Goal: Task Accomplishment & Management: Complete application form

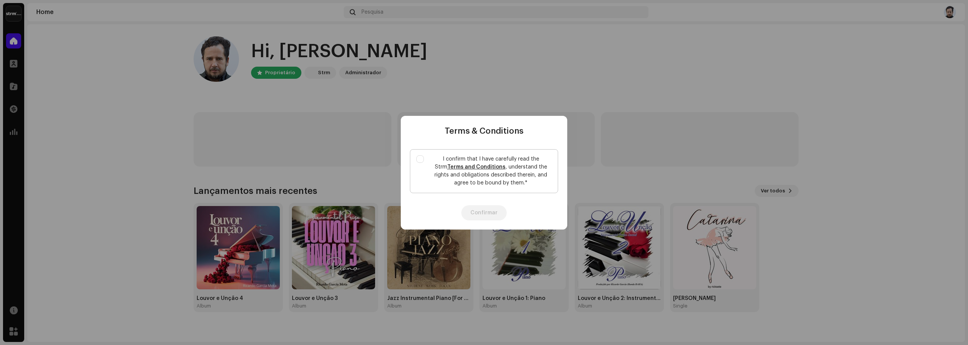
click at [492, 175] on p "I confirm that I have carefully read the Strm Terms and Conditions , understand…" at bounding box center [491, 171] width 122 height 32
click at [424, 163] on input "I confirm that I have carefully read the Strm Terms and Conditions , understand…" at bounding box center [420, 159] width 8 height 8
checkbox input "true"
click at [486, 206] on button "Confirmar" at bounding box center [483, 212] width 45 height 15
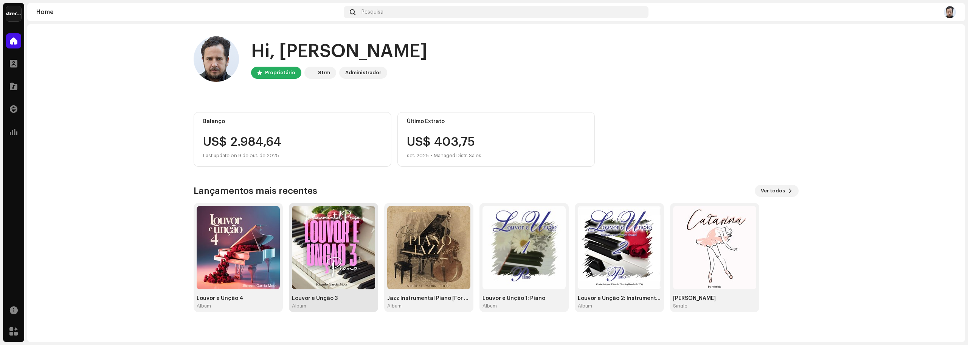
click at [328, 266] on img at bounding box center [333, 247] width 83 height 83
click at [245, 266] on img at bounding box center [238, 247] width 83 height 83
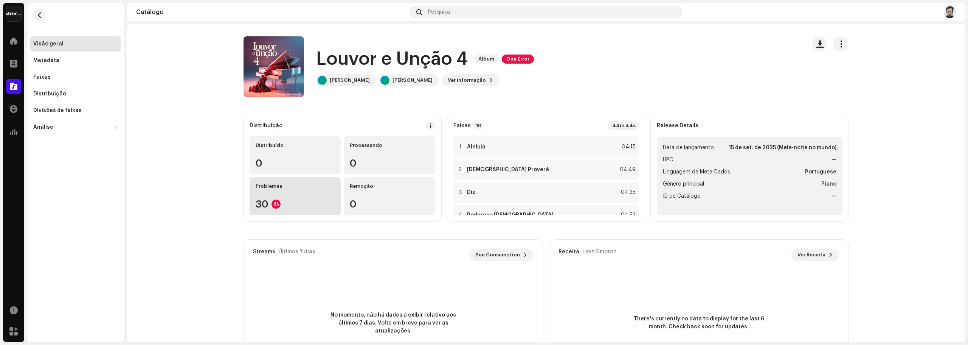
click at [260, 199] on div "30" at bounding box center [295, 204] width 79 height 10
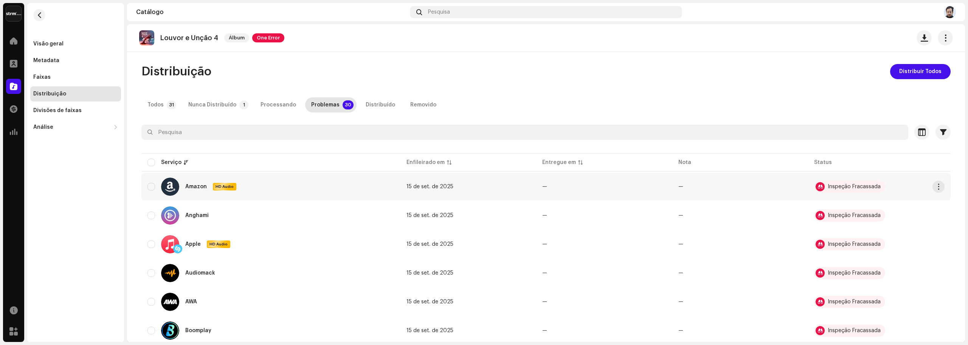
click at [865, 188] on div "Inspeção Fracassada" at bounding box center [854, 186] width 53 height 5
click at [868, 185] on div "Inspeção Fracassada" at bounding box center [854, 186] width 53 height 5
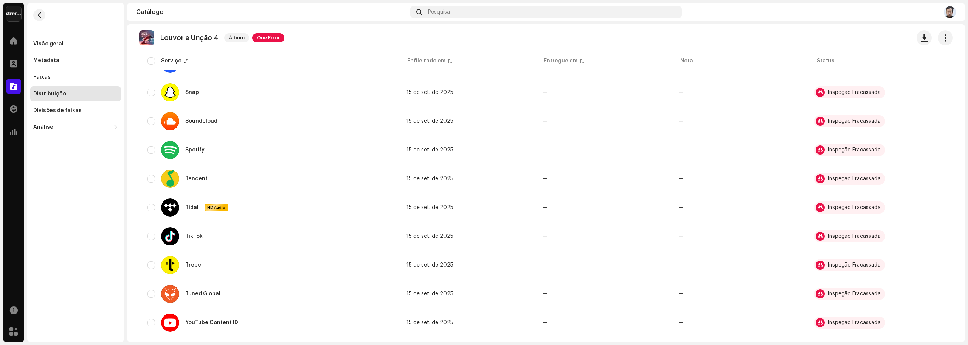
scroll to position [714, 0]
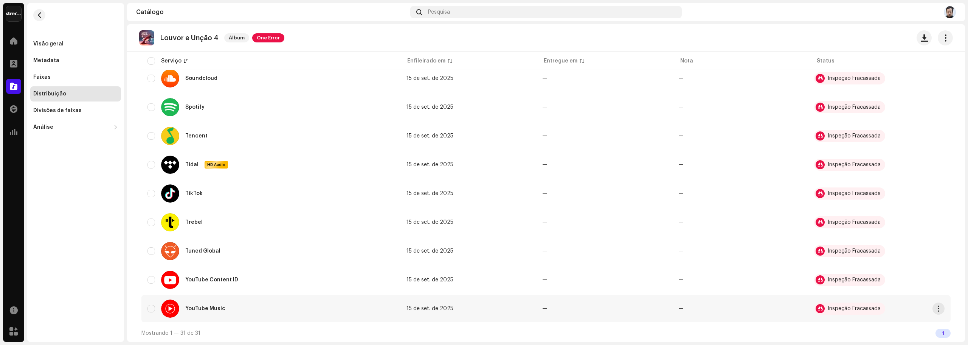
click at [837, 305] on div "Inspeção Fracassada" at bounding box center [849, 308] width 71 height 12
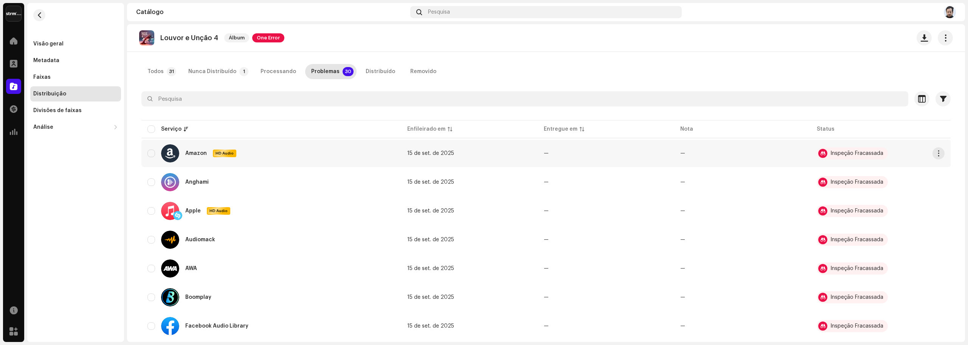
scroll to position [0, 0]
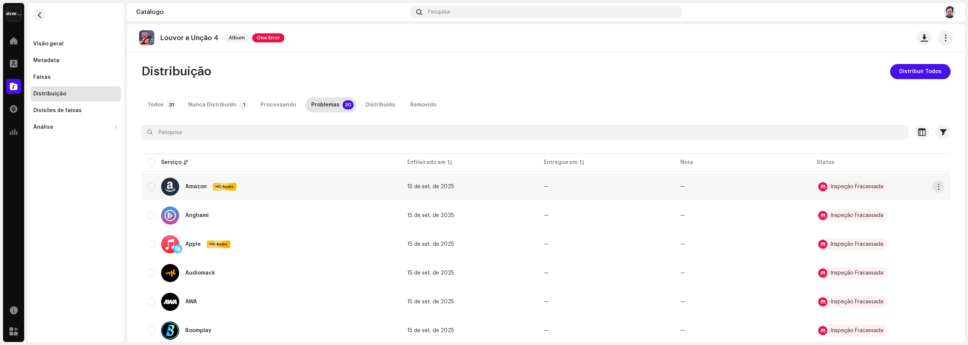
click at [841, 189] on div "Inspeção Fracassada" at bounding box center [857, 186] width 53 height 5
click at [939, 184] on span "button" at bounding box center [939, 186] width 6 height 6
click at [886, 203] on span "Problemas de Visualização" at bounding box center [902, 203] width 72 height 6
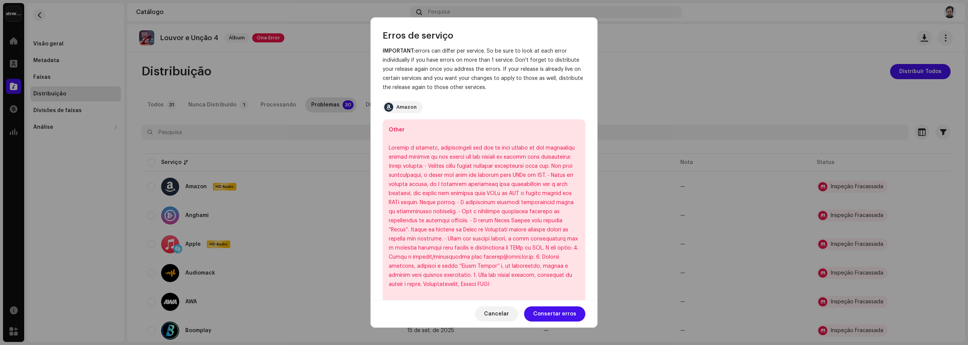
scroll to position [50, 0]
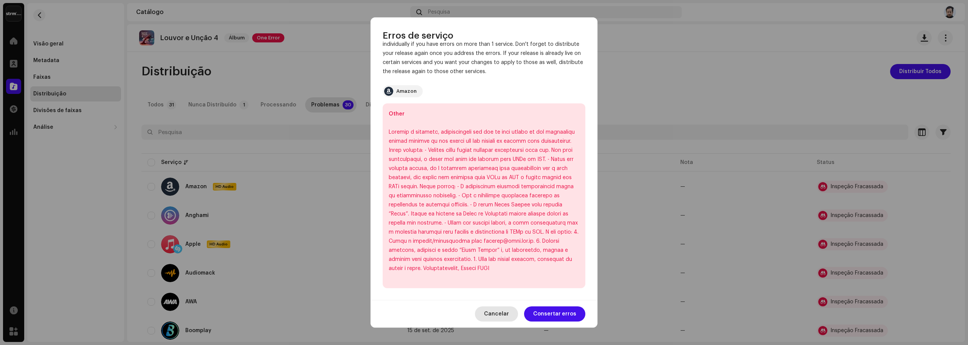
click at [504, 312] on span "Cancelar" at bounding box center [496, 313] width 25 height 15
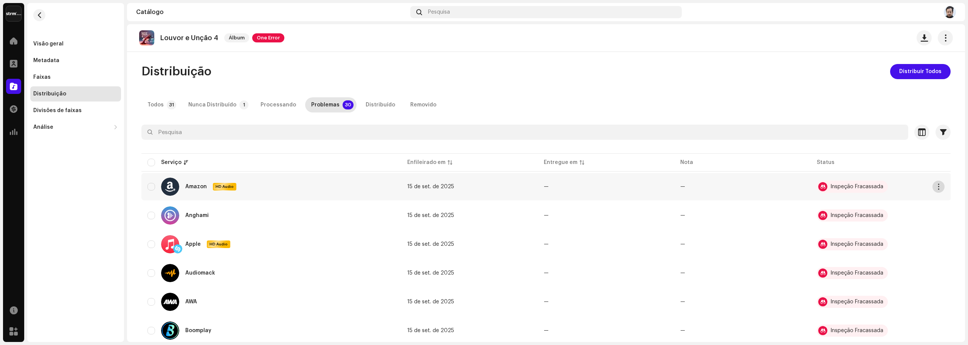
click at [938, 188] on span "button" at bounding box center [939, 186] width 6 height 6
click at [40, 17] on span "button" at bounding box center [40, 15] width 6 height 6
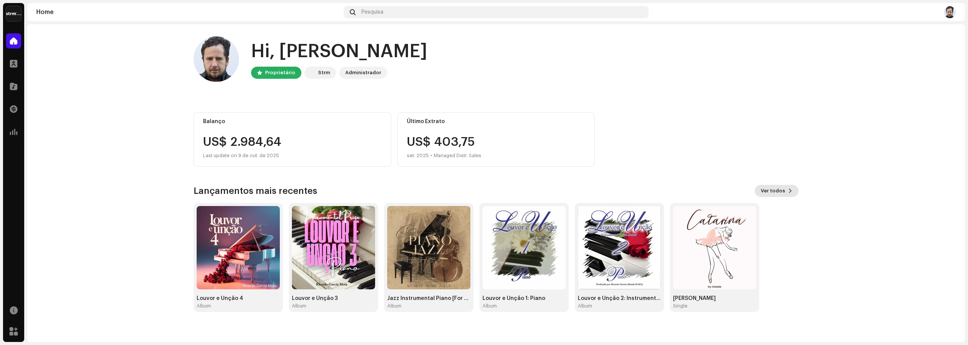
click at [780, 190] on span "Ver todos" at bounding box center [773, 190] width 24 height 15
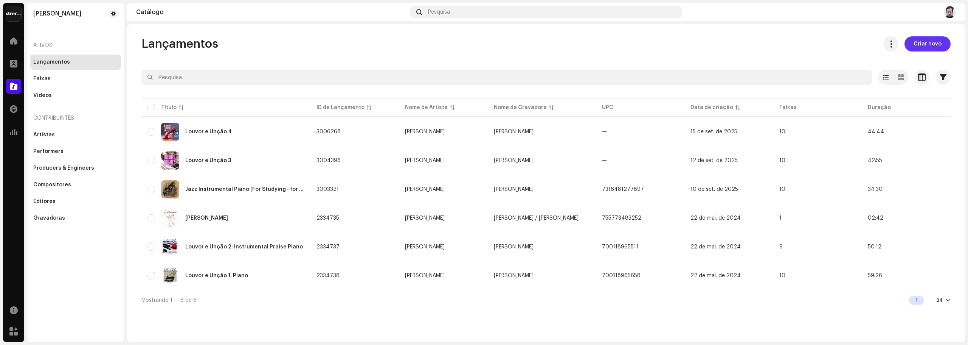
click at [914, 47] on span "Criar novo" at bounding box center [928, 43] width 28 height 15
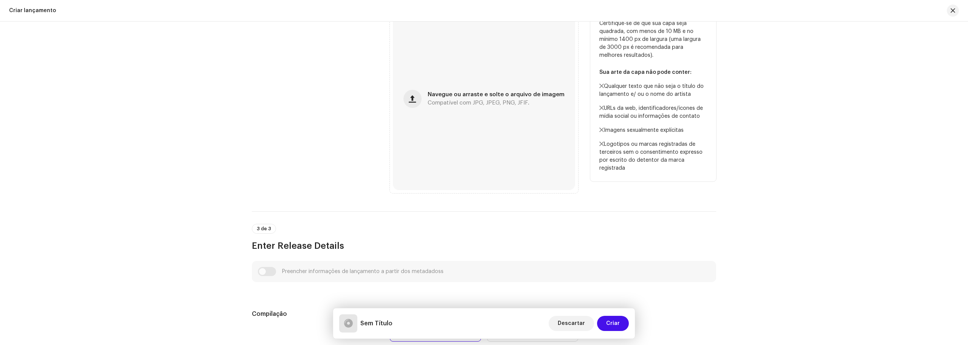
scroll to position [227, 0]
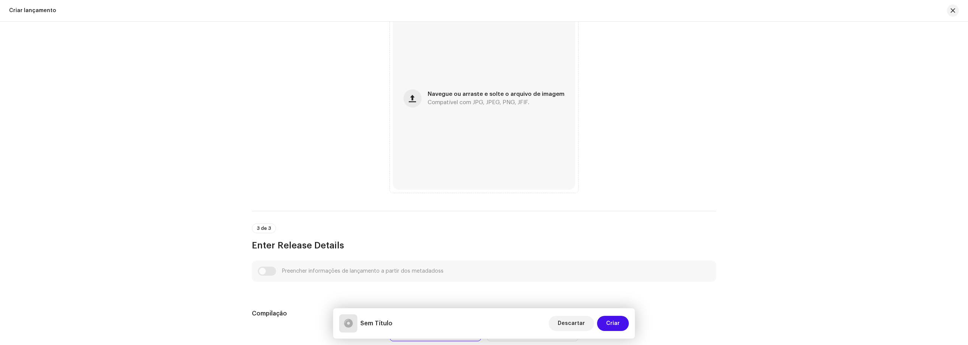
click at [845, 248] on div "Create a new release We’ll guide you through everything — from track selection …" at bounding box center [484, 183] width 968 height 323
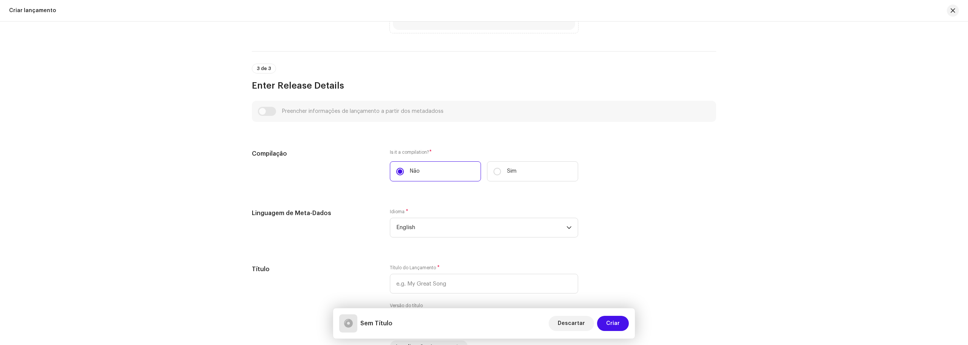
scroll to position [454, 0]
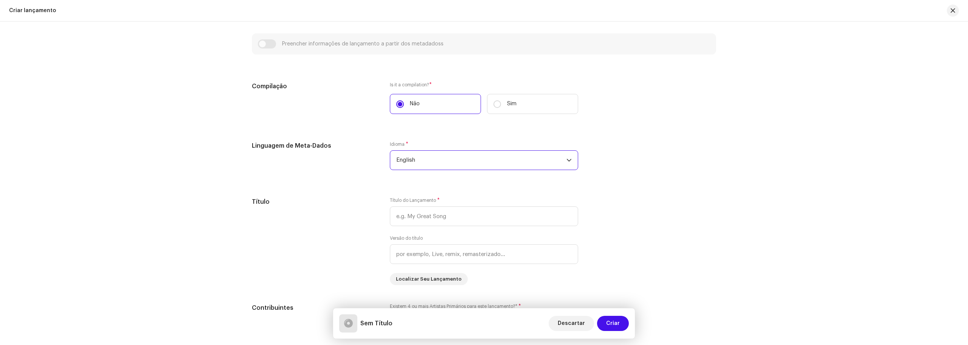
click at [496, 163] on span "English" at bounding box center [481, 160] width 170 height 19
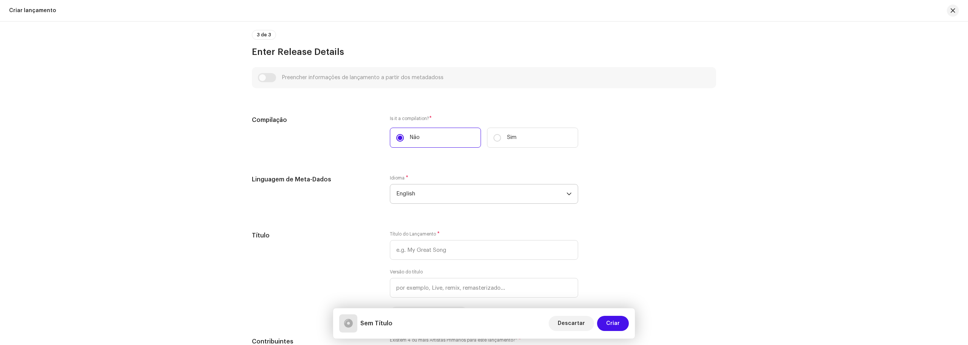
scroll to position [416, 0]
click at [481, 199] on span "English" at bounding box center [481, 197] width 170 height 19
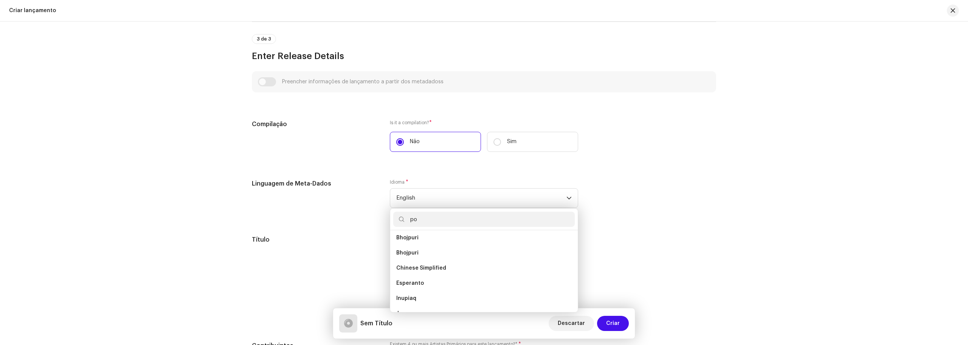
scroll to position [0, 0]
type input "por"
click at [466, 241] on li "Portuguese" at bounding box center [484, 240] width 182 height 15
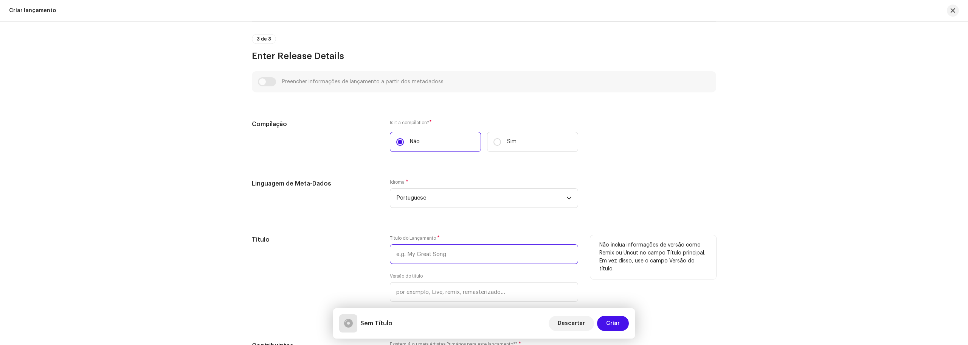
drag, startPoint x: 465, startPoint y: 252, endPoint x: 369, endPoint y: 253, distance: 96.1
click at [369, 253] on div "Título Título do Lançamento * Versão do título Localizar Seu Lançamento Não inc…" at bounding box center [484, 279] width 464 height 88
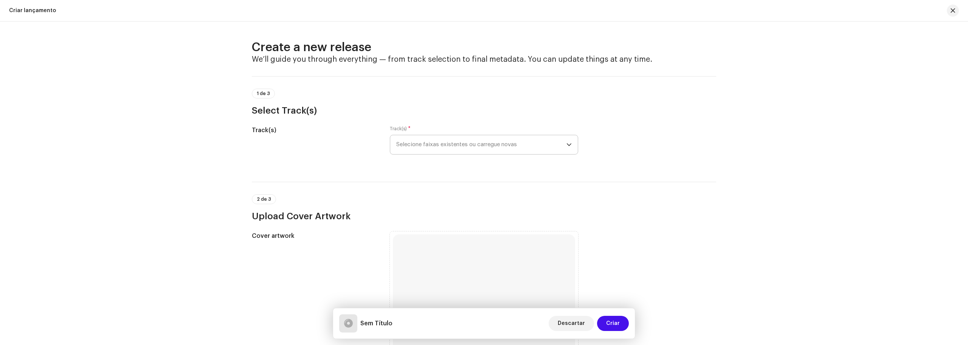
click at [570, 145] on icon "dropdown trigger" at bounding box center [569, 144] width 5 height 5
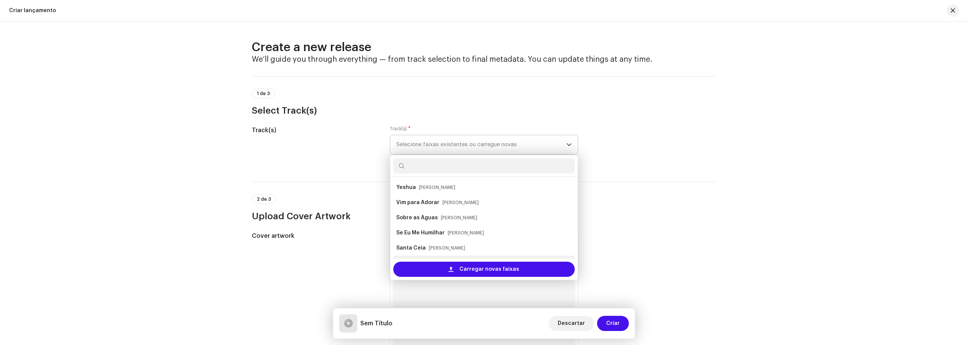
scroll to position [12, 0]
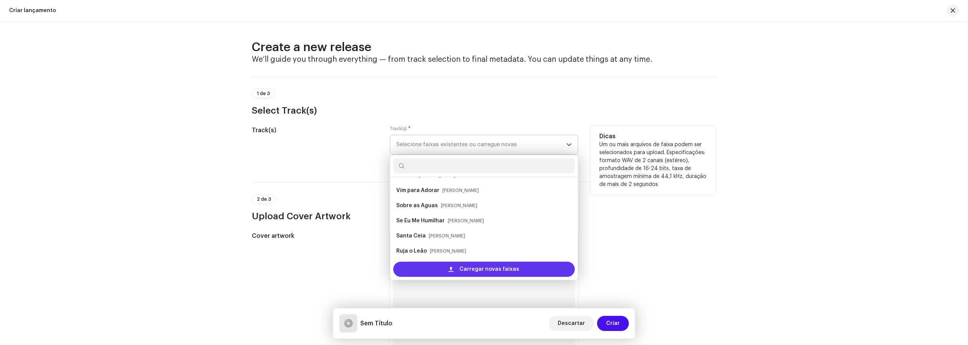
click at [481, 267] on span "Carregar novas faixas" at bounding box center [490, 268] width 60 height 15
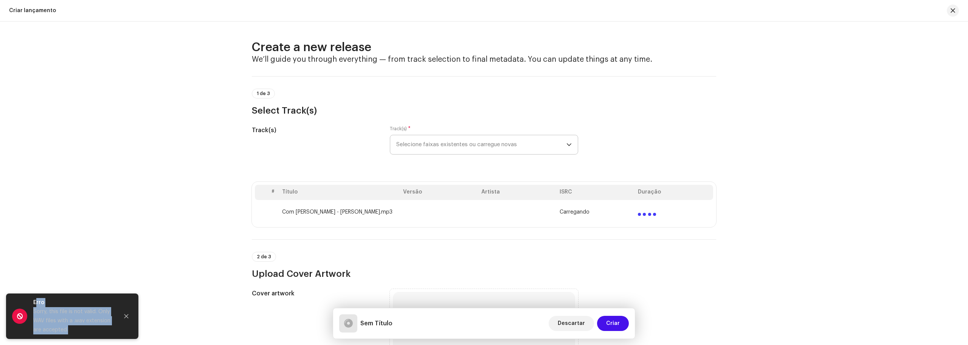
drag, startPoint x: 70, startPoint y: 328, endPoint x: 63, endPoint y: 289, distance: 39.9
click at [33, 301] on div "Erro Sorry, this file is not valid. Only WAV files with a .wav extension are ac…" at bounding box center [72, 316] width 79 height 36
click at [501, 136] on span "Selecione faixas existentes ou carregue novas" at bounding box center [481, 144] width 170 height 19
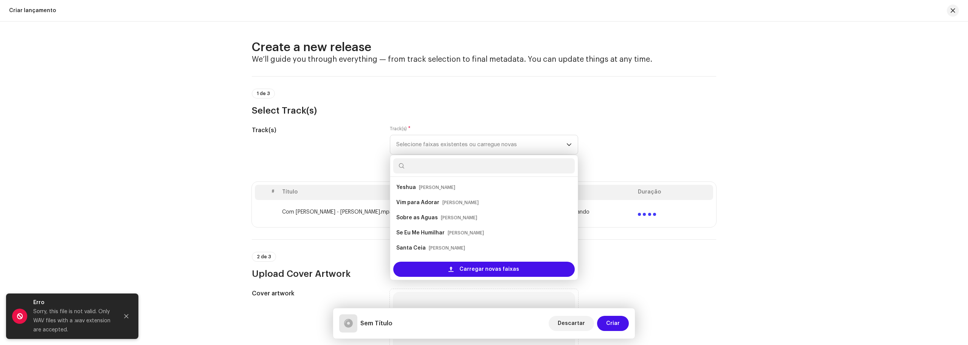
click at [771, 188] on div "Create a new release We’ll guide you through everything — from track selection …" at bounding box center [484, 183] width 968 height 323
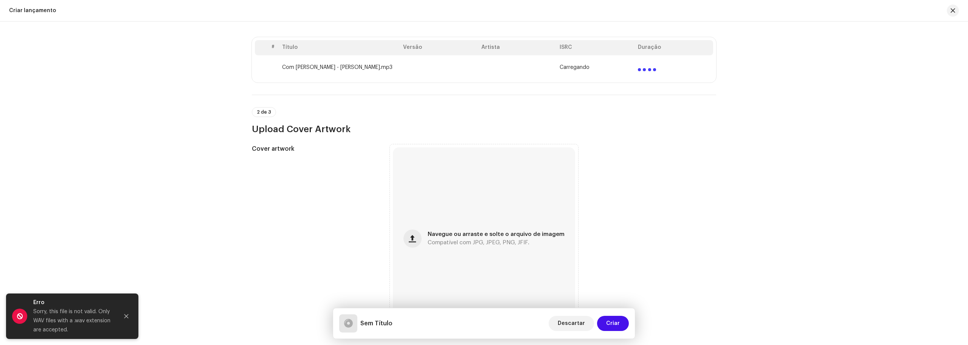
scroll to position [189, 0]
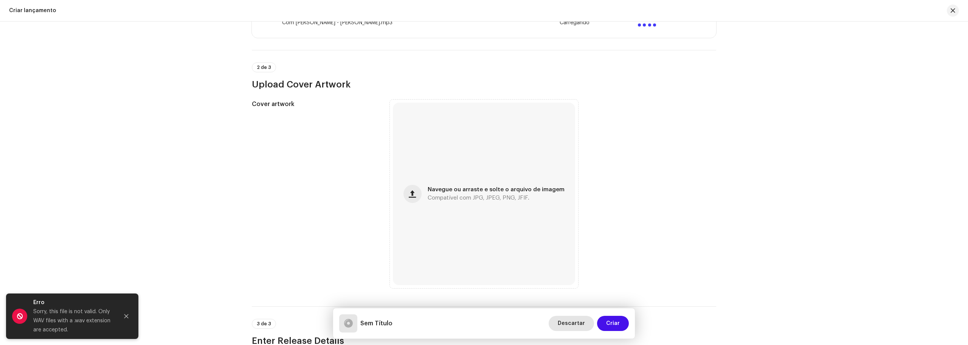
click at [568, 316] on span "Descartar" at bounding box center [571, 322] width 27 height 15
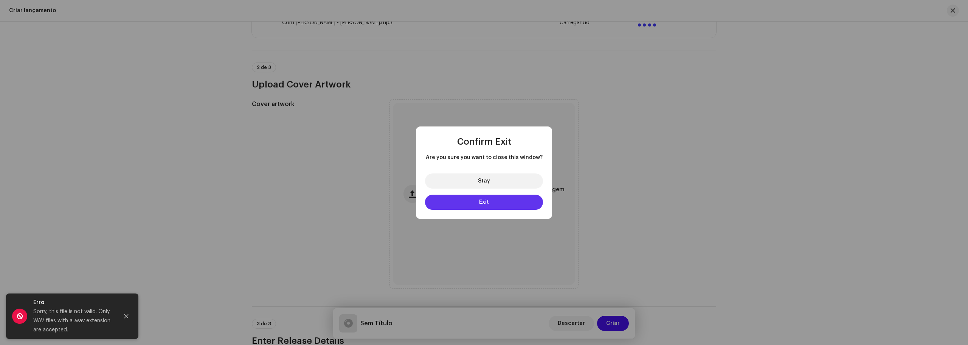
click at [494, 200] on button "Exit" at bounding box center [484, 201] width 118 height 15
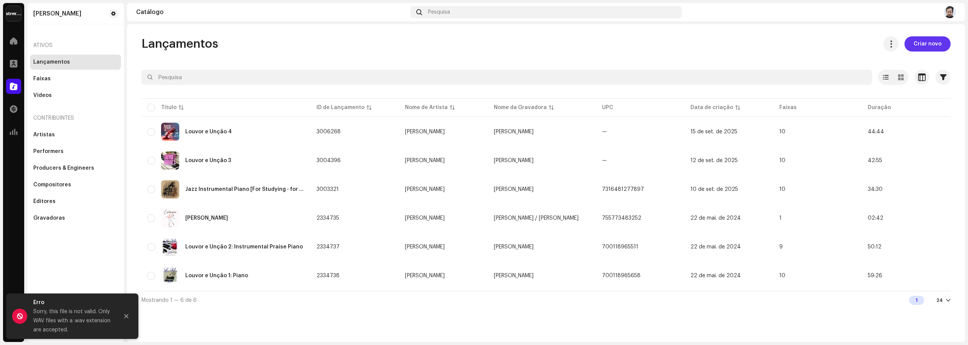
click at [914, 48] on span "Criar novo" at bounding box center [928, 43] width 28 height 15
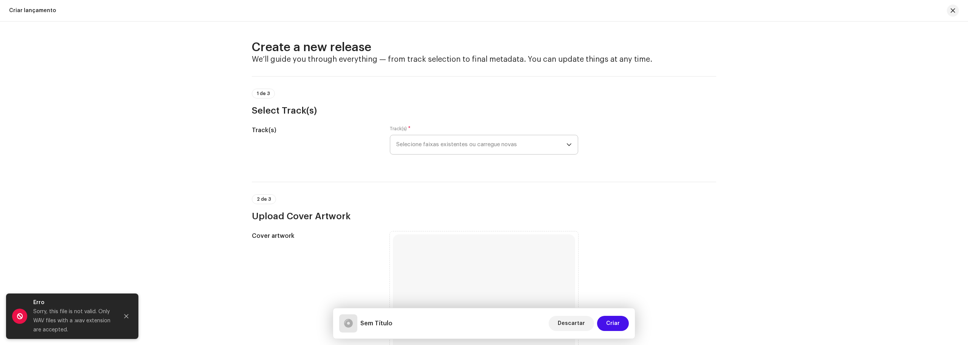
click at [568, 144] on icon "dropdown trigger" at bounding box center [569, 144] width 5 height 5
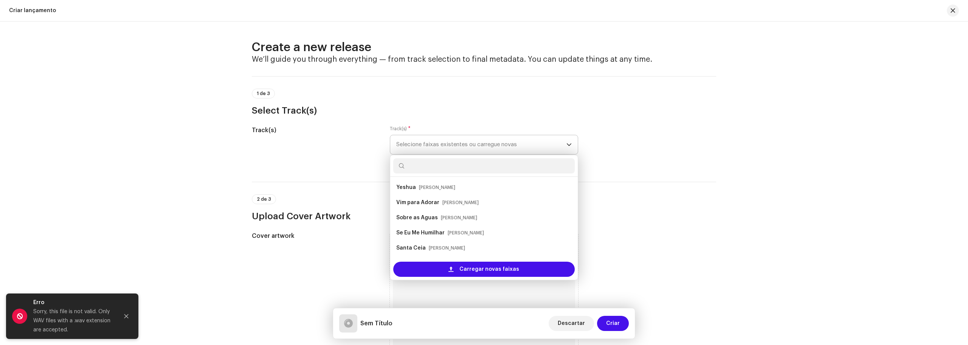
click at [568, 144] on icon "dropdown trigger" at bounding box center [569, 144] width 5 height 5
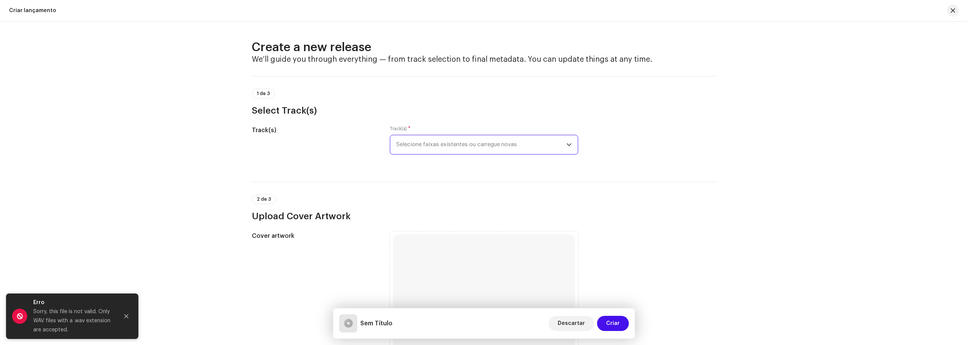
click at [568, 144] on icon "dropdown trigger" at bounding box center [569, 144] width 5 height 5
click at [127, 314] on icon "Close" at bounding box center [126, 316] width 4 height 4
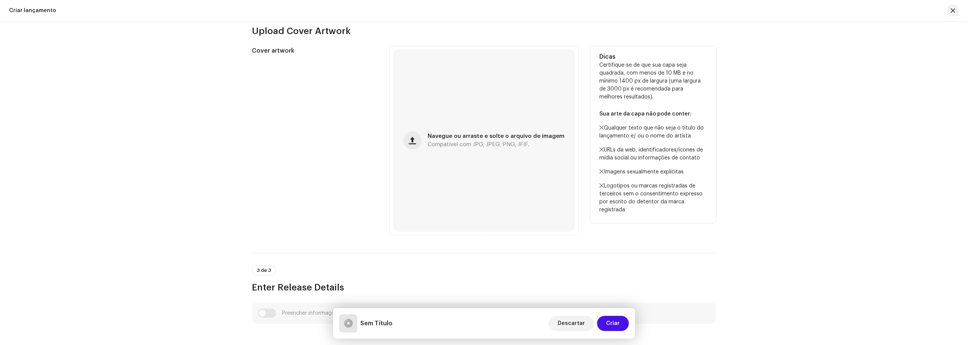
scroll to position [189, 0]
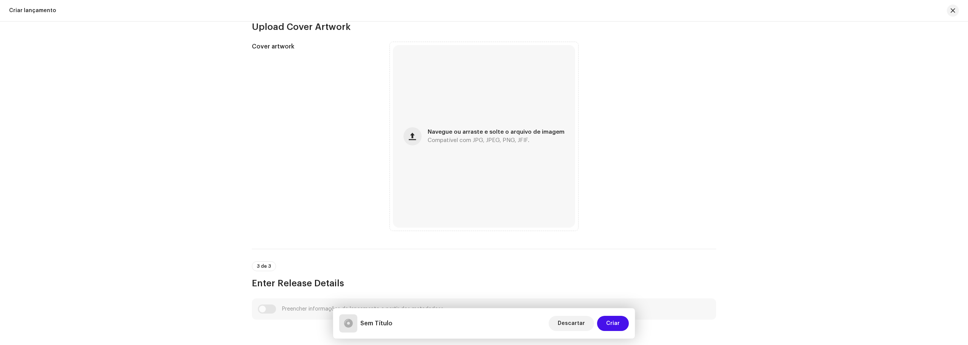
click at [588, 260] on div "3 de 3 Enter Release Details" at bounding box center [484, 268] width 464 height 40
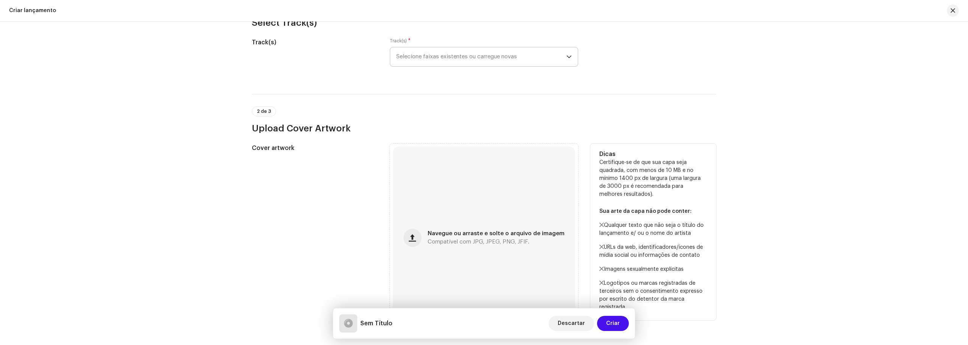
scroll to position [0, 0]
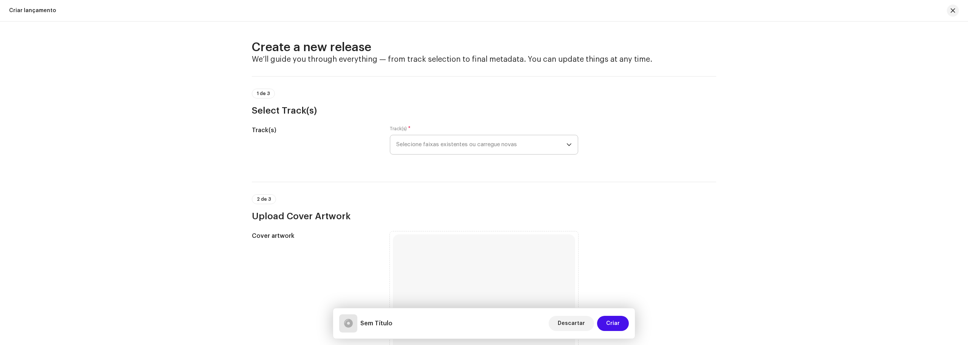
click at [423, 143] on span "Selecione faixas existentes ou carregue novas" at bounding box center [481, 144] width 170 height 19
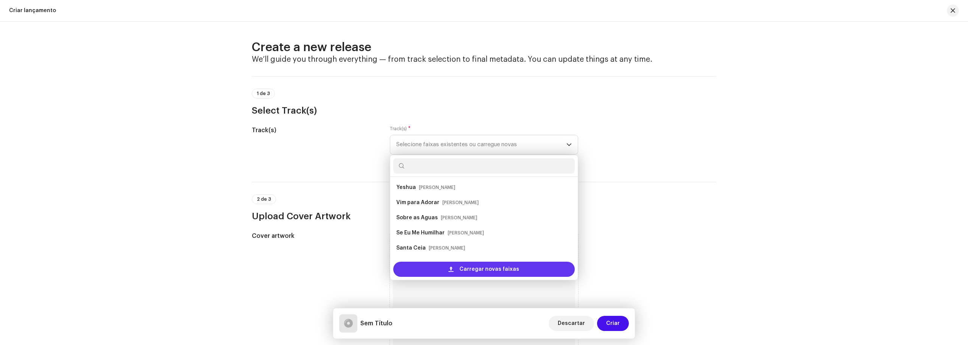
scroll to position [12, 0]
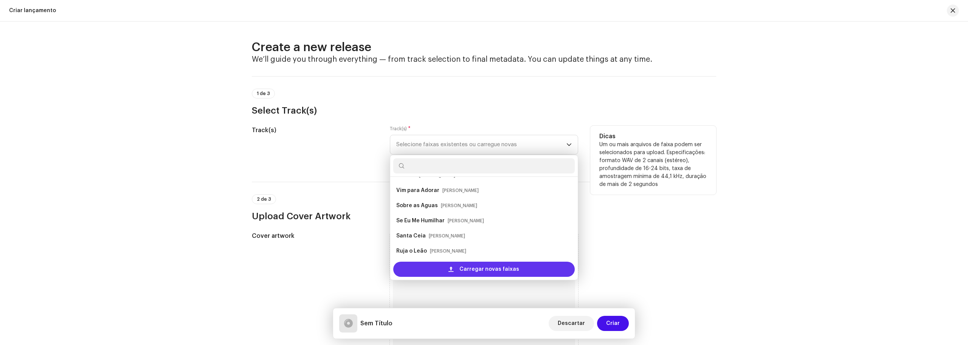
click at [459, 268] on div "Carregar novas faixas" at bounding box center [484, 268] width 182 height 15
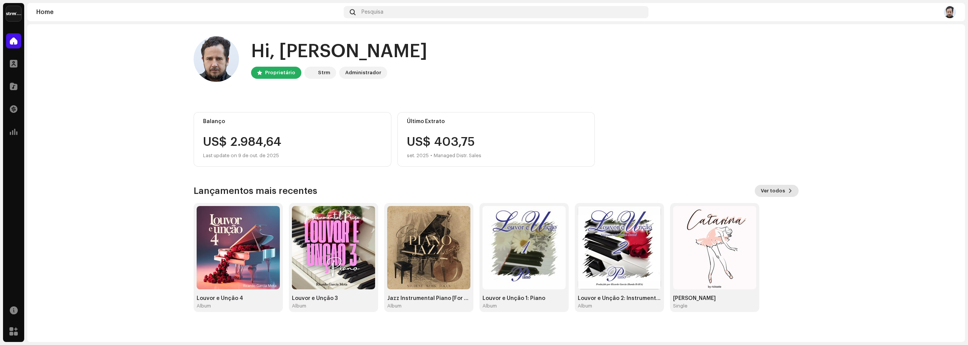
click at [773, 193] on span "Ver todos" at bounding box center [773, 190] width 24 height 15
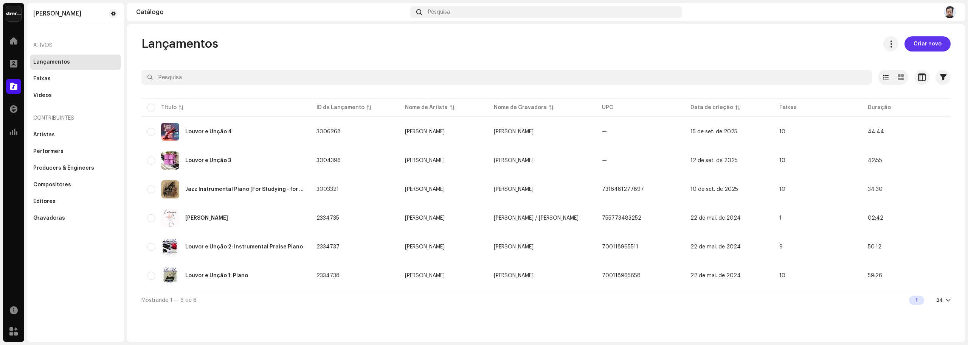
click at [914, 38] on span "Criar novo" at bounding box center [928, 43] width 28 height 15
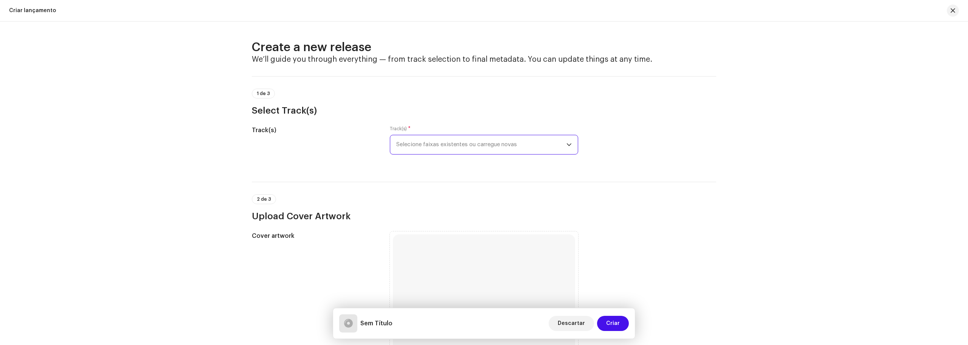
click at [449, 138] on span "Selecione faixas existentes ou carregue novas" at bounding box center [481, 144] width 170 height 19
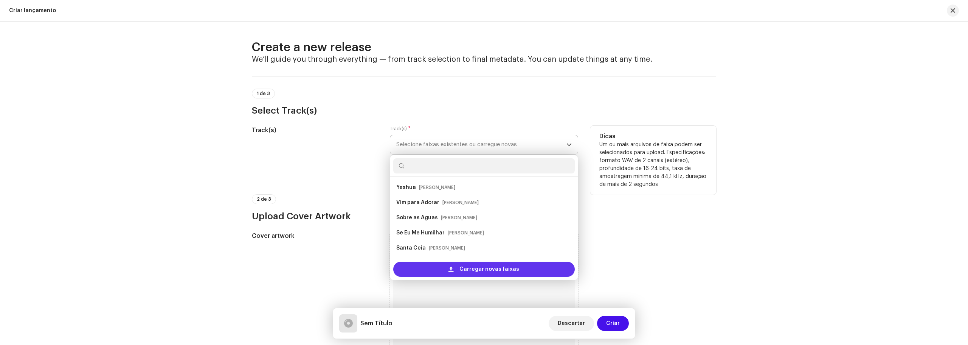
scroll to position [12, 0]
click at [458, 272] on div "Carregar novas faixas" at bounding box center [484, 268] width 182 height 15
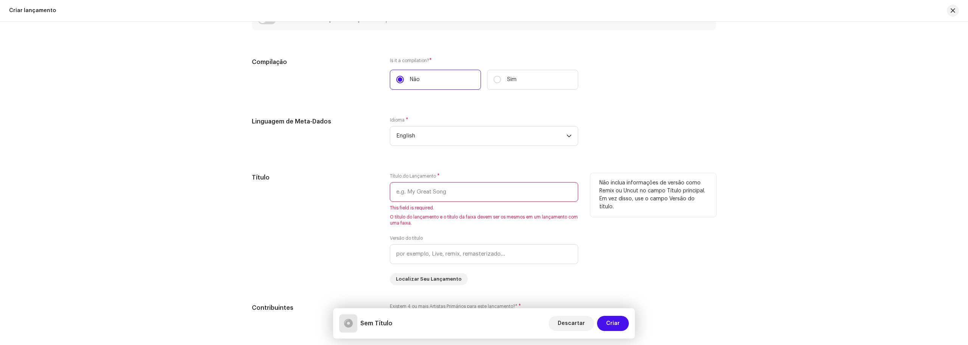
scroll to position [560, 0]
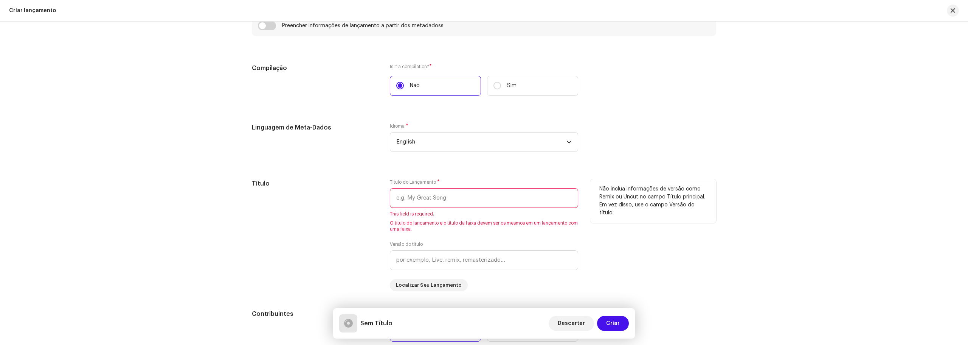
drag, startPoint x: 455, startPoint y: 195, endPoint x: 340, endPoint y: 197, distance: 115.0
click at [340, 197] on div "Título Título do Lançamento * This field is required. O título do lançamento e …" at bounding box center [484, 235] width 464 height 112
click at [531, 200] on input "text" at bounding box center [484, 198] width 188 height 20
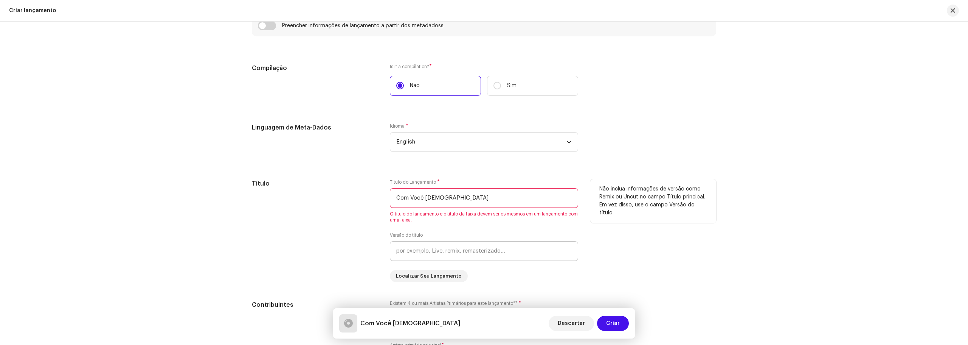
type input "Com Você [DEMOGRAPHIC_DATA]"
click at [465, 250] on input "text" at bounding box center [484, 251] width 188 height 20
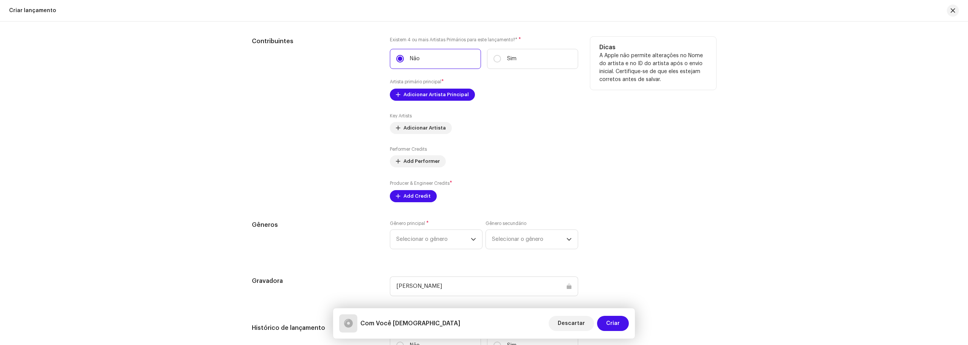
scroll to position [825, 0]
click at [422, 96] on span "Adicionar Artista Principal" at bounding box center [436, 92] width 65 height 15
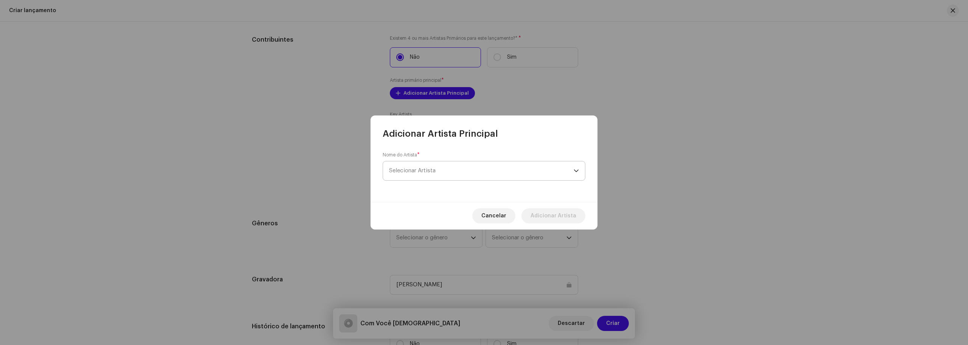
click at [435, 174] on span "Selecionar Artista" at bounding box center [481, 170] width 185 height 19
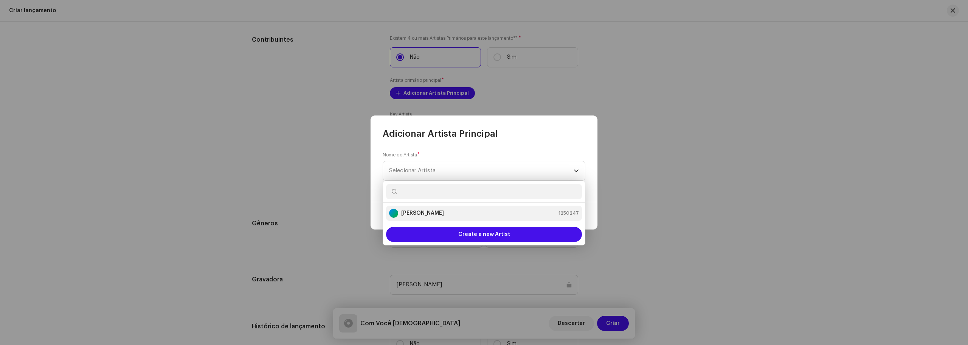
click at [429, 211] on strong "[PERSON_NAME]" at bounding box center [422, 213] width 43 height 8
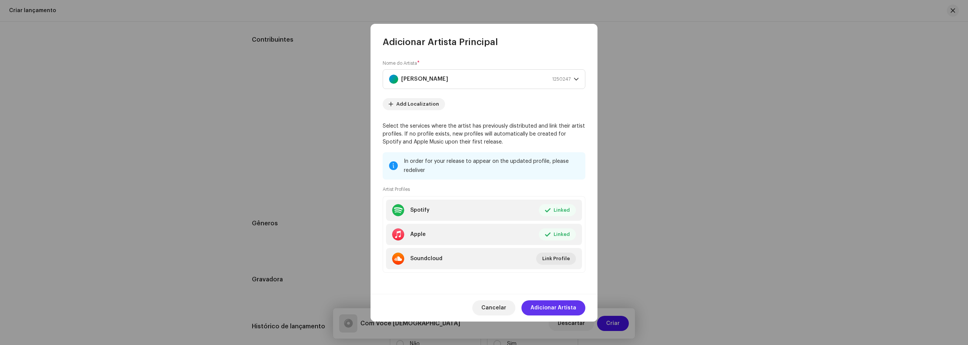
click at [568, 307] on span "Adicionar Artista" at bounding box center [554, 307] width 46 height 15
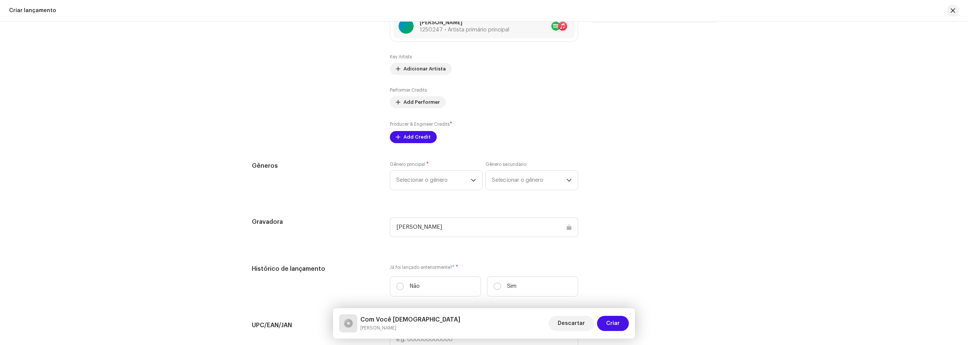
scroll to position [900, 0]
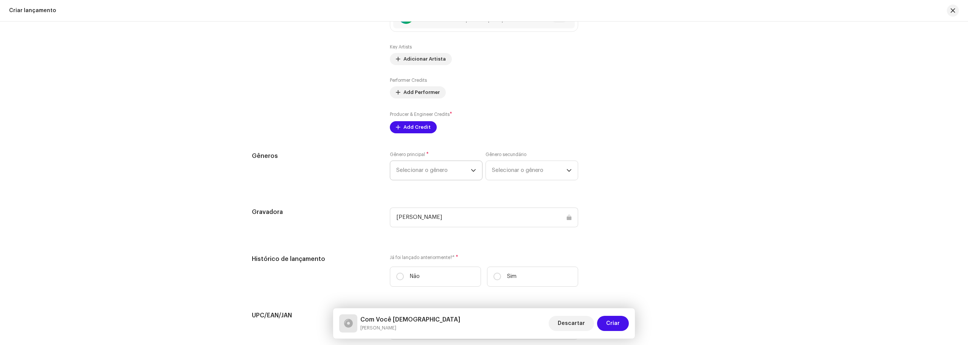
click at [471, 173] on div "dropdown trigger" at bounding box center [473, 170] width 5 height 19
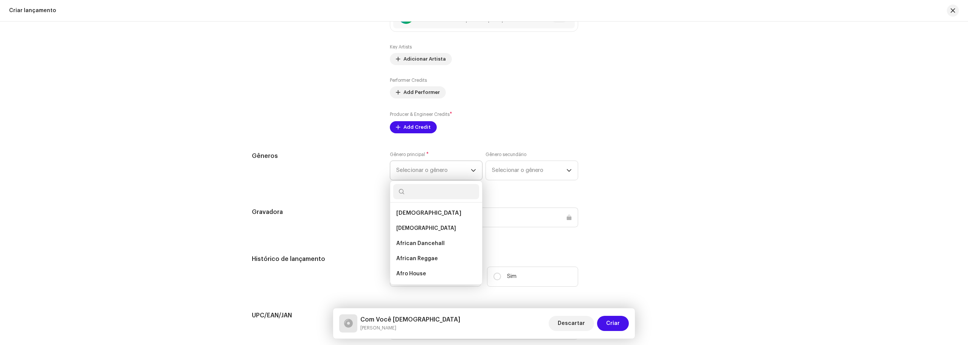
click at [445, 195] on input "text" at bounding box center [436, 191] width 86 height 15
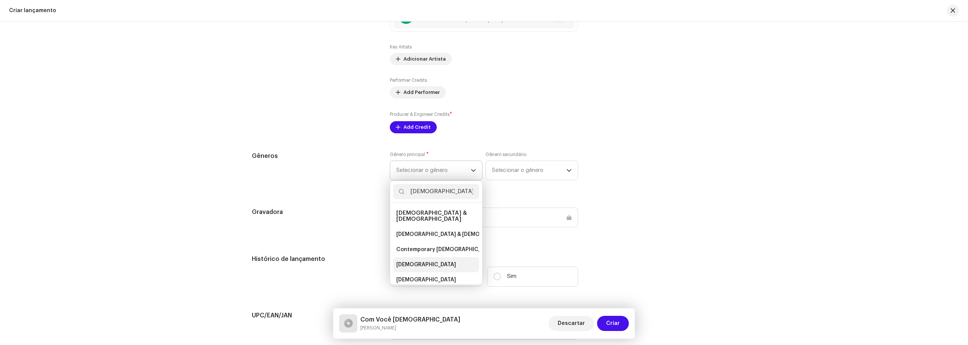
type input "[DEMOGRAPHIC_DATA]"
click at [402, 261] on span "[DEMOGRAPHIC_DATA]" at bounding box center [426, 265] width 60 height 8
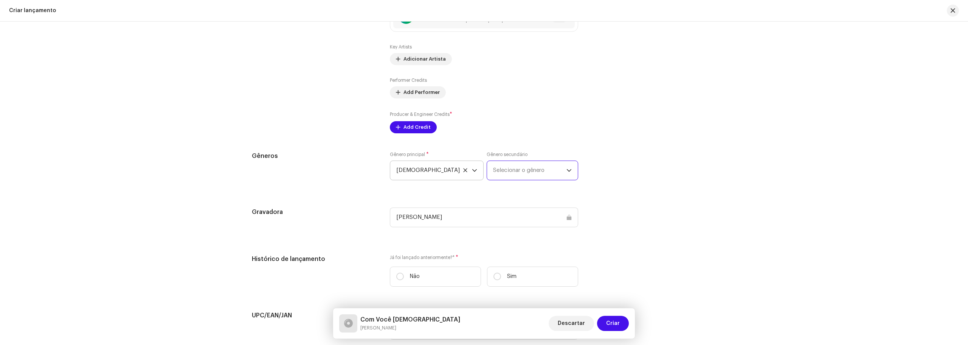
click at [538, 167] on span "Selecionar o gênero" at bounding box center [529, 170] width 73 height 19
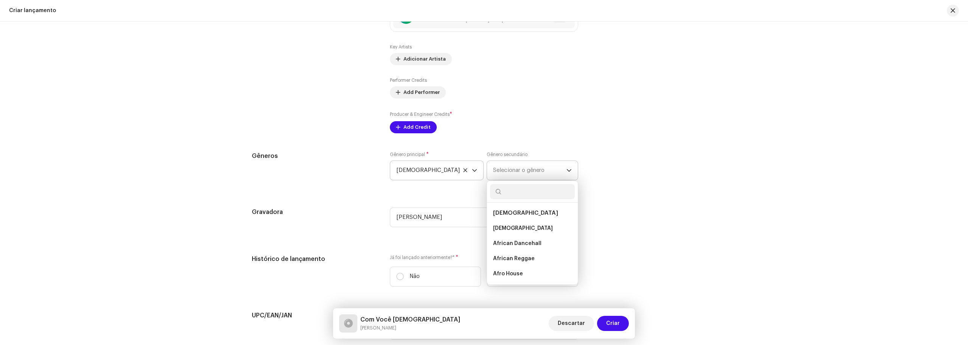
click at [534, 196] on input "text" at bounding box center [532, 191] width 85 height 15
type input "[DEMOGRAPHIC_DATA]"
click at [529, 213] on span "[DEMOGRAPHIC_DATA] & [DEMOGRAPHIC_DATA]" at bounding box center [528, 216] width 71 height 12
click at [527, 214] on span "[DEMOGRAPHIC_DATA] & [DEMOGRAPHIC_DATA]" at bounding box center [528, 216] width 71 height 12
click at [527, 212] on span "[DEMOGRAPHIC_DATA] & [DEMOGRAPHIC_DATA]" at bounding box center [528, 216] width 71 height 12
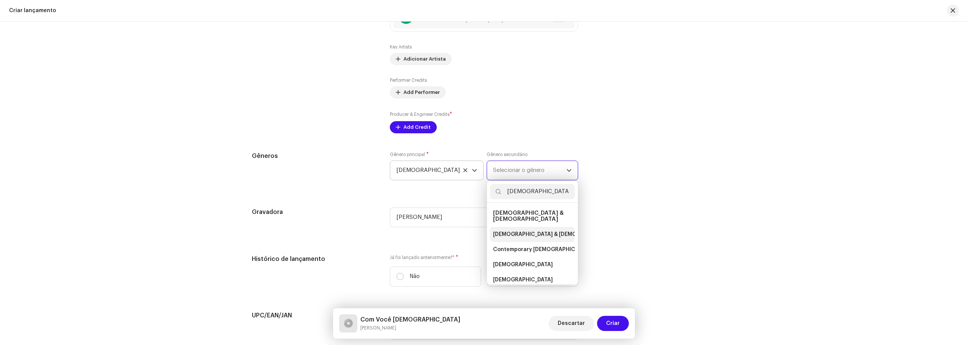
click at [514, 230] on span "[DEMOGRAPHIC_DATA] & [DEMOGRAPHIC_DATA]" at bounding box center [556, 234] width 126 height 8
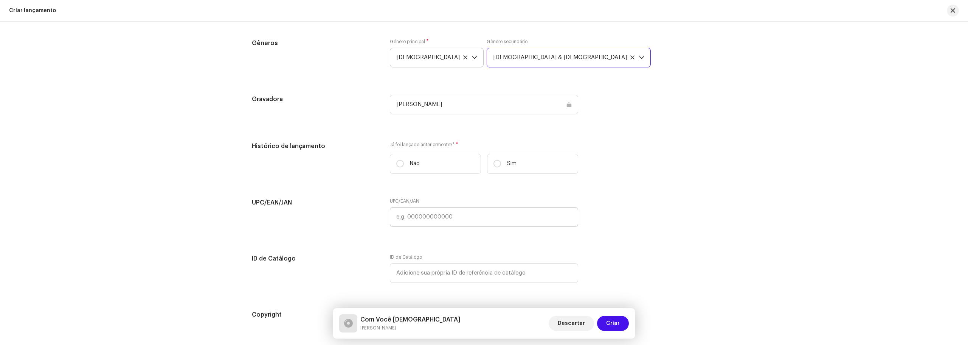
scroll to position [1014, 0]
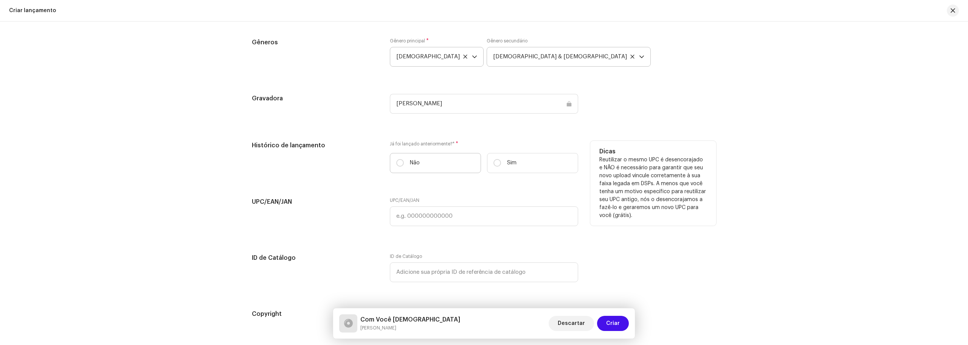
click at [417, 162] on p "Não" at bounding box center [415, 163] width 10 height 8
click at [404, 162] on input "Não" at bounding box center [400, 163] width 8 height 8
radio input "true"
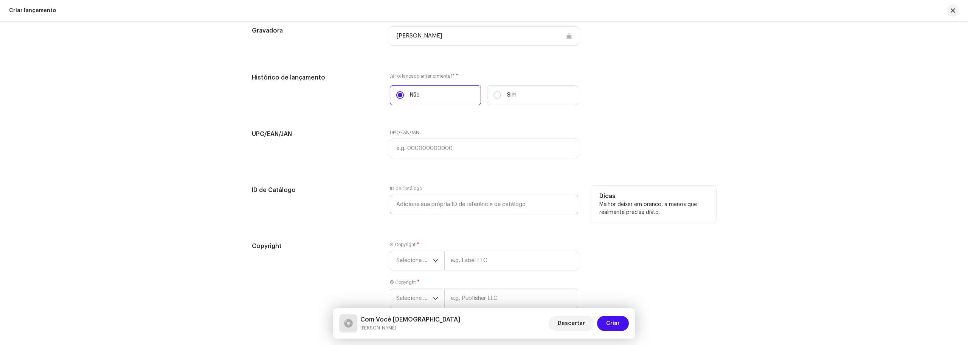
scroll to position [1127, 0]
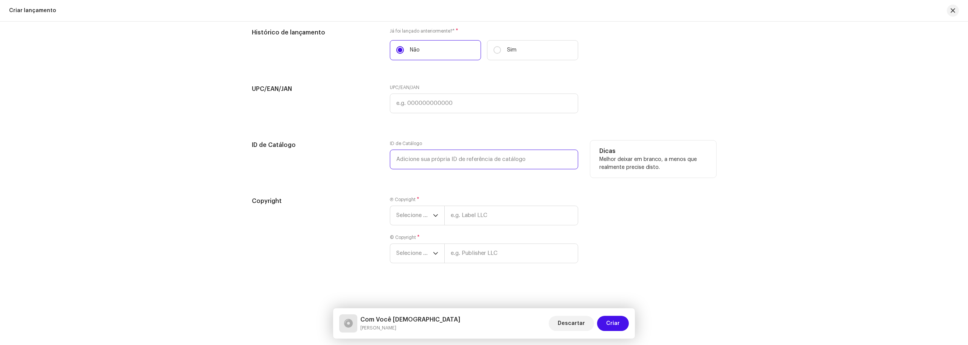
click at [410, 162] on input "text" at bounding box center [484, 159] width 188 height 20
click at [641, 216] on div "Copyright Ⓟ Copyright * Selecione o ano © Copyright * Selecione o ano" at bounding box center [484, 234] width 464 height 76
click at [433, 211] on div "dropdown trigger" at bounding box center [435, 215] width 5 height 19
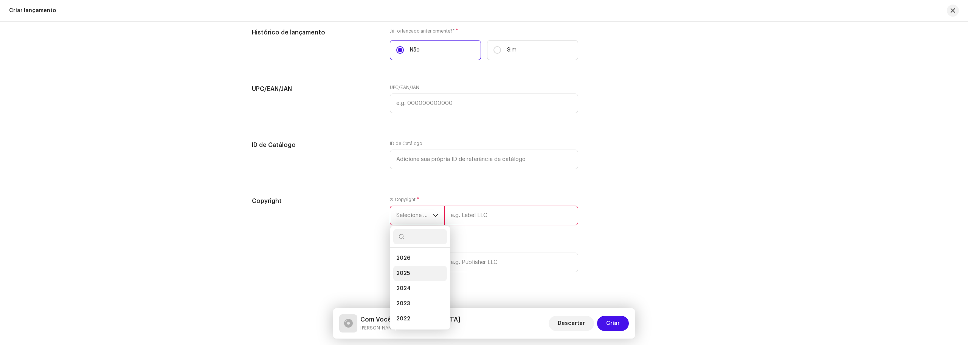
click at [413, 270] on li "2025" at bounding box center [420, 272] width 54 height 15
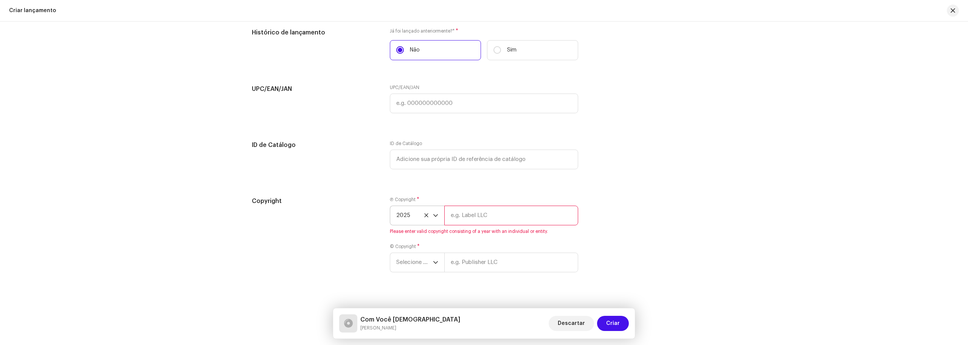
drag, startPoint x: 492, startPoint y: 216, endPoint x: 445, endPoint y: 219, distance: 47.0
click at [441, 219] on div "2025" at bounding box center [484, 215] width 188 height 20
type input "ricksete"
click at [421, 258] on span "Selecione o ano" at bounding box center [414, 262] width 37 height 19
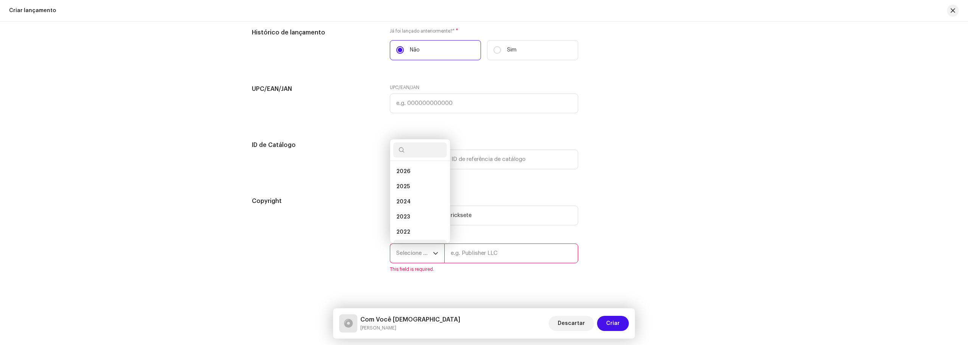
scroll to position [12, 0]
click at [403, 174] on span "2025" at bounding box center [403, 175] width 14 height 8
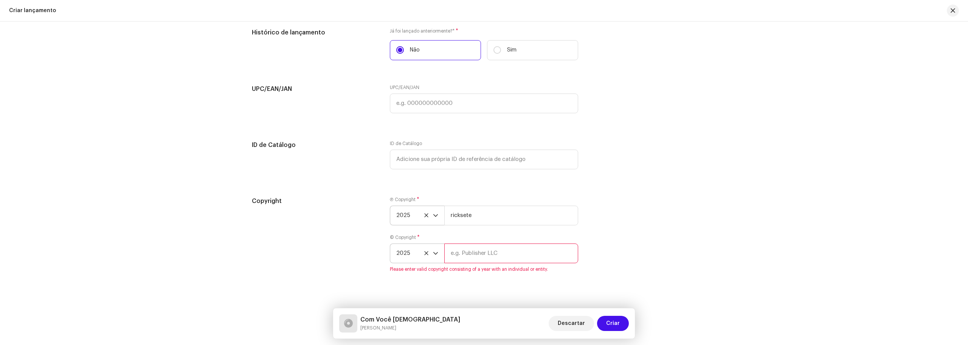
click at [489, 254] on input "text" at bounding box center [511, 253] width 134 height 20
type input "ricksete"
click at [511, 219] on input "ricksete" at bounding box center [511, 215] width 134 height 20
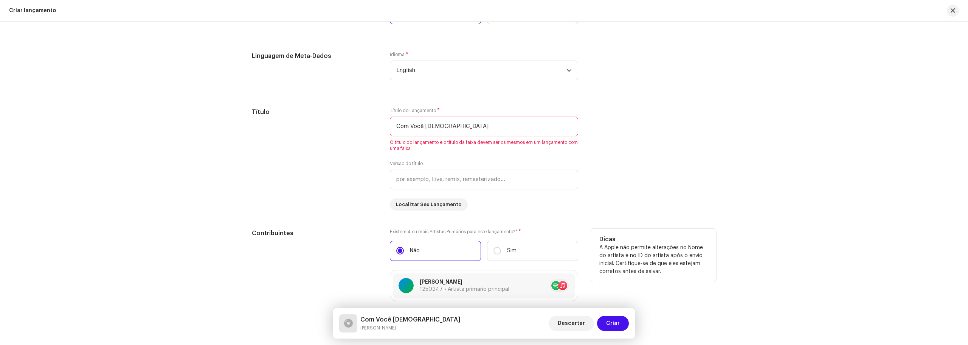
scroll to position [597, 0]
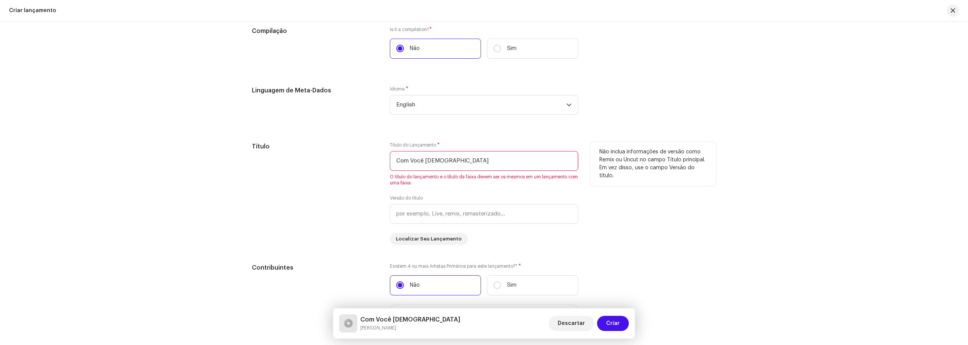
drag, startPoint x: 440, startPoint y: 165, endPoint x: 336, endPoint y: 169, distance: 103.7
click at [336, 169] on div "Título Título do Lançamento * Com Você Jesus O título do lançamento e o título …" at bounding box center [484, 193] width 464 height 103
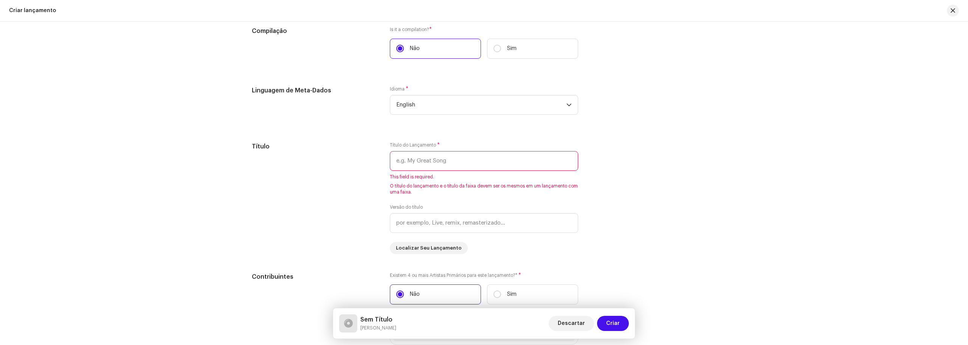
click at [517, 111] on span "English" at bounding box center [481, 104] width 170 height 19
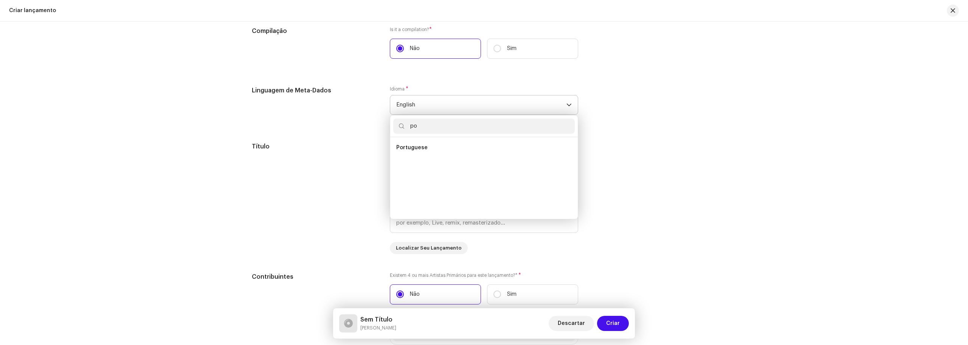
scroll to position [0, 0]
type input "portu"
click at [517, 154] on li "Portuguese" at bounding box center [484, 147] width 182 height 15
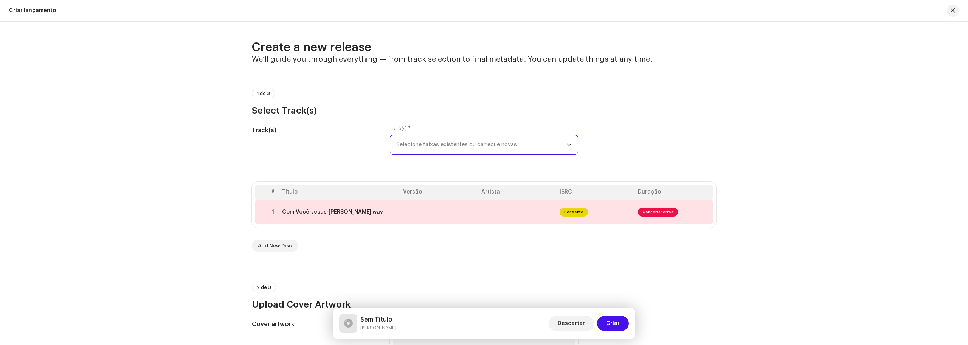
click at [500, 145] on span "Selecione faixas existentes ou carregue novas" at bounding box center [481, 144] width 170 height 19
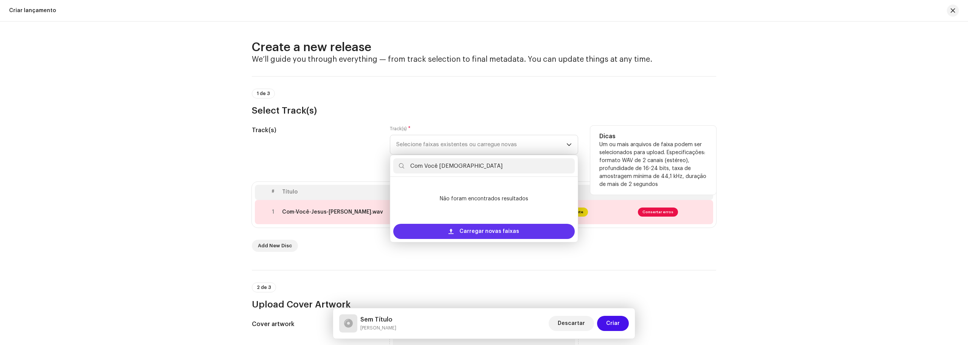
type input "Com Você [DEMOGRAPHIC_DATA]"
click at [484, 234] on span "Carregar novas faixas" at bounding box center [490, 231] width 60 height 15
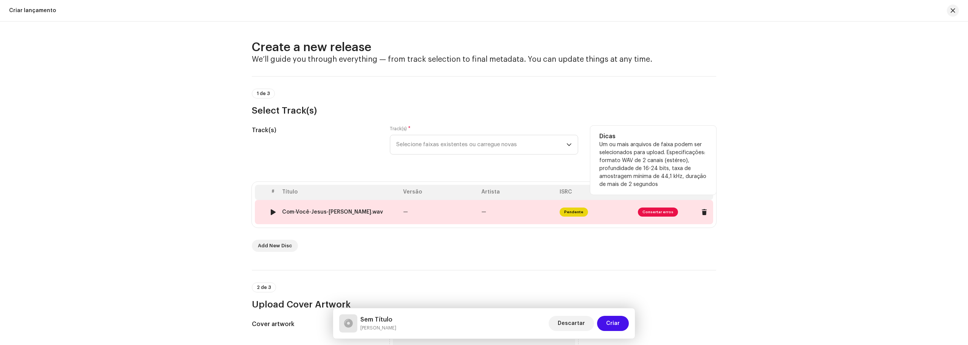
click at [663, 211] on span "Consertar erros" at bounding box center [658, 211] width 40 height 9
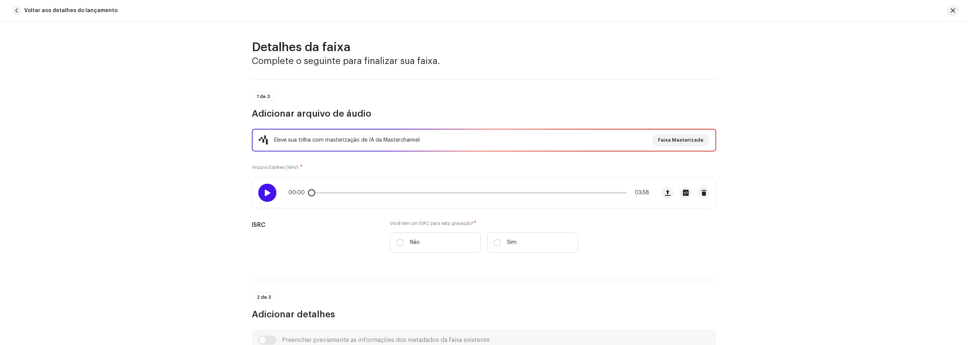
click at [264, 193] on span at bounding box center [267, 192] width 6 height 6
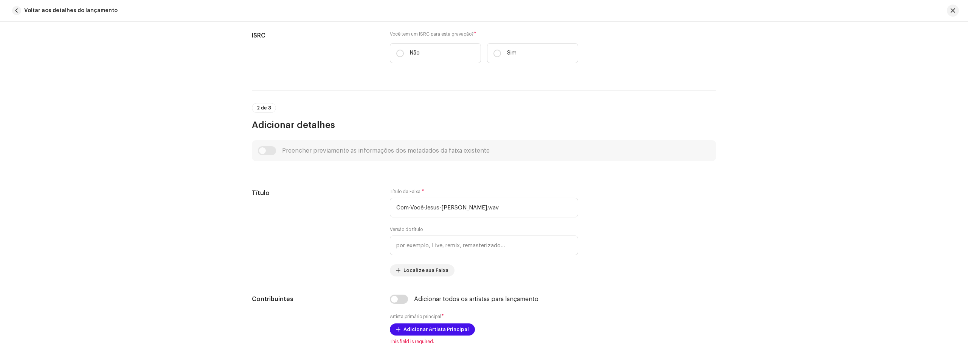
scroll to position [227, 0]
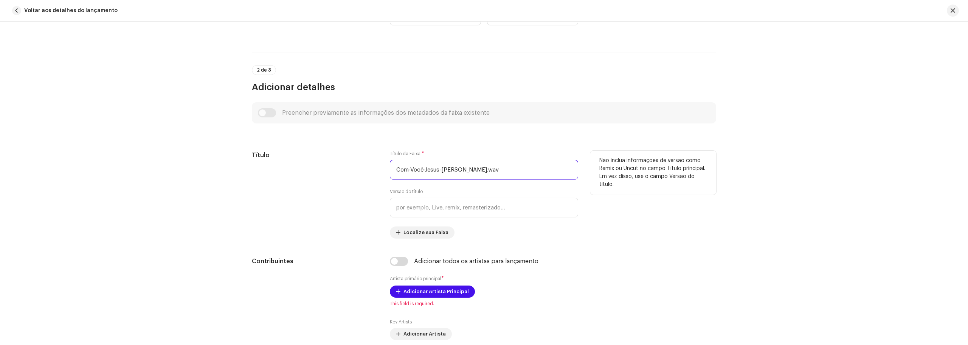
drag, startPoint x: 523, startPoint y: 169, endPoint x: 310, endPoint y: 189, distance: 214.5
click at [310, 189] on div "Título Título da Faixa * Com-Você-[PERSON_NAME]-[PERSON_NAME].wav Versão do tít…" at bounding box center [484, 195] width 464 height 88
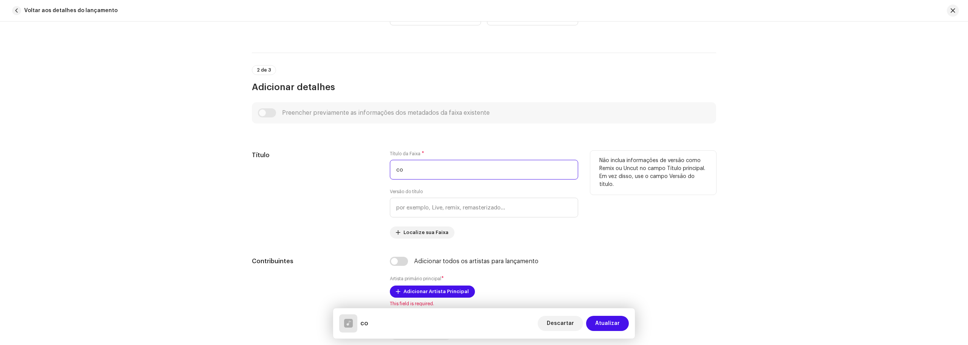
type input "c"
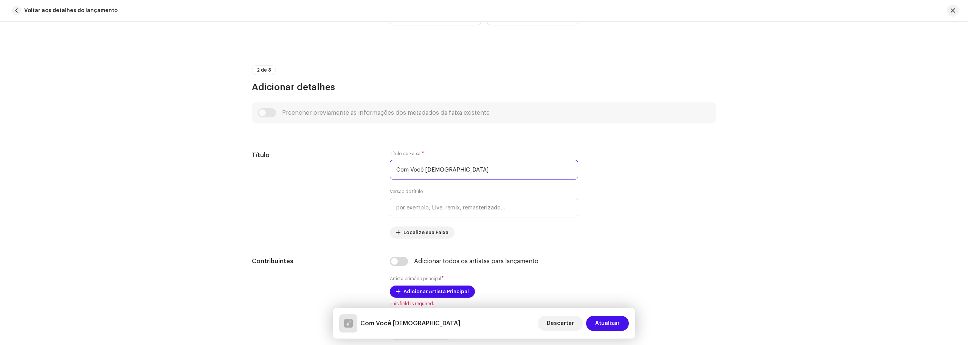
type input "Com Você [DEMOGRAPHIC_DATA]"
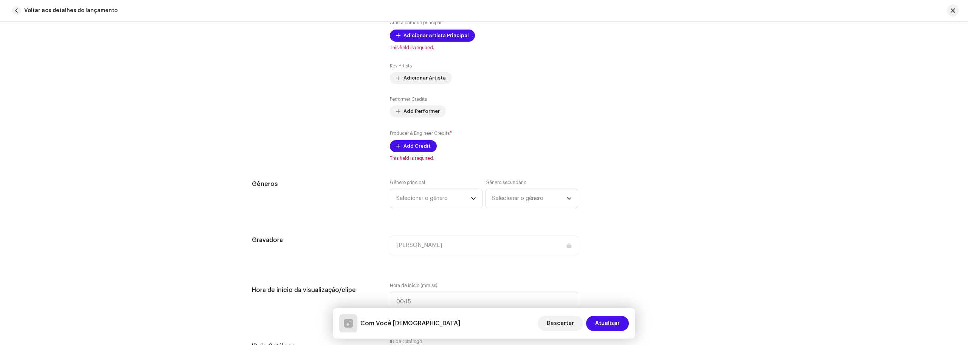
scroll to position [492, 0]
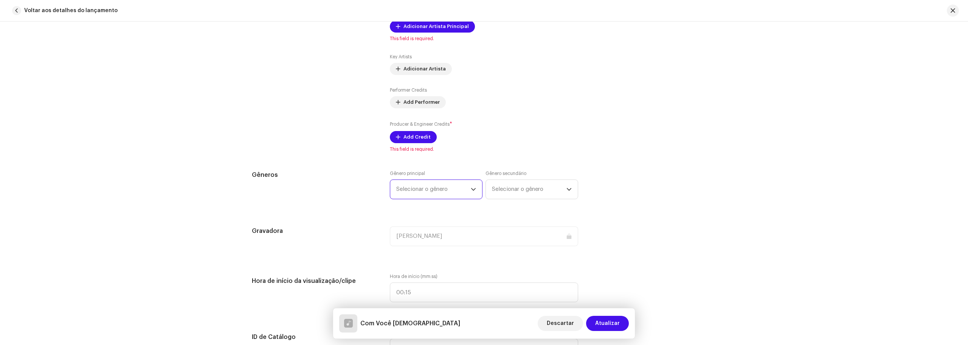
click at [447, 193] on span "Selecionar o gênero" at bounding box center [433, 189] width 75 height 19
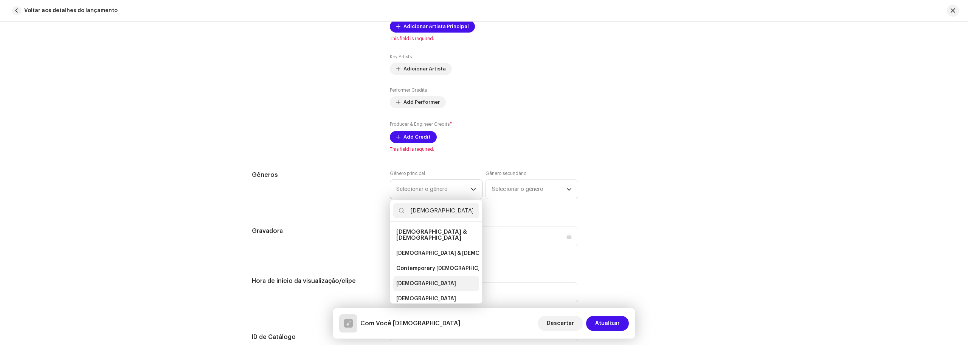
type input "[DEMOGRAPHIC_DATA]"
click at [405, 279] on span "[DEMOGRAPHIC_DATA]" at bounding box center [426, 283] width 60 height 8
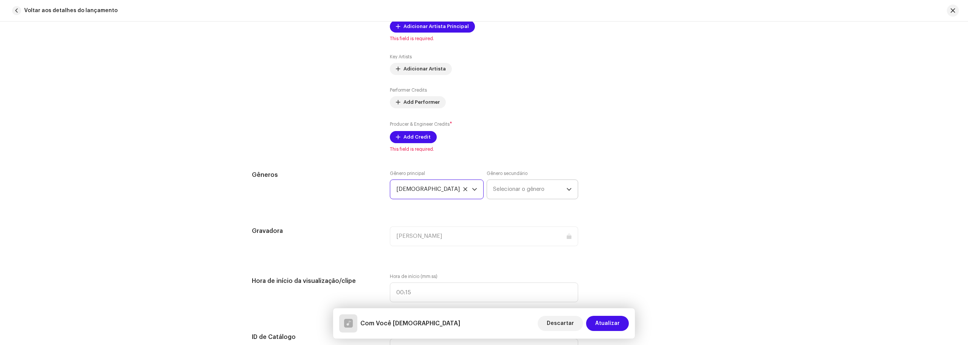
click at [523, 185] on span "Selecionar o gênero" at bounding box center [529, 189] width 73 height 19
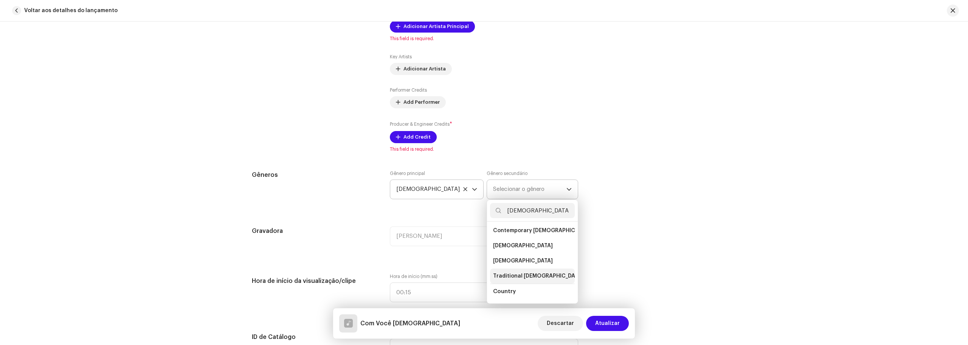
scroll to position [0, 0]
type input "[DEMOGRAPHIC_DATA]"
click at [519, 249] on span "[DEMOGRAPHIC_DATA] & [DEMOGRAPHIC_DATA]" at bounding box center [556, 253] width 126 height 8
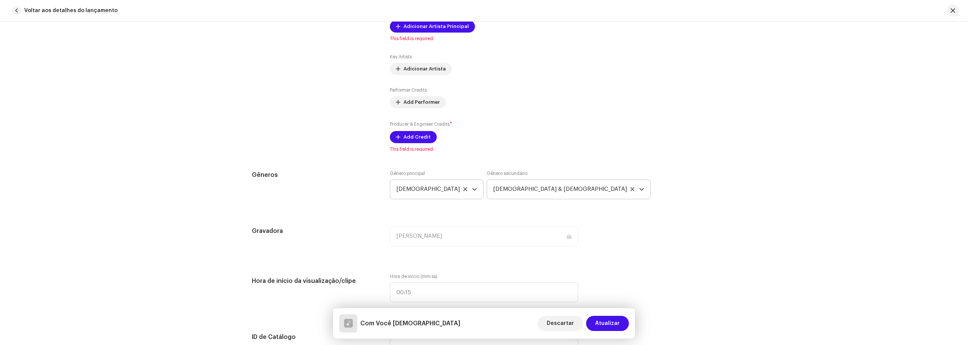
click at [666, 190] on div "Gêneros Gênero principal [DEMOGRAPHIC_DATA] Gênero secundário [DEMOGRAPHIC_DATA…" at bounding box center [484, 189] width 464 height 38
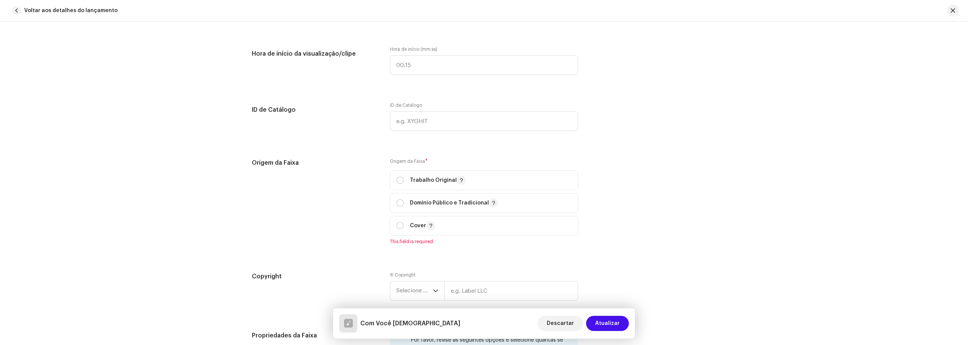
scroll to position [756, 0]
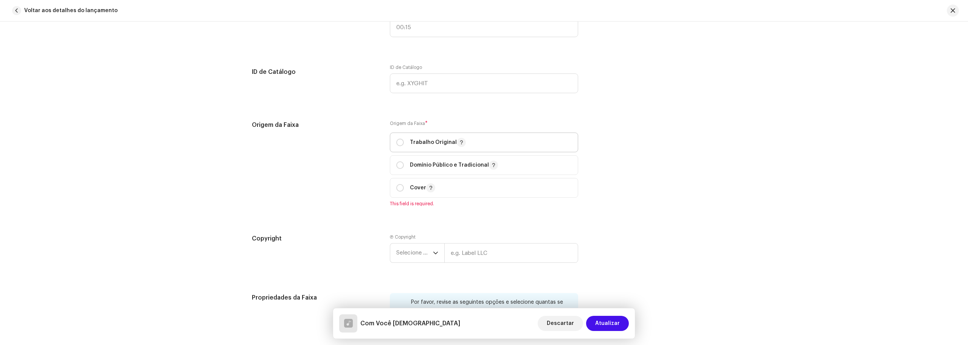
click at [402, 142] on div "Trabalho Original" at bounding box center [431, 142] width 70 height 9
radio input "true"
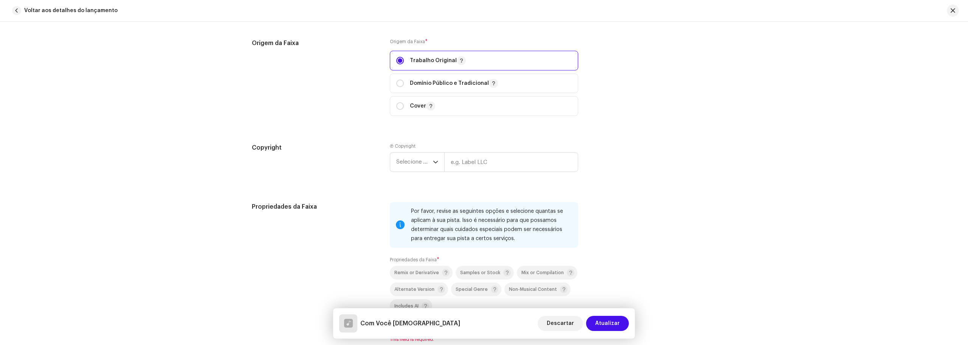
scroll to position [870, 0]
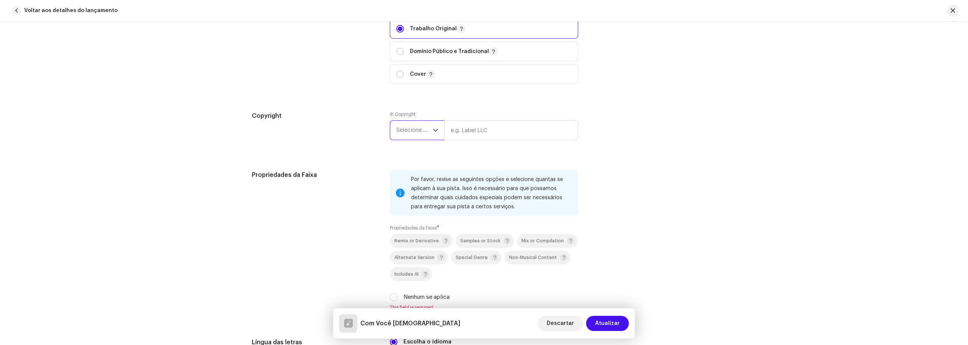
click at [430, 126] on span "Selecione o ano" at bounding box center [414, 130] width 37 height 19
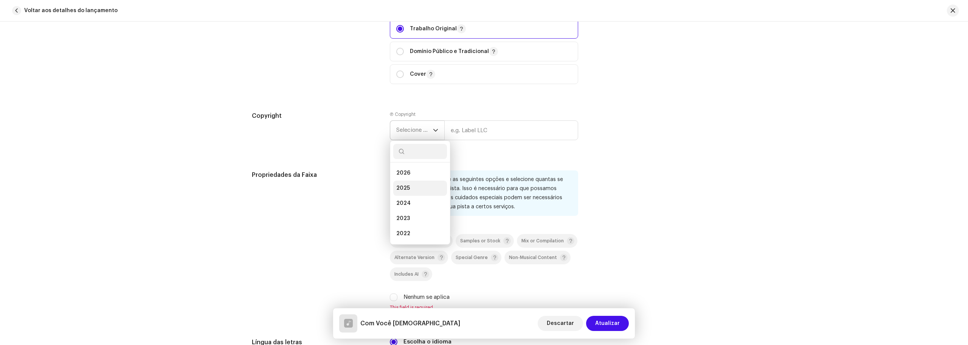
click at [411, 185] on li "2025" at bounding box center [420, 187] width 54 height 15
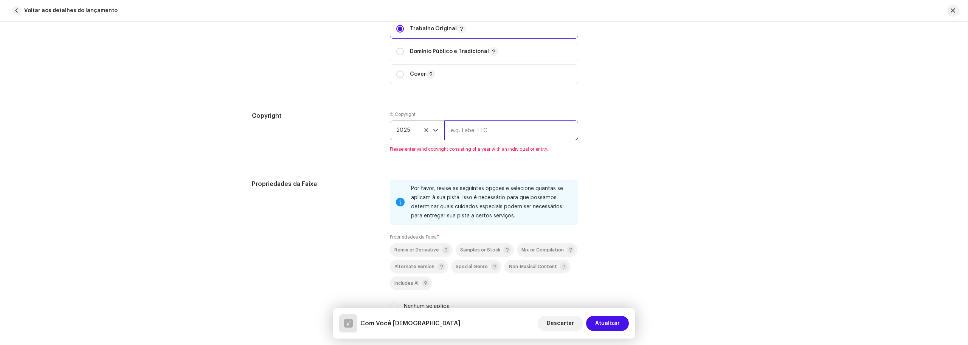
click at [503, 130] on input "text" at bounding box center [511, 130] width 134 height 20
type input "ricksete"
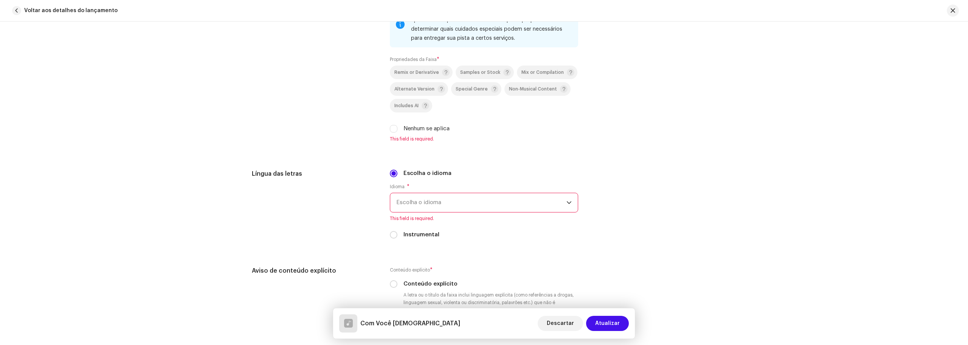
scroll to position [1021, 0]
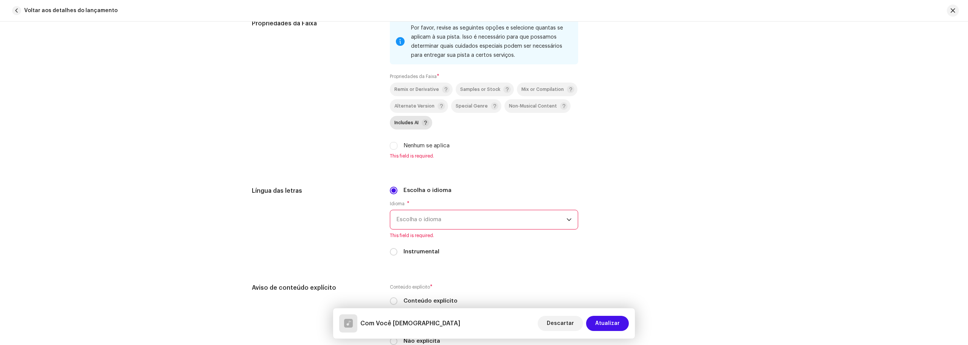
drag, startPoint x: 400, startPoint y: 121, endPoint x: 409, endPoint y: 119, distance: 9.3
click at [400, 121] on span "Includes AI" at bounding box center [406, 122] width 24 height 5
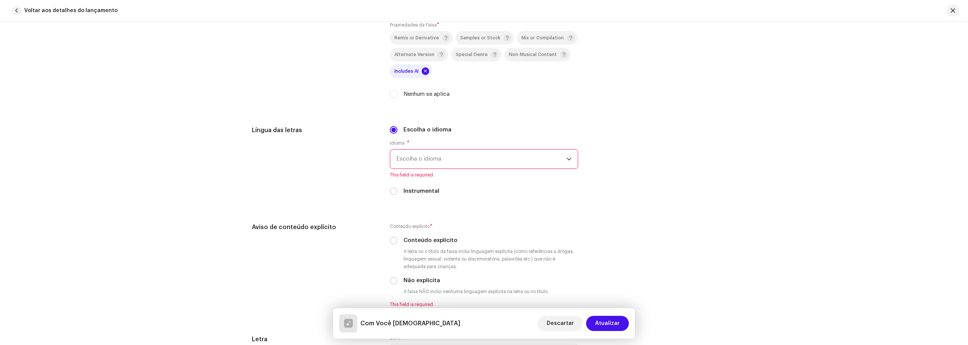
scroll to position [1135, 0]
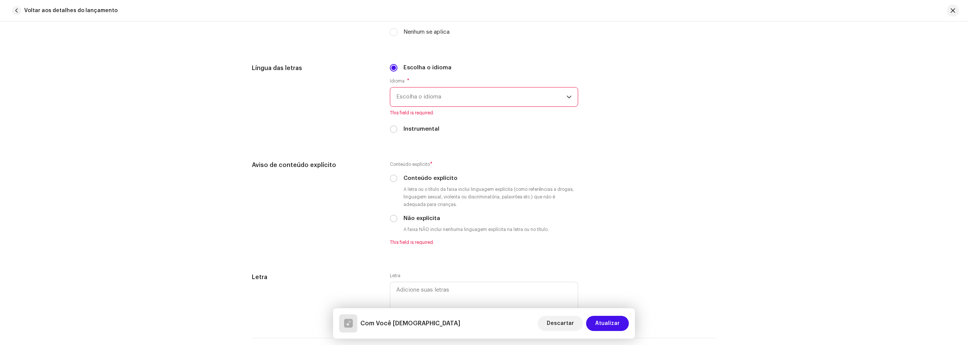
click at [560, 98] on span "Escolha o idioma" at bounding box center [481, 96] width 170 height 19
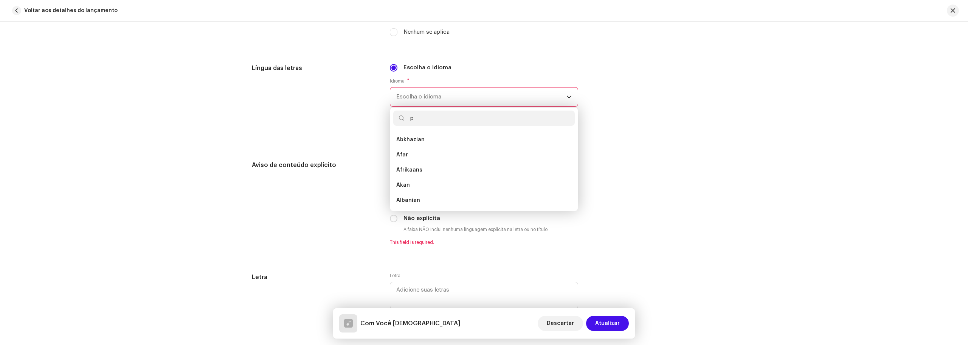
scroll to position [0, 0]
type input "portu"
click at [450, 144] on li "Portuguese" at bounding box center [484, 139] width 182 height 15
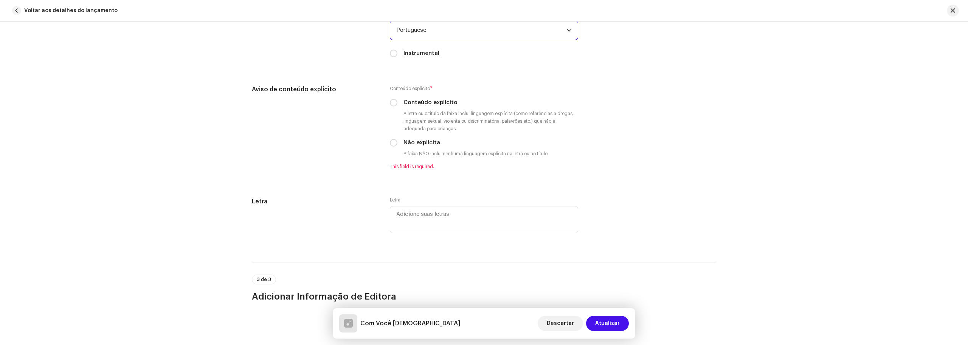
scroll to position [1248, 0]
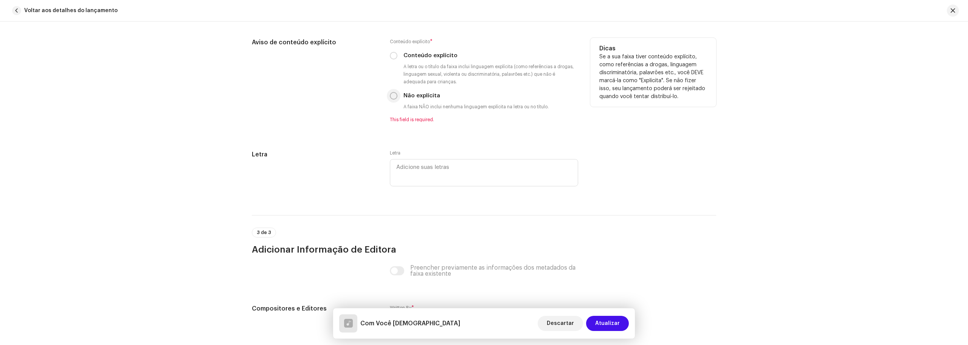
click at [391, 98] on input "Não explícita" at bounding box center [394, 96] width 8 height 8
radio input "true"
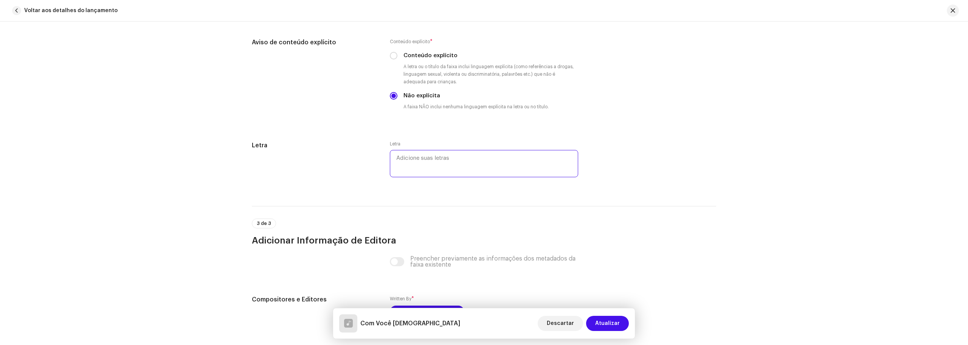
click at [432, 159] on textarea at bounding box center [484, 163] width 188 height 27
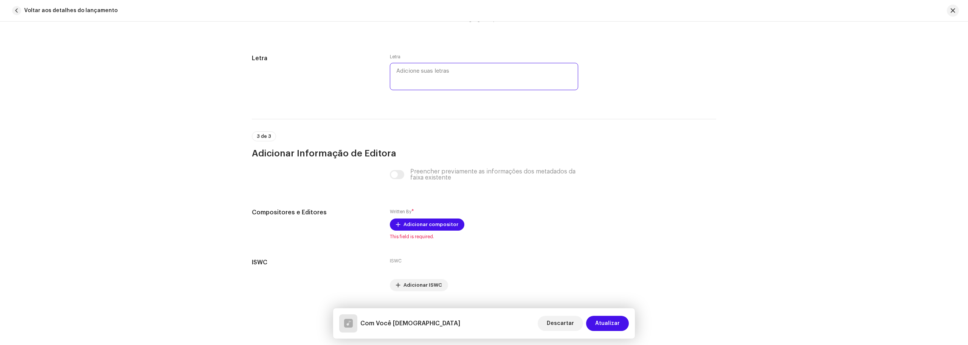
scroll to position [1354, 0]
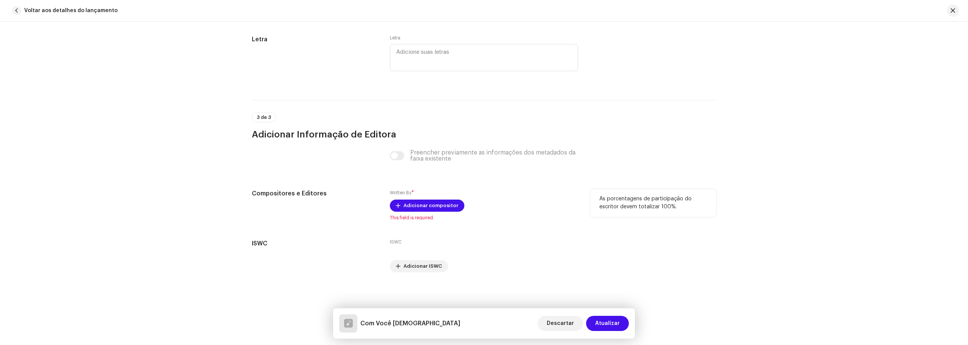
click at [447, 196] on div "Written By * Adicionar compositor This field is required." at bounding box center [484, 205] width 188 height 32
click at [442, 207] on span "Adicionar compositor" at bounding box center [431, 205] width 55 height 15
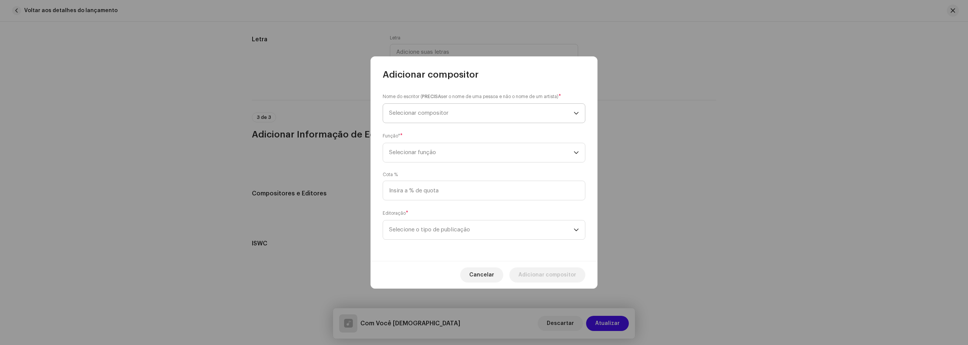
click at [438, 113] on span "Selecionar compositor" at bounding box center [418, 113] width 59 height 6
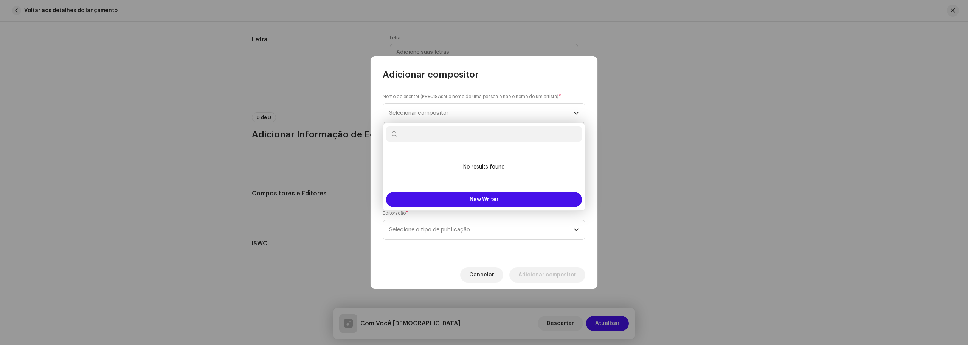
click at [447, 138] on input "text" at bounding box center [484, 133] width 196 height 15
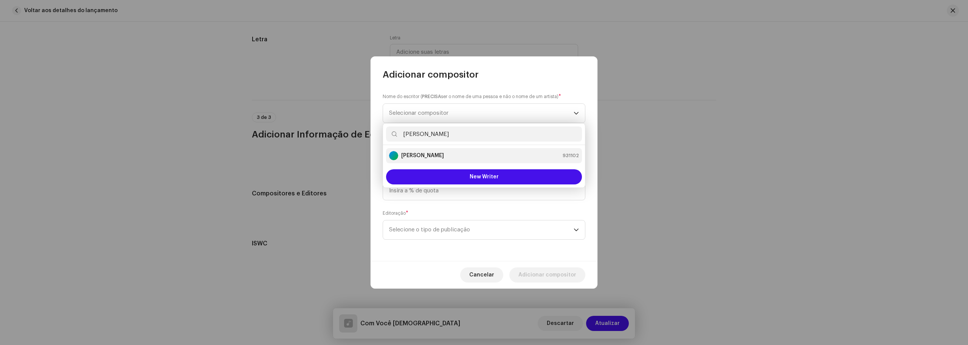
type input "[PERSON_NAME]"
click at [437, 155] on strong "[PERSON_NAME]" at bounding box center [422, 156] width 43 height 8
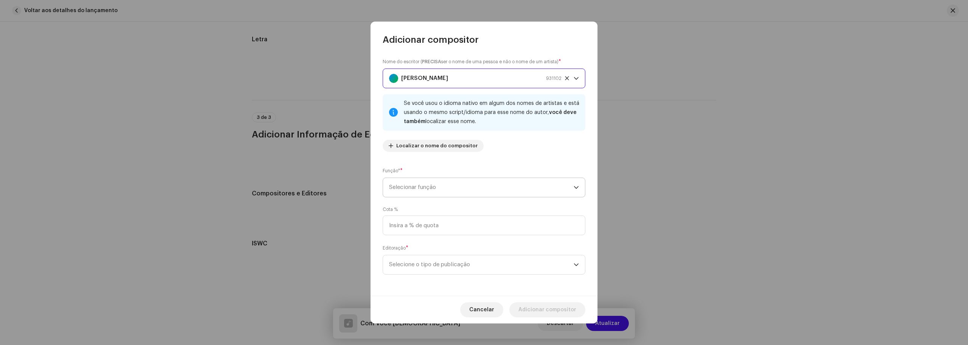
click at [424, 190] on span "Selecionar função" at bounding box center [481, 187] width 185 height 19
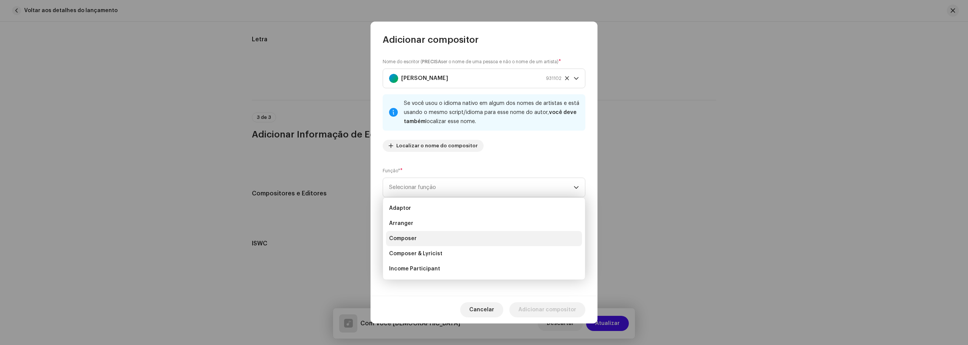
click at [413, 242] on li "Composer" at bounding box center [484, 238] width 196 height 15
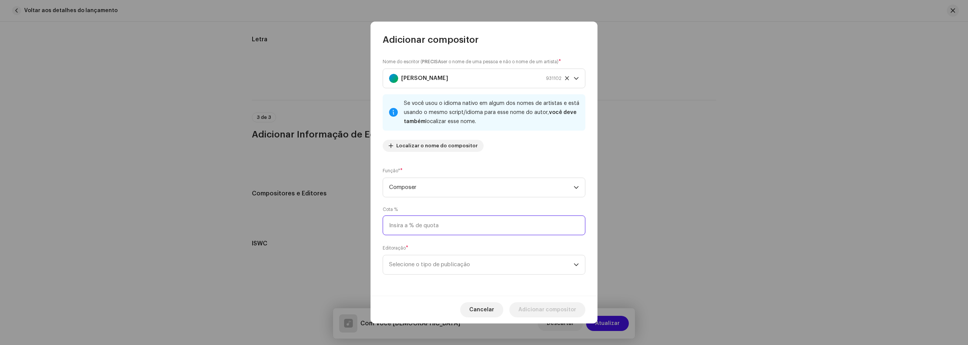
click at [425, 223] on input at bounding box center [484, 225] width 203 height 20
type input "100,00"
click at [419, 269] on span "Selecione o tipo de publicação" at bounding box center [481, 264] width 185 height 19
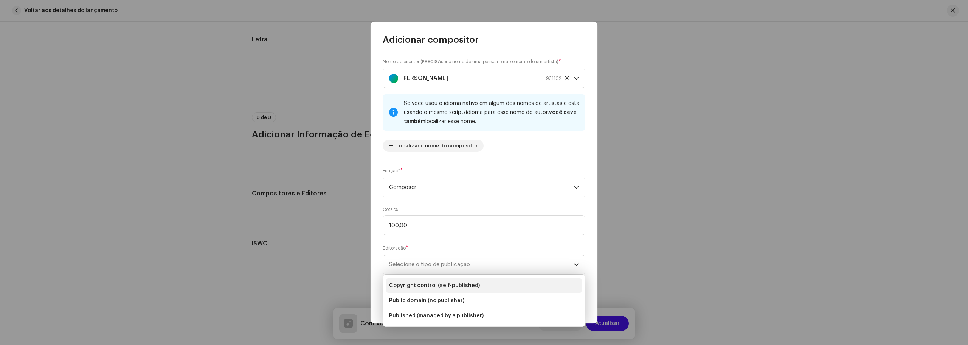
click at [439, 288] on span "Copyright control (self-published)" at bounding box center [434, 285] width 91 height 8
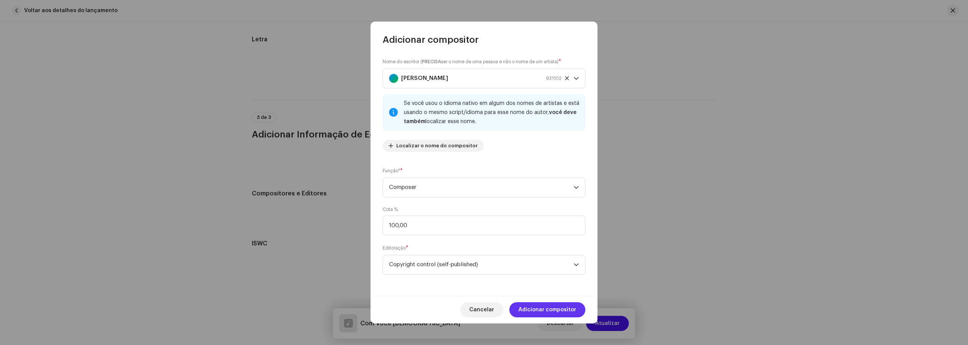
click at [525, 307] on span "Adicionar compositor" at bounding box center [548, 309] width 58 height 15
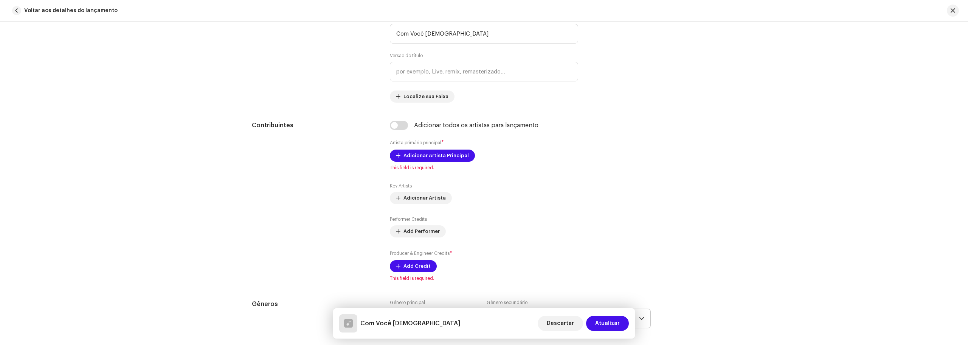
scroll to position [356, 0]
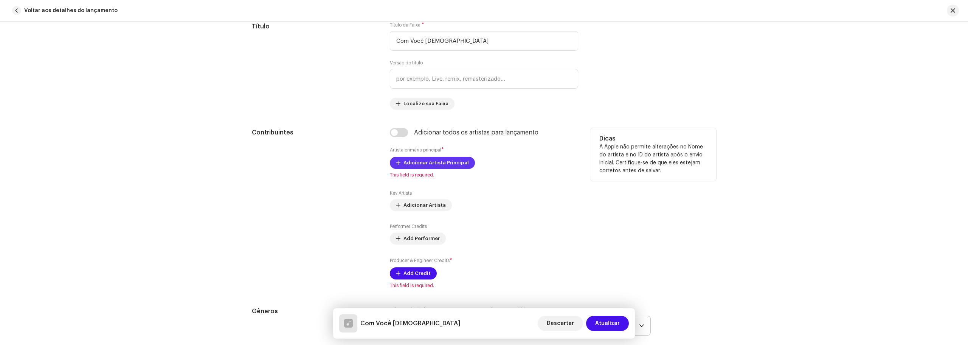
click at [418, 158] on span "Adicionar Artista Principal" at bounding box center [436, 162] width 65 height 15
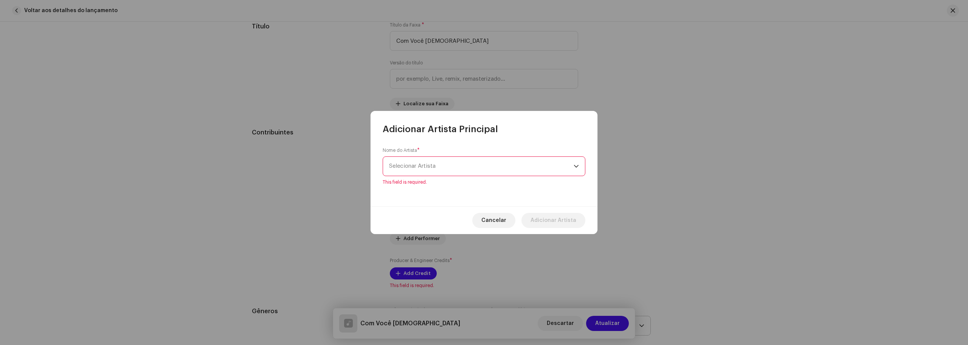
click at [418, 160] on div "Nome do Artista * Selecionar Artista This field is required." at bounding box center [484, 166] width 203 height 38
click at [421, 163] on span "Selecionar Artista" at bounding box center [412, 166] width 47 height 6
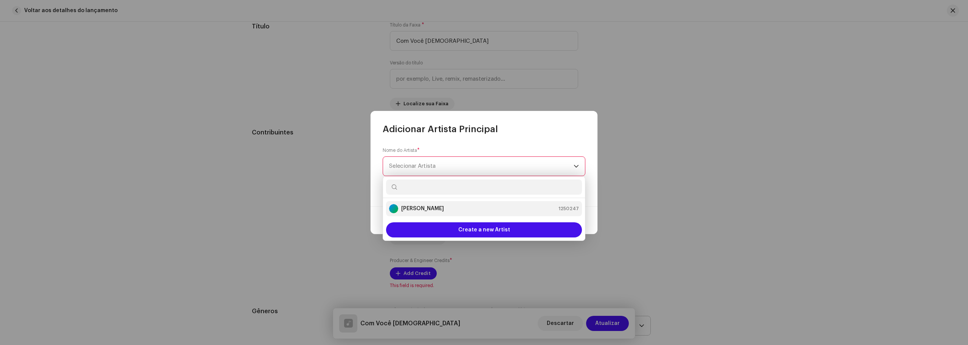
click at [418, 211] on strong "[PERSON_NAME]" at bounding box center [422, 209] width 43 height 8
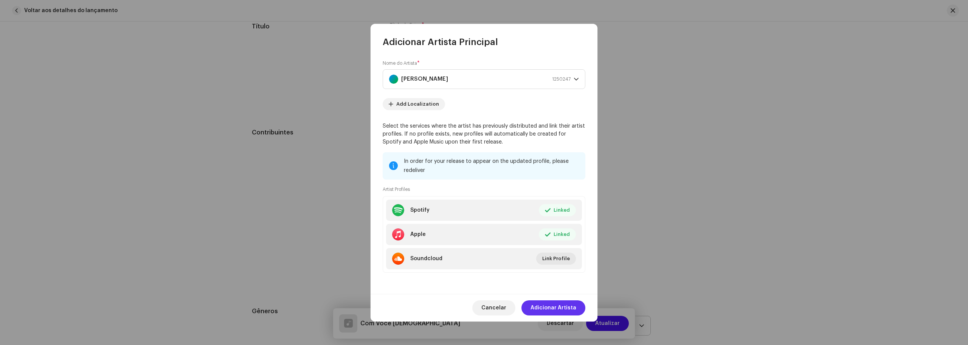
click at [541, 314] on span "Adicionar Artista" at bounding box center [554, 307] width 46 height 15
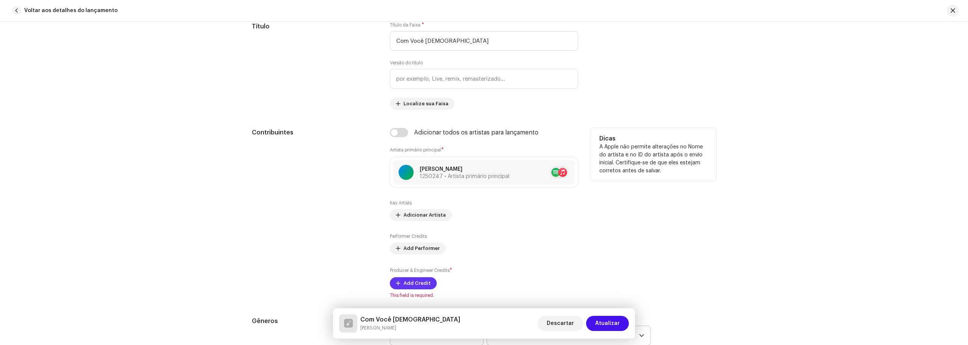
click at [419, 282] on span "Add Credit" at bounding box center [417, 282] width 27 height 15
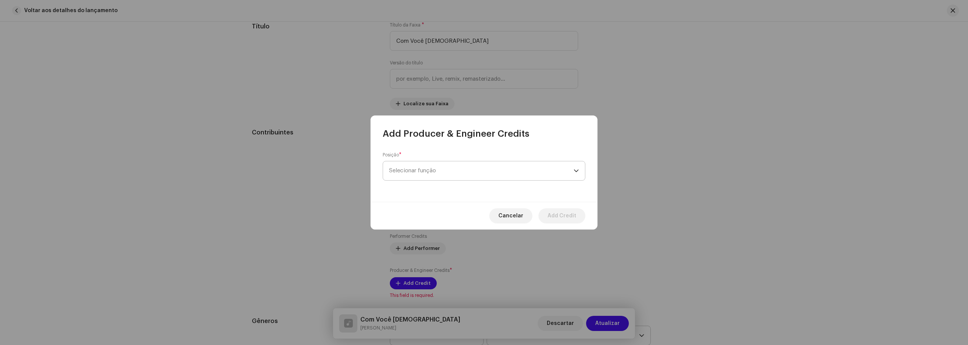
click at [446, 175] on span "Selecionar função" at bounding box center [481, 170] width 185 height 19
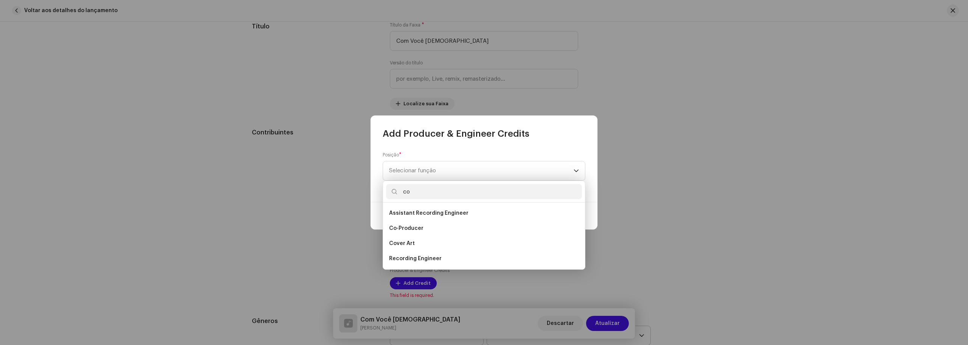
type input "c"
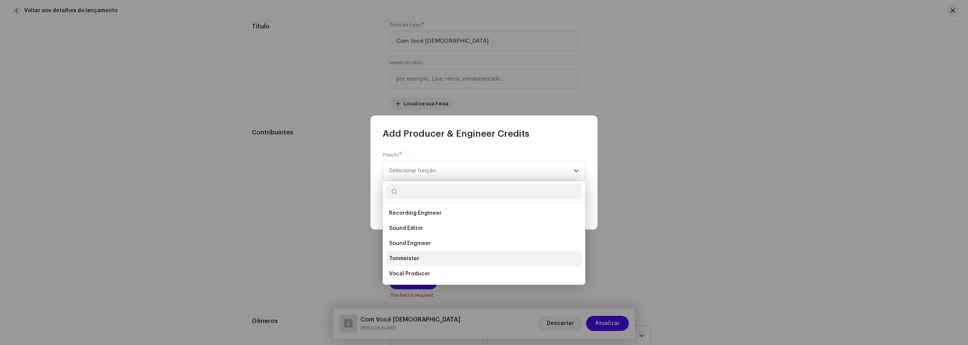
scroll to position [295, 0]
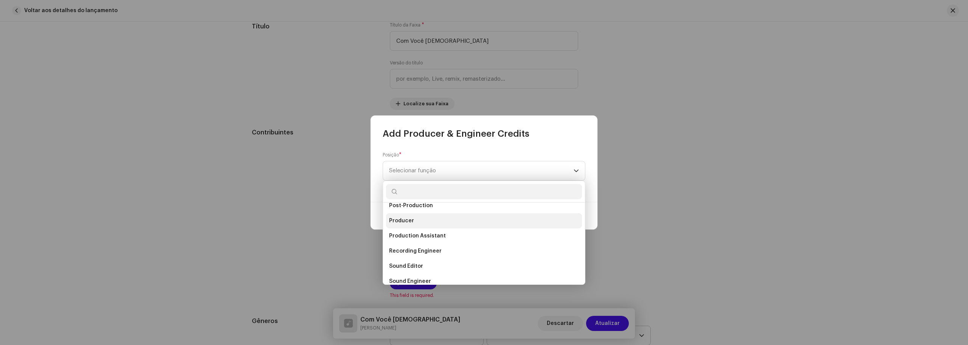
click at [413, 221] on li "Producer" at bounding box center [484, 220] width 196 height 15
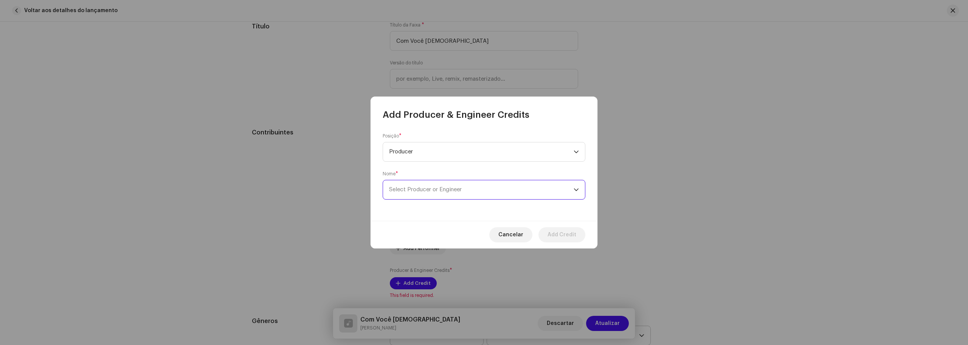
click at [452, 187] on span "Select Producer or Engineer" at bounding box center [425, 189] width 73 height 6
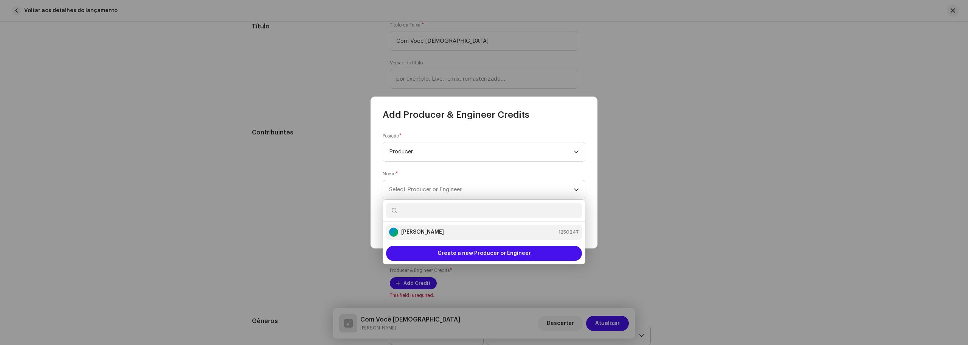
click at [438, 230] on strong "[PERSON_NAME]" at bounding box center [422, 232] width 43 height 8
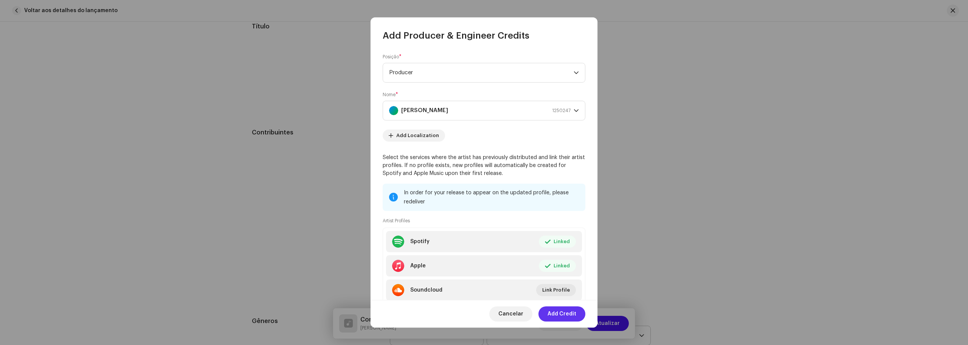
click at [555, 313] on span "Add Credit" at bounding box center [562, 313] width 29 height 15
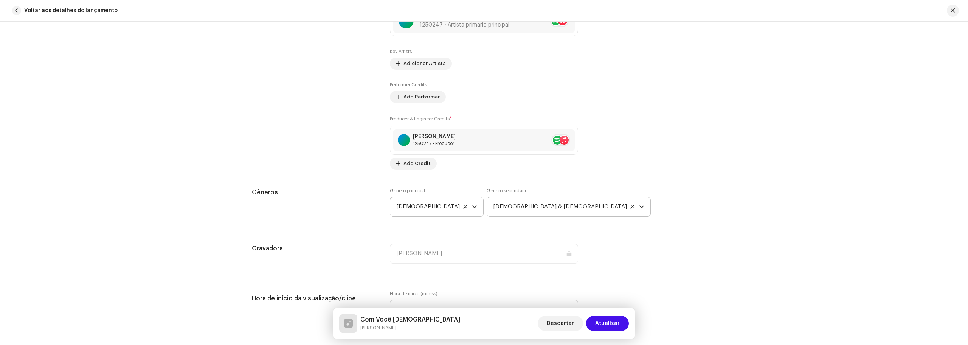
scroll to position [620, 0]
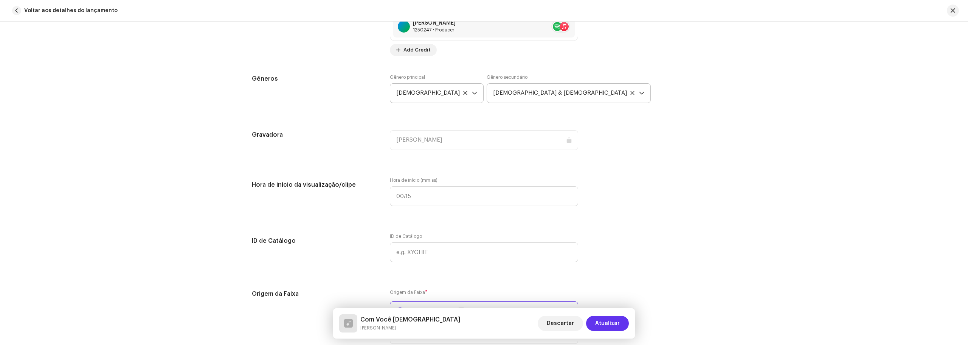
click at [614, 328] on span "Atualizar" at bounding box center [607, 322] width 25 height 15
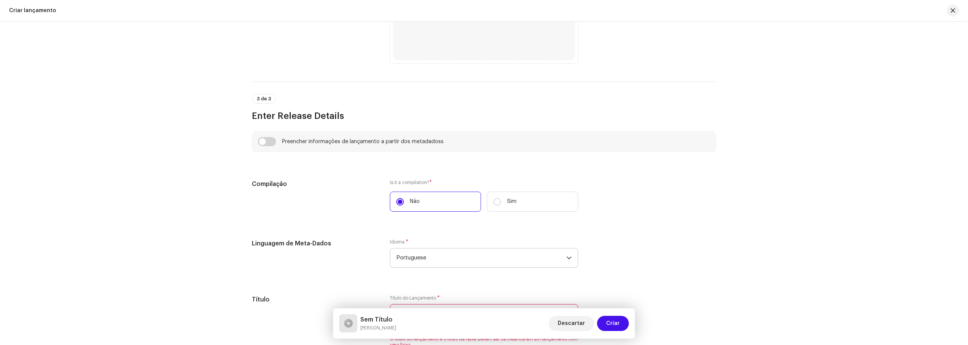
scroll to position [0, 0]
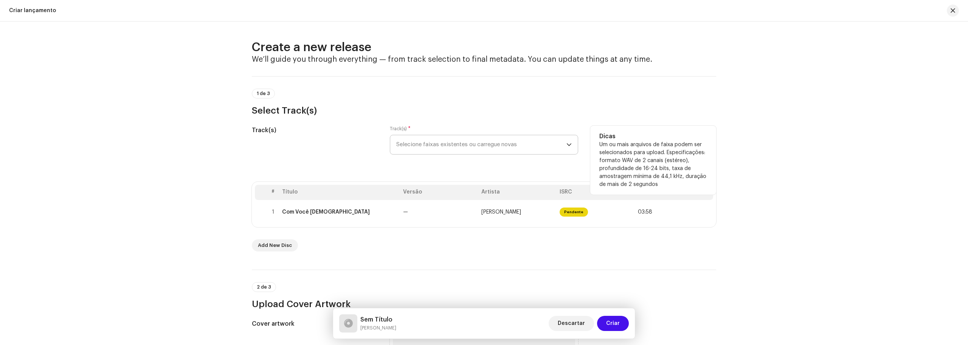
click at [471, 146] on span "Selecione faixas existentes ou carregue novas" at bounding box center [481, 144] width 170 height 19
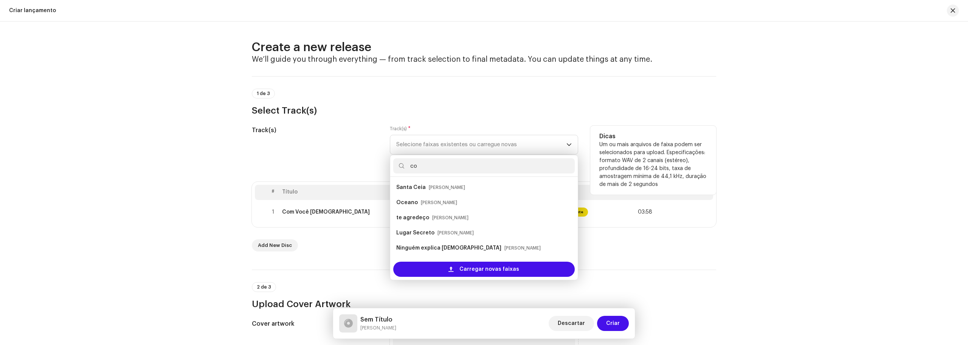
type input "c"
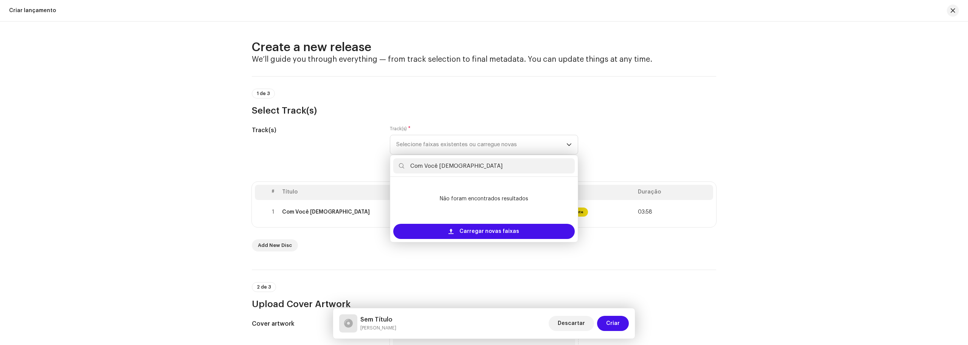
type input "Com Você [DEMOGRAPHIC_DATA]"
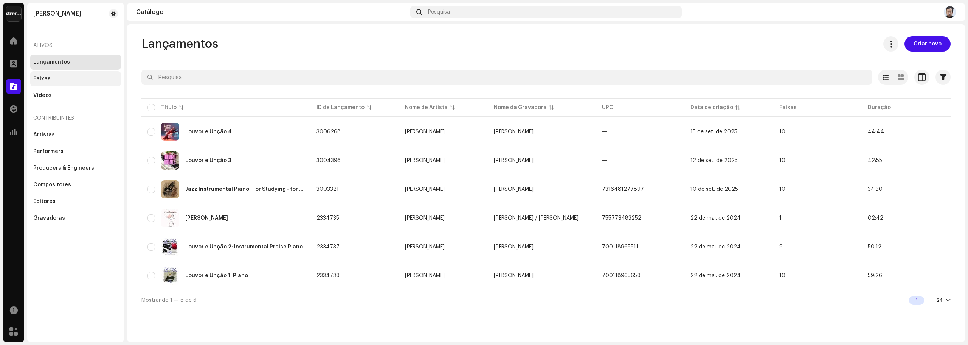
click at [42, 81] on div "Faixas" at bounding box center [41, 79] width 17 height 6
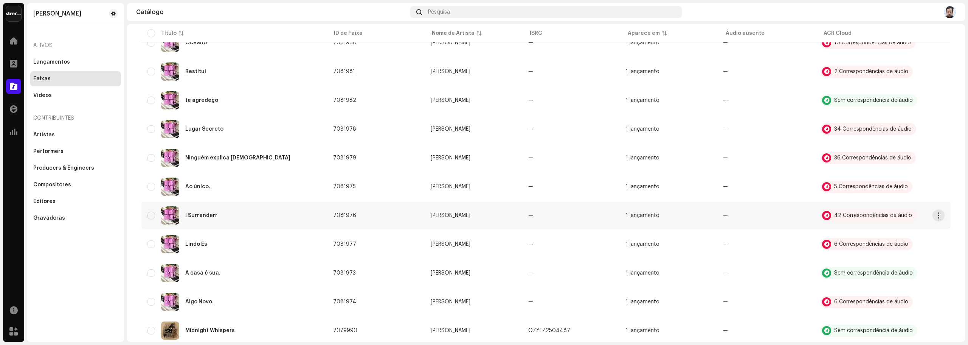
scroll to position [486, 0]
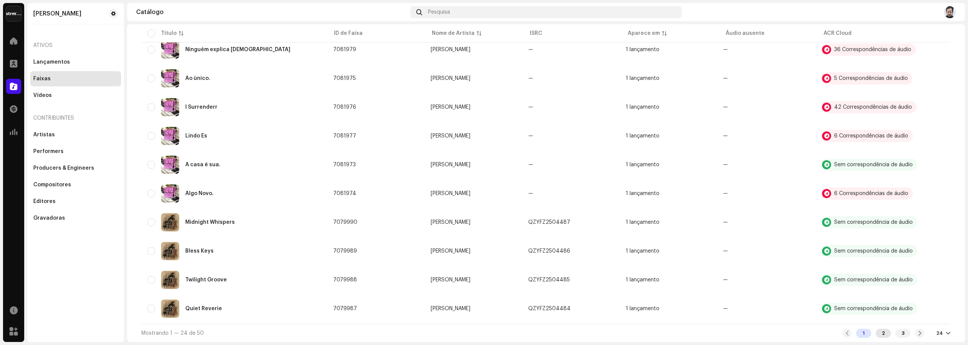
click at [883, 331] on div "2" at bounding box center [883, 332] width 15 height 9
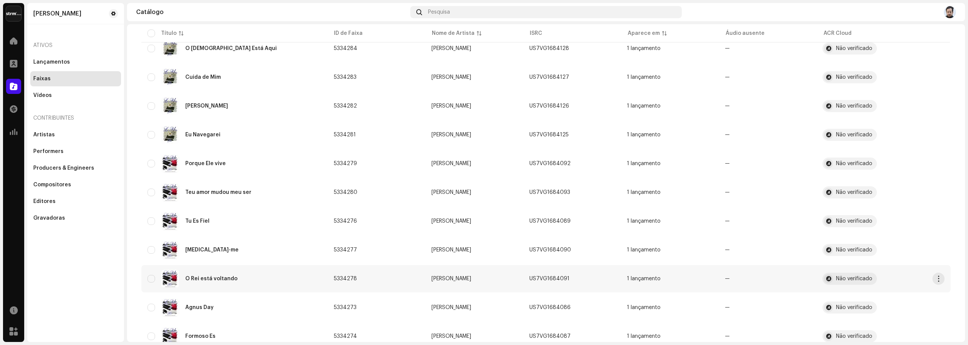
scroll to position [486, 0]
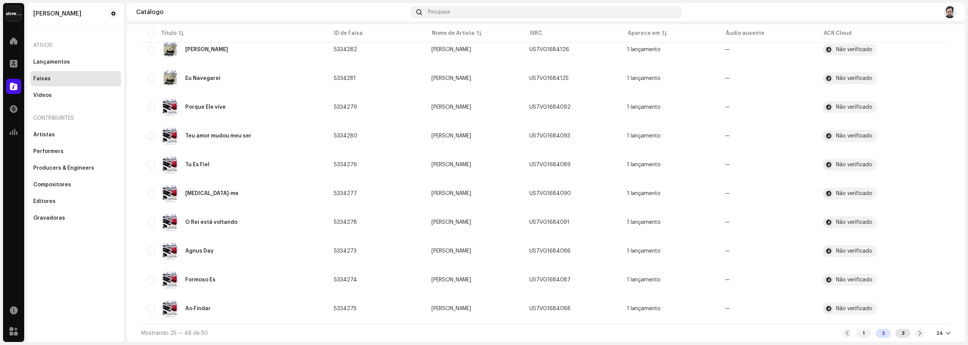
click at [903, 335] on div "3" at bounding box center [903, 332] width 15 height 9
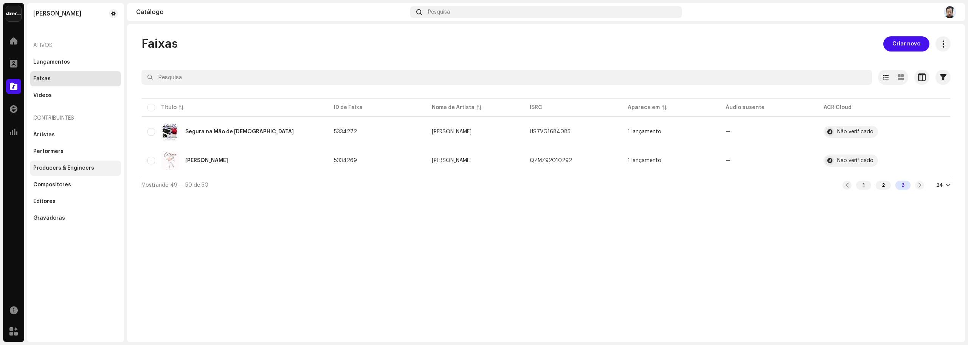
click at [57, 169] on div "Producers & Engineers" at bounding box center [63, 168] width 61 height 6
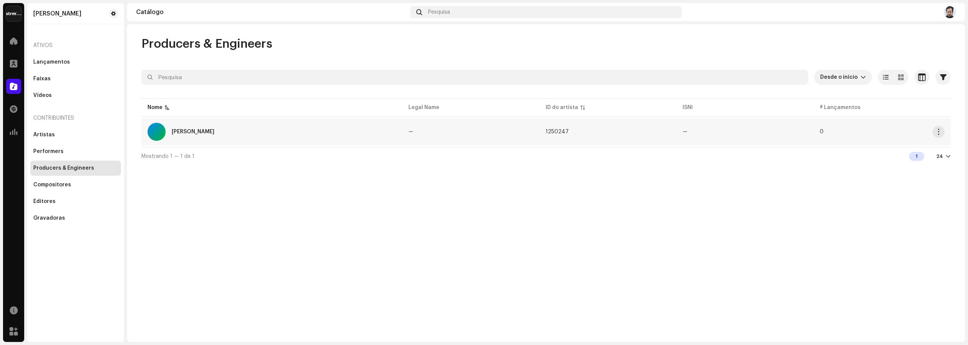
click at [186, 130] on div "[PERSON_NAME]" at bounding box center [193, 131] width 43 height 5
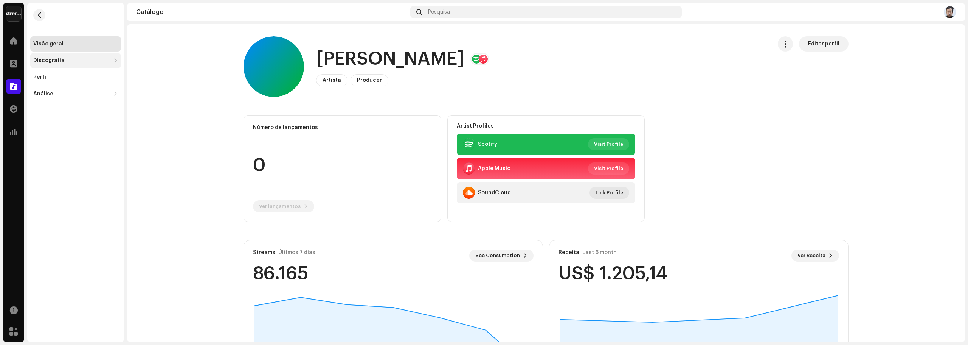
click at [48, 61] on div "Discografia" at bounding box center [48, 60] width 31 height 6
click at [54, 76] on div "Lançamentos" at bounding box center [54, 77] width 37 height 6
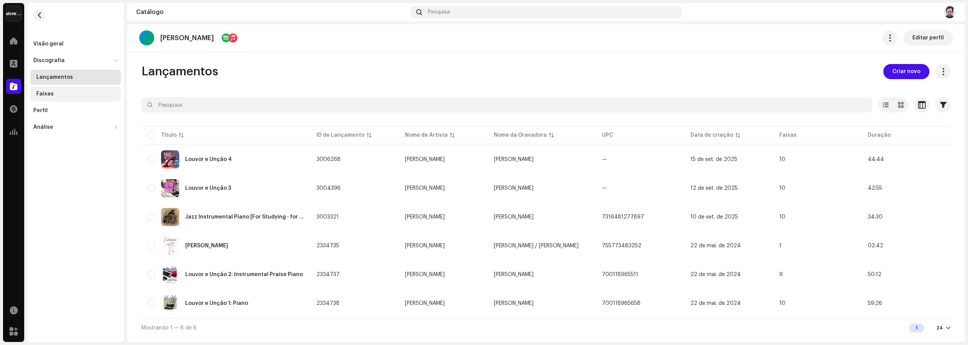
click at [46, 96] on div "Faixas" at bounding box center [44, 94] width 17 height 6
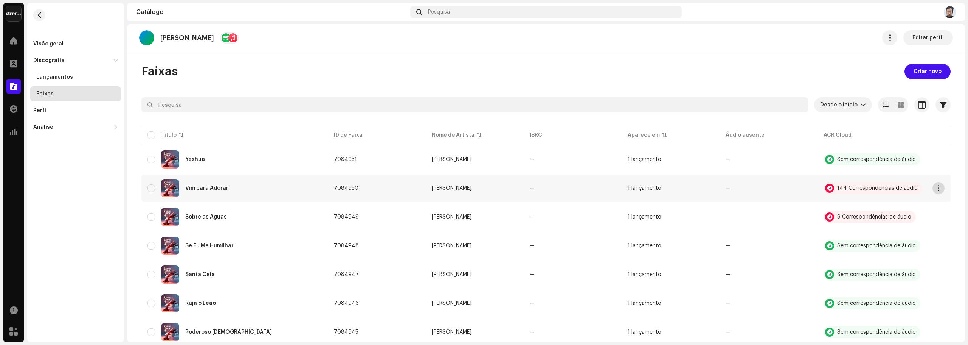
click at [936, 188] on span "button" at bounding box center [939, 188] width 6 height 6
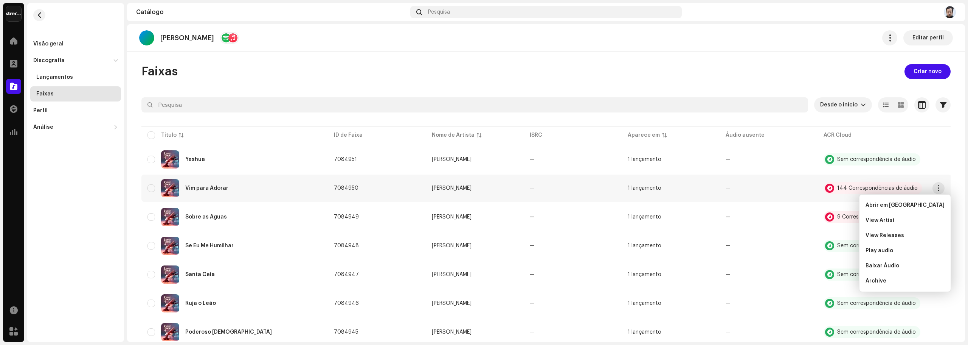
click at [87, 172] on div "Visão geral Discografia Lançamentos Faixas Perfil Análise Consumo Engagement Re…" at bounding box center [75, 172] width 97 height 338
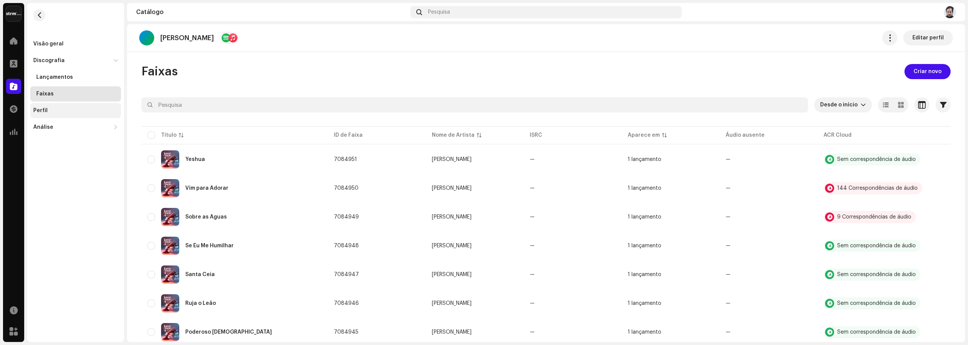
click at [49, 113] on div "Perfil" at bounding box center [75, 110] width 85 height 6
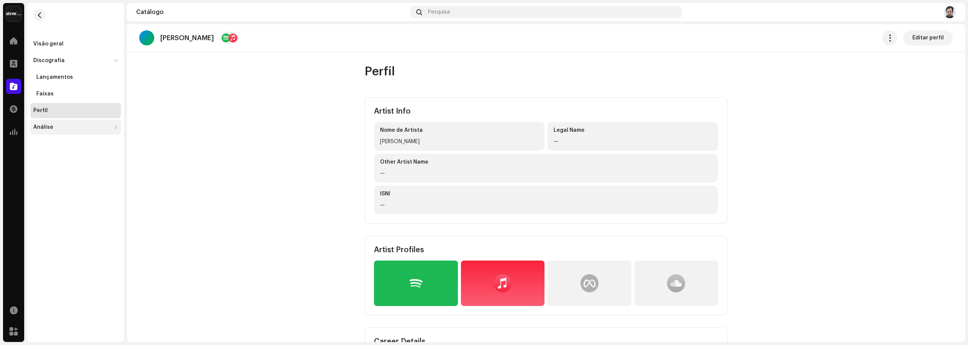
click at [42, 132] on div "Análise" at bounding box center [75, 127] width 91 height 15
click at [53, 141] on div "Consumo" at bounding box center [48, 144] width 25 height 6
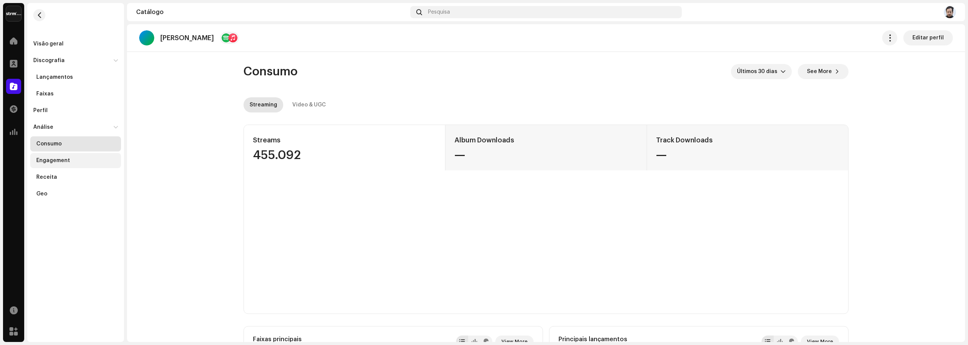
click at [52, 164] on div "Engagement" at bounding box center [75, 160] width 91 height 15
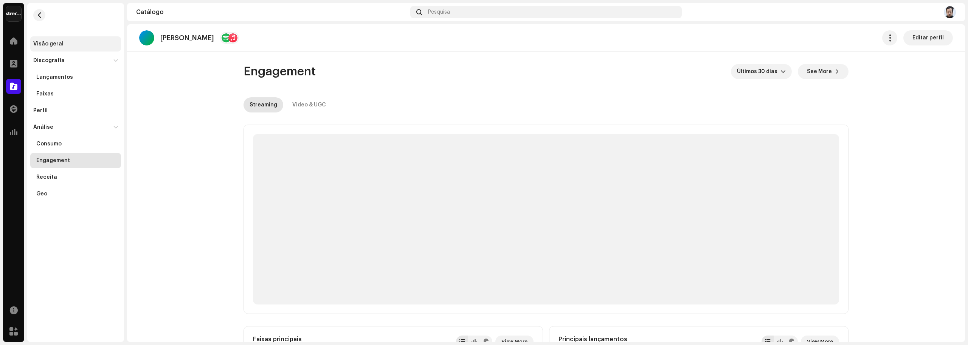
click at [52, 43] on div "Visão geral" at bounding box center [48, 44] width 30 height 6
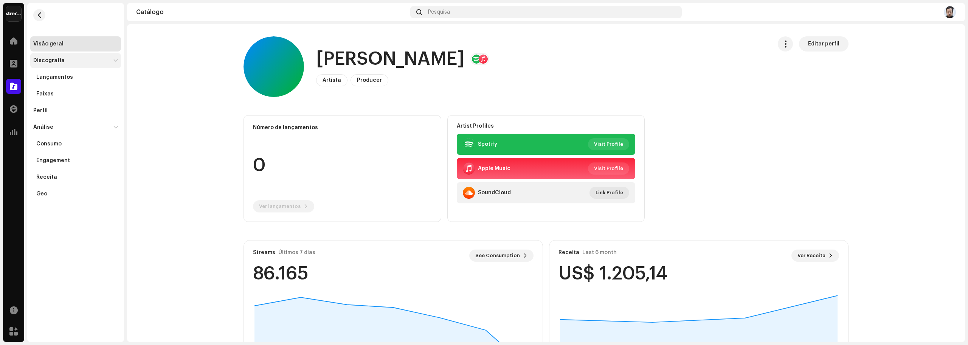
click at [57, 61] on div "Discografia" at bounding box center [48, 60] width 31 height 6
click at [59, 80] on div "Lançamentos" at bounding box center [54, 77] width 37 height 6
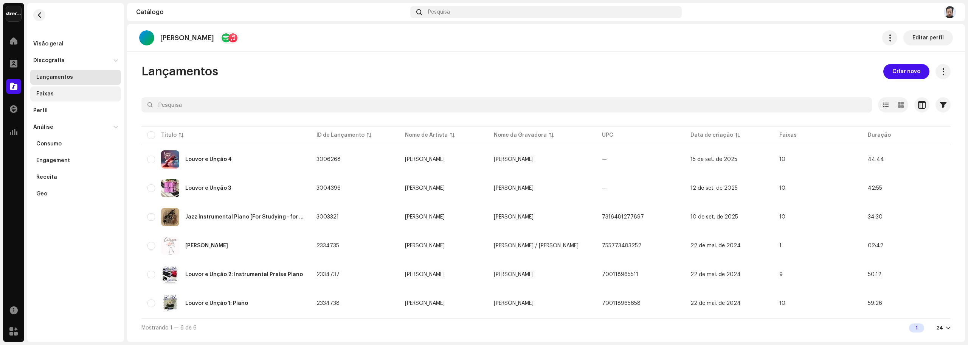
click at [61, 96] on div "Faixas" at bounding box center [77, 94] width 82 height 6
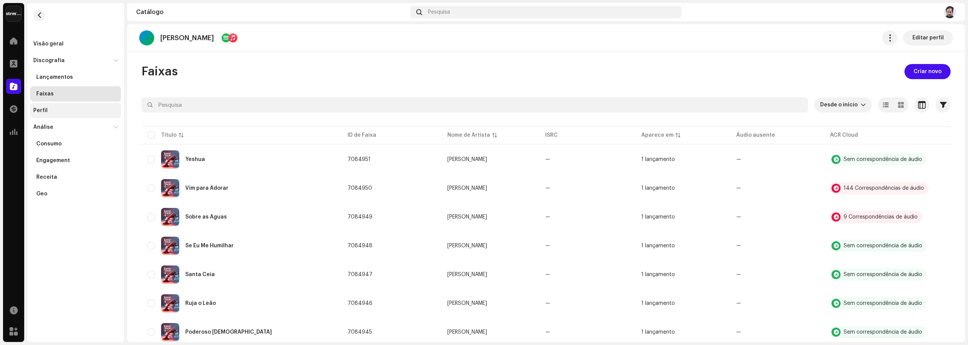
click at [50, 110] on div "Perfil" at bounding box center [75, 110] width 85 height 6
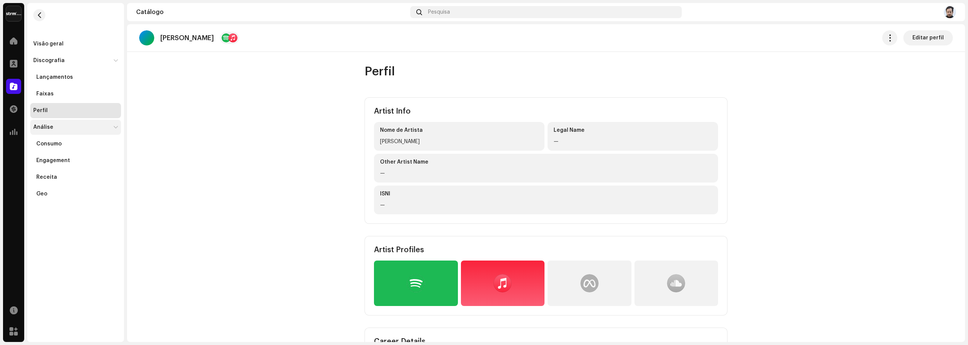
click at [64, 128] on div "Análise" at bounding box center [71, 127] width 77 height 6
click at [67, 124] on div "Análise" at bounding box center [71, 127] width 77 height 6
click at [61, 140] on div "Consumo" at bounding box center [75, 143] width 91 height 15
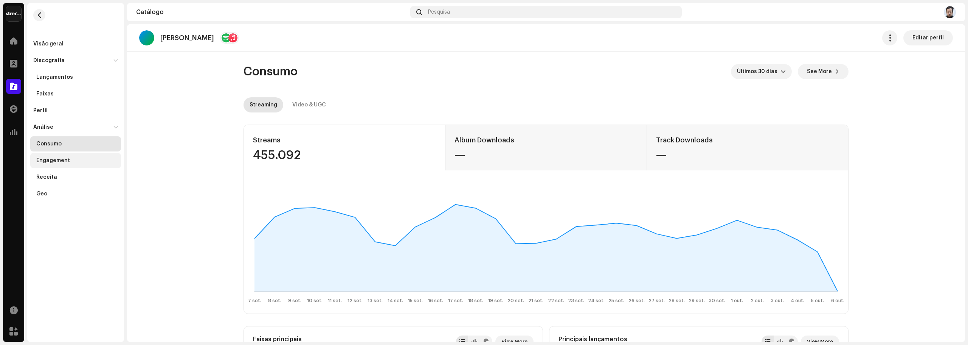
click at [70, 158] on div "Engagement" at bounding box center [77, 160] width 82 height 6
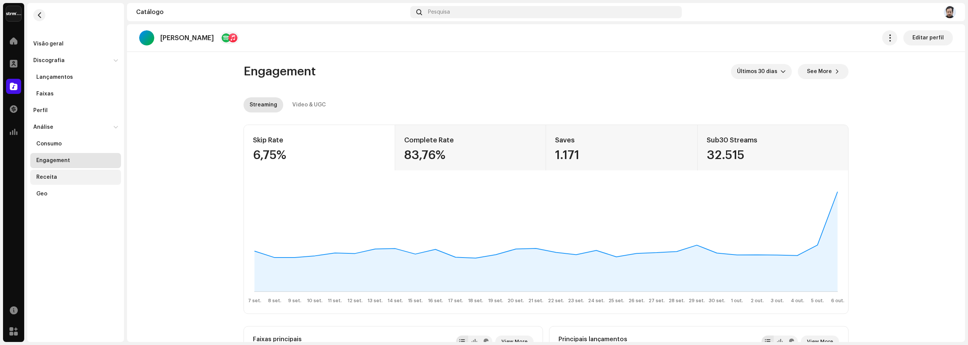
click at [53, 177] on div "Receita" at bounding box center [46, 177] width 21 height 6
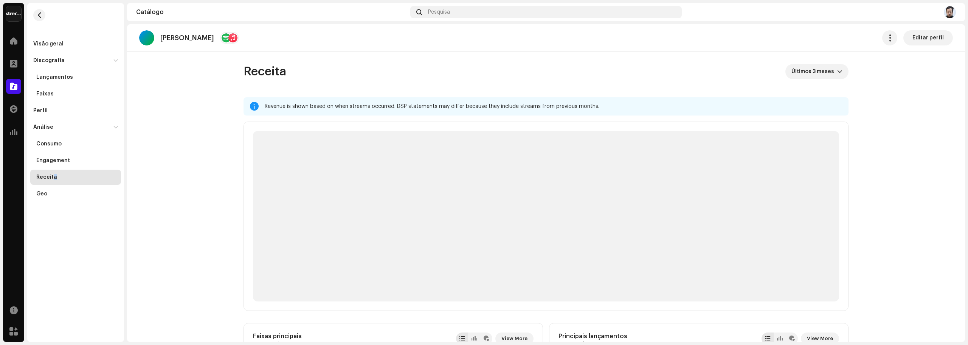
click at [54, 179] on div "Receita" at bounding box center [46, 177] width 21 height 6
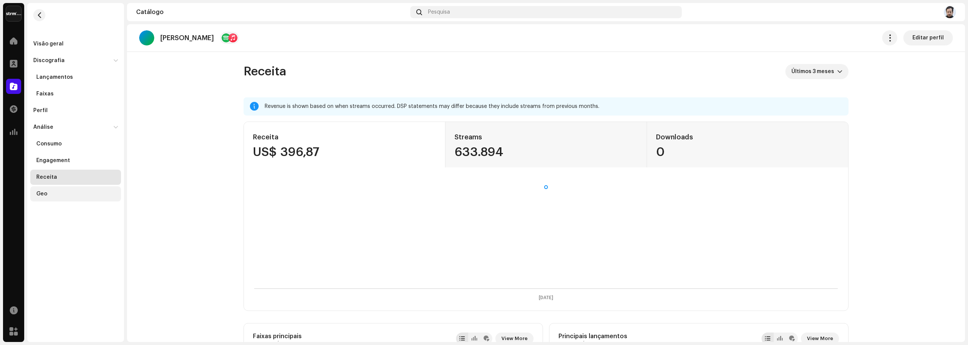
click at [43, 191] on div "Geo" at bounding box center [41, 194] width 11 height 6
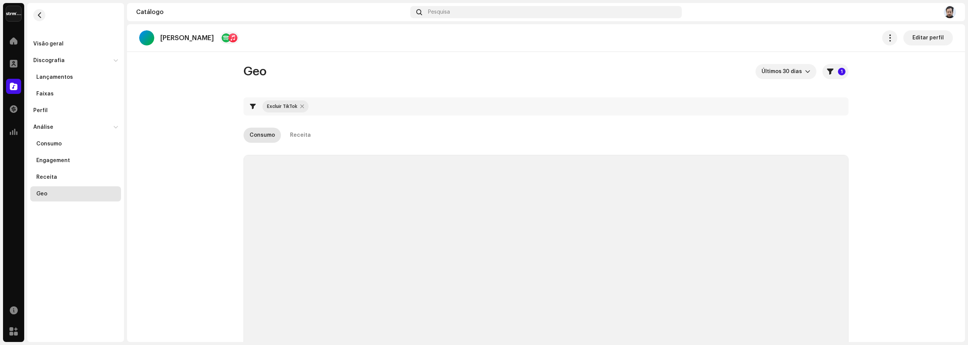
checkbox input "true"
click at [59, 35] on div "Visão geral Discografia Lançamentos Faixas Perfil Análise Consumo Engagement Re…" at bounding box center [75, 102] width 97 height 198
click at [56, 46] on div "Visão geral" at bounding box center [48, 44] width 30 height 6
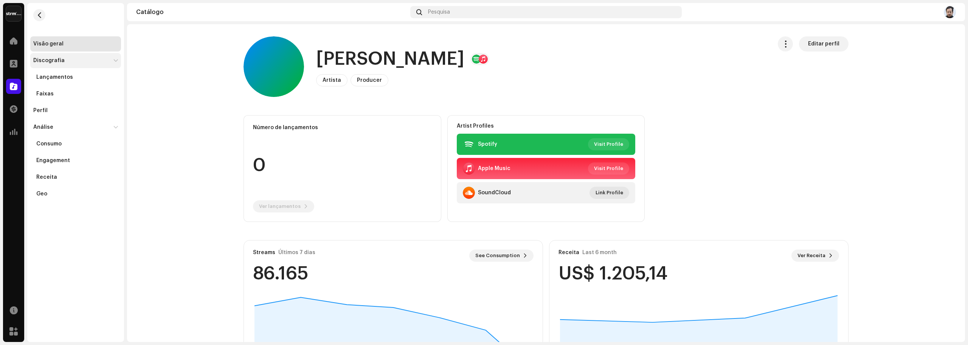
click at [53, 61] on div "Discografia" at bounding box center [48, 60] width 31 height 6
click at [14, 40] on span at bounding box center [14, 41] width 8 height 6
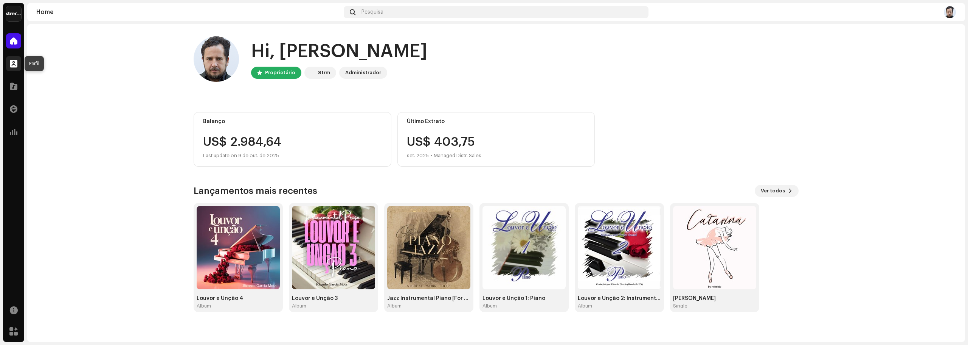
click at [20, 68] on div at bounding box center [13, 63] width 15 height 15
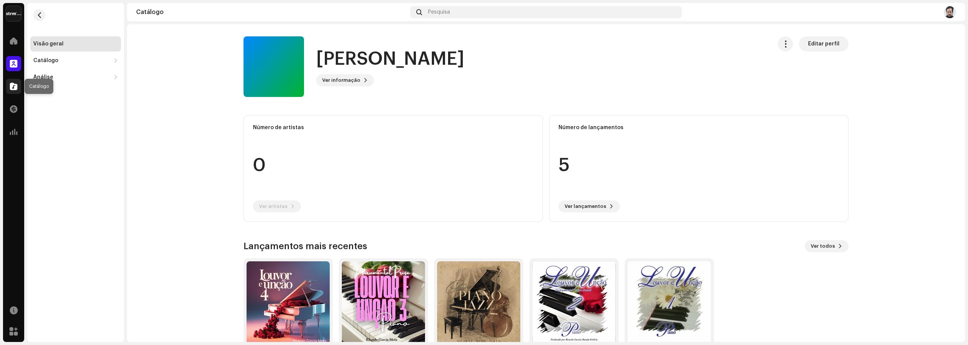
click at [15, 81] on div at bounding box center [13, 86] width 15 height 15
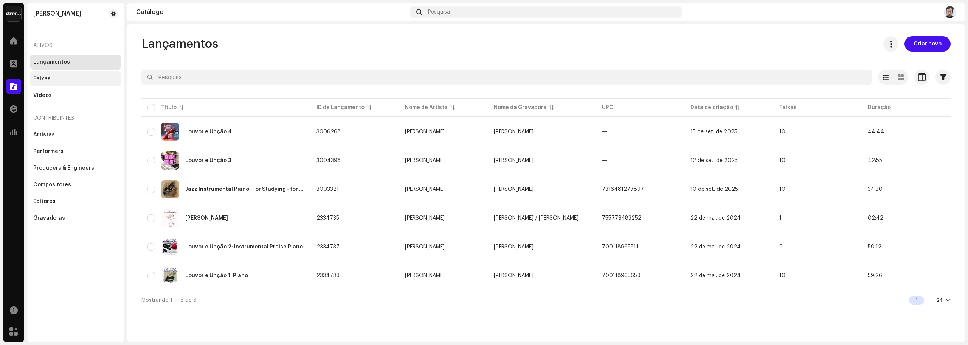
click at [50, 77] on div "Faixas" at bounding box center [75, 79] width 85 height 6
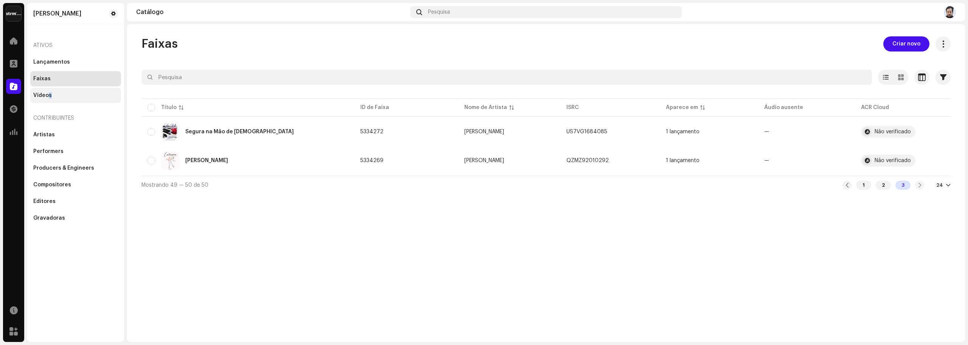
click at [50, 96] on div "Vídeos" at bounding box center [42, 95] width 19 height 6
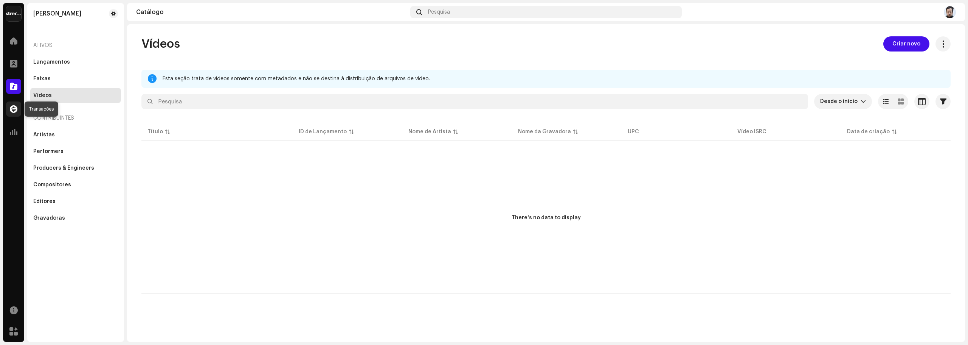
click at [14, 110] on span at bounding box center [14, 109] width 8 height 6
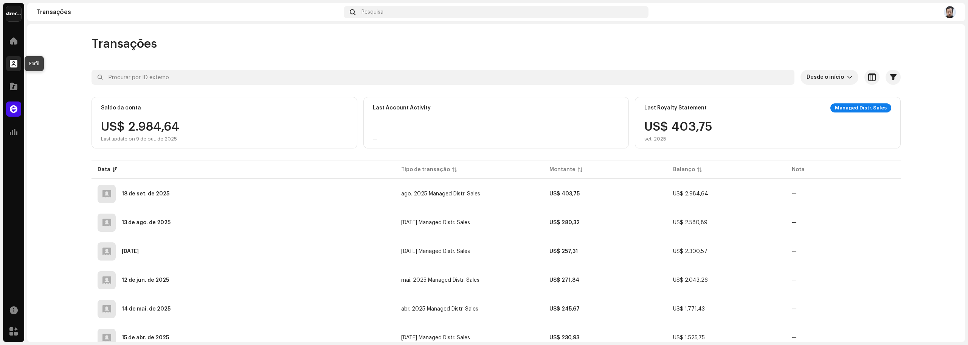
click at [14, 65] on span at bounding box center [14, 64] width 8 height 6
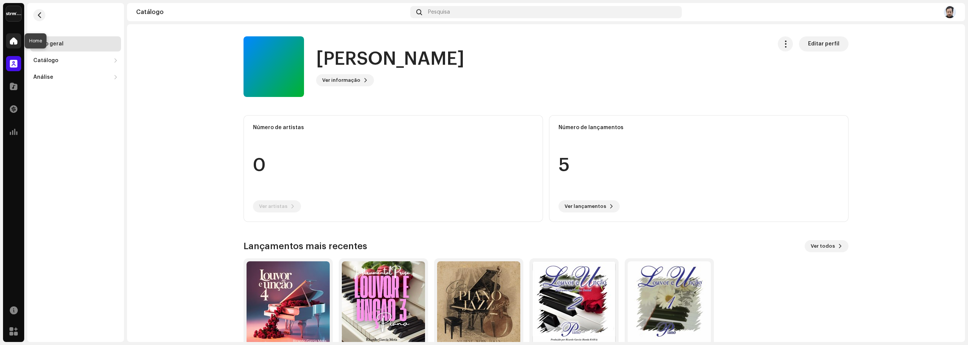
click at [17, 43] on span at bounding box center [14, 41] width 8 height 6
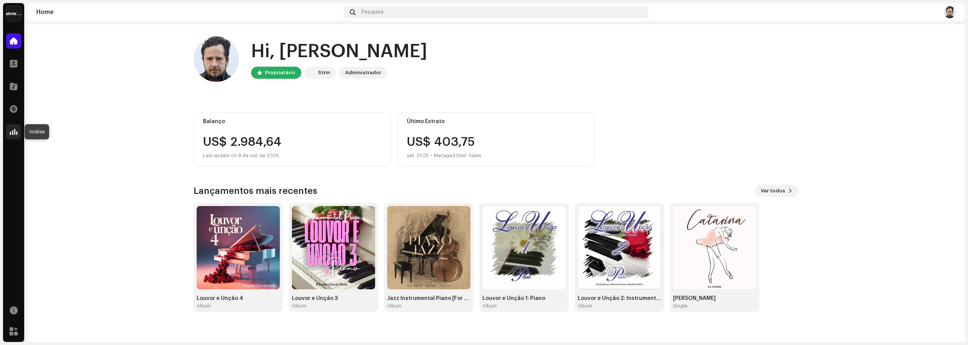
click at [11, 133] on span at bounding box center [14, 132] width 8 height 6
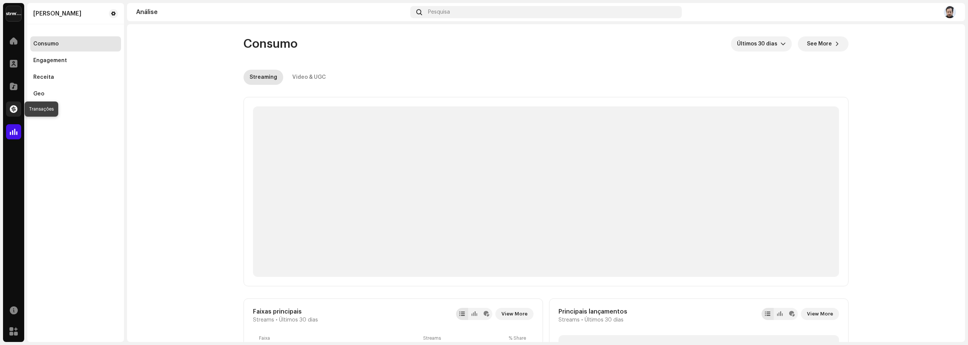
click at [13, 111] on span at bounding box center [14, 109] width 8 height 6
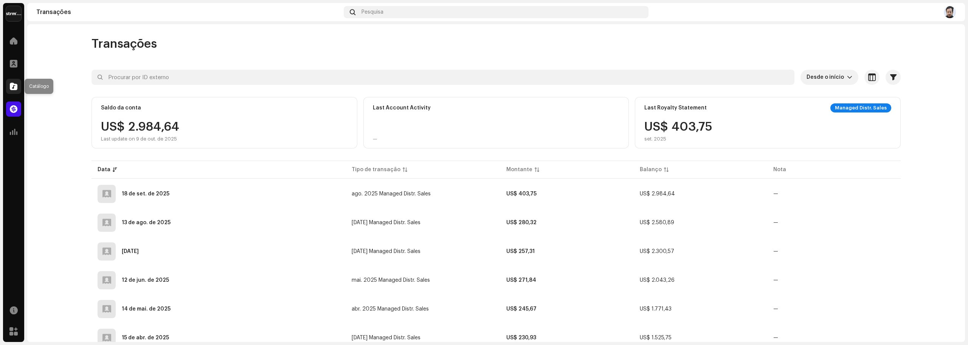
click at [14, 91] on div at bounding box center [13, 86] width 15 height 15
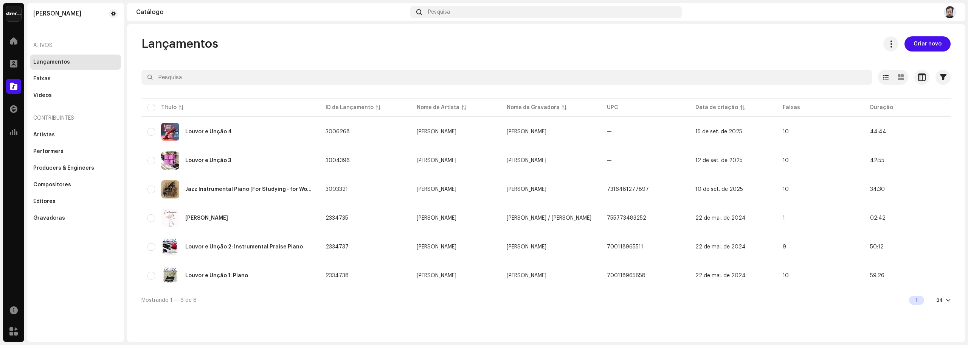
click at [43, 44] on div "Ativos" at bounding box center [75, 45] width 91 height 18
click at [40, 75] on div "Faixas" at bounding box center [75, 78] width 91 height 15
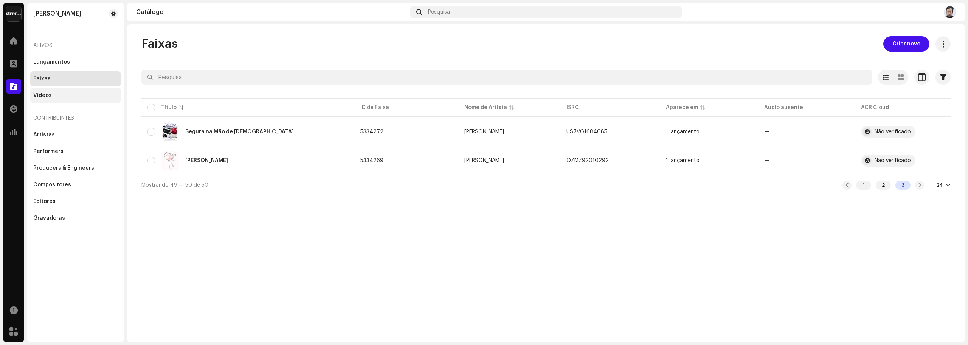
click at [46, 93] on div "Vídeos" at bounding box center [42, 95] width 19 height 6
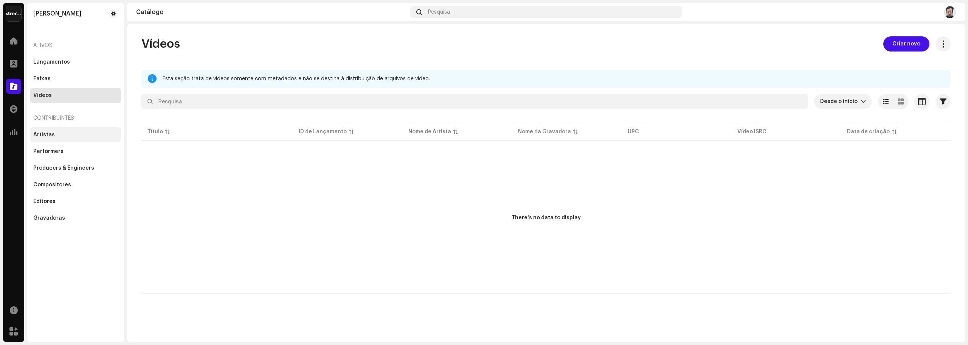
click at [50, 135] on div "Artistas" at bounding box center [44, 135] width 22 height 6
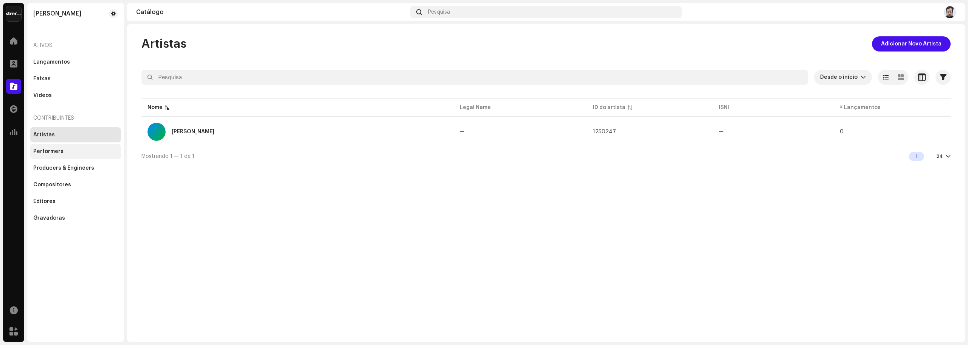
click at [59, 154] on div "Performers" at bounding box center [48, 151] width 30 height 6
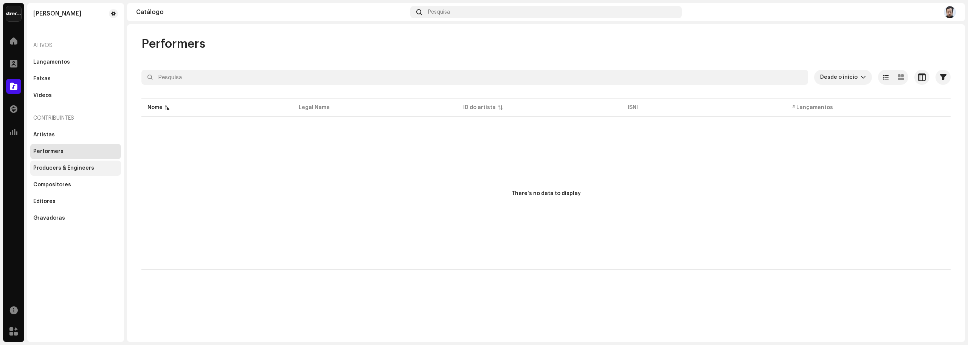
click at [66, 168] on div "Producers & Engineers" at bounding box center [63, 168] width 61 height 6
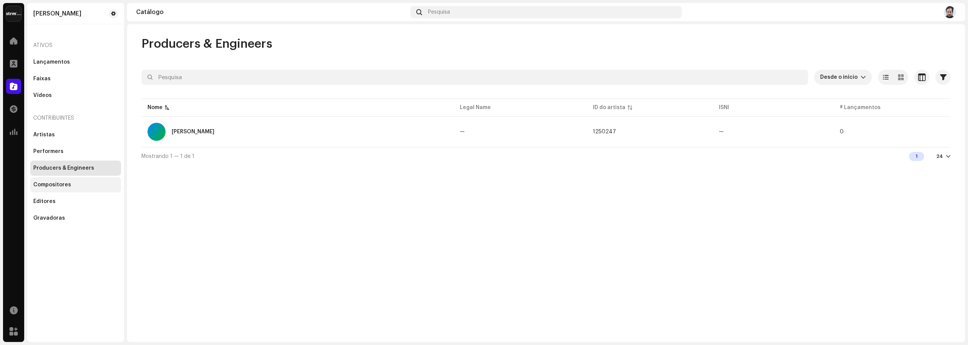
click at [57, 188] on div "Compositores" at bounding box center [75, 184] width 91 height 15
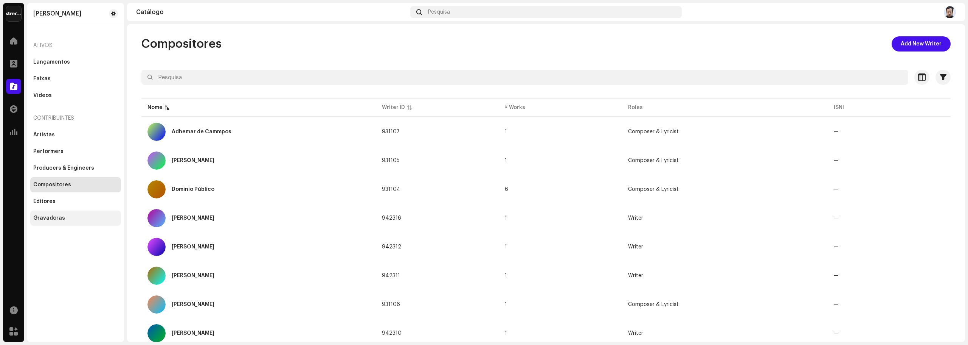
click at [39, 213] on div "Gravadoras" at bounding box center [75, 217] width 91 height 15
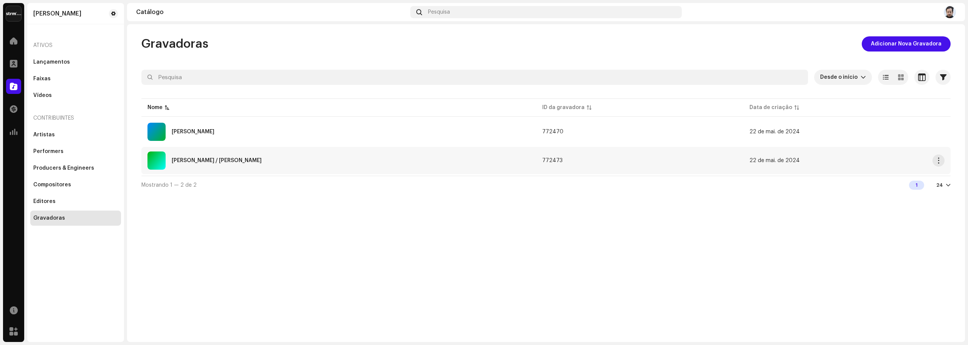
click at [194, 161] on div "[PERSON_NAME] / [PERSON_NAME]" at bounding box center [217, 160] width 90 height 5
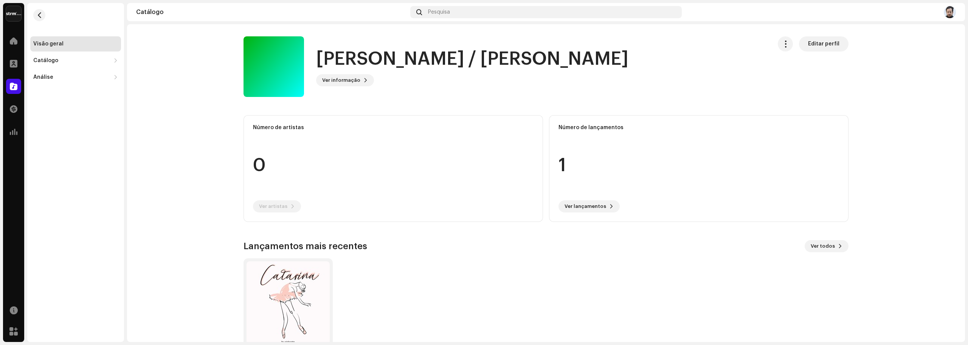
click at [68, 45] on div "Visão geral" at bounding box center [75, 44] width 85 height 6
click at [55, 79] on div "Análise" at bounding box center [71, 77] width 77 height 6
click at [16, 12] on img at bounding box center [13, 13] width 15 height 15
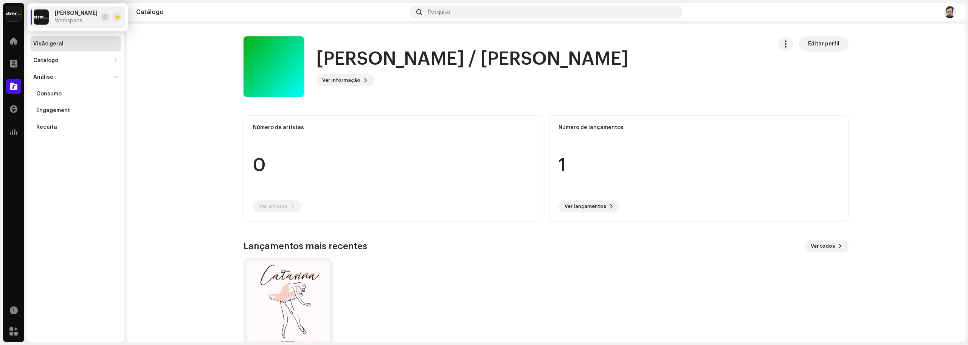
click at [50, 17] on div "[PERSON_NAME] Mota Workspace" at bounding box center [66, 16] width 64 height 15
click at [37, 16] on img at bounding box center [41, 16] width 15 height 15
click at [9, 43] on div at bounding box center [13, 40] width 15 height 15
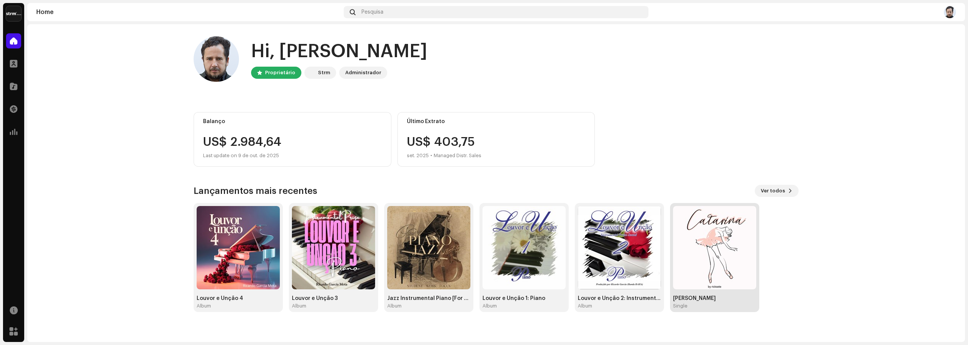
click at [722, 244] on img at bounding box center [714, 247] width 83 height 83
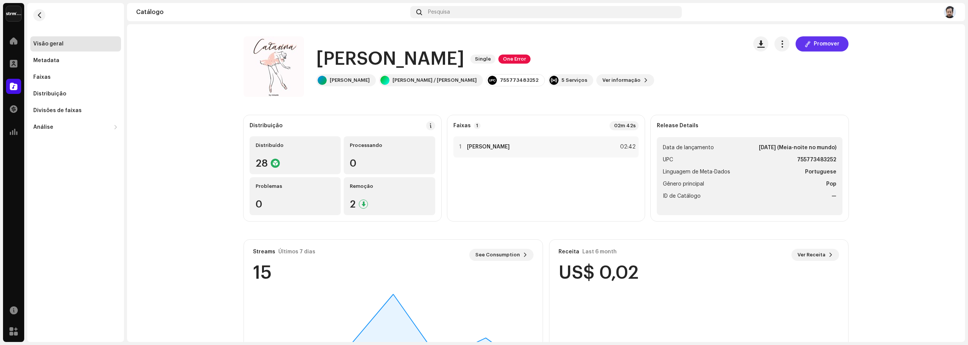
click at [814, 46] on span "Promover" at bounding box center [827, 43] width 26 height 15
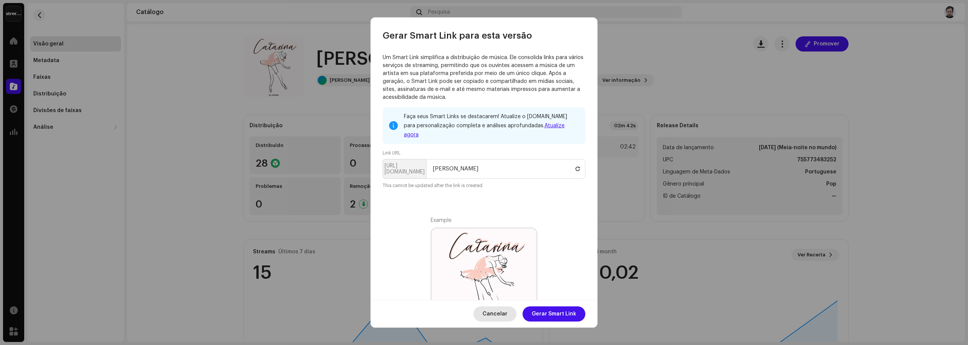
click at [494, 315] on span "Cancelar" at bounding box center [495, 313] width 25 height 15
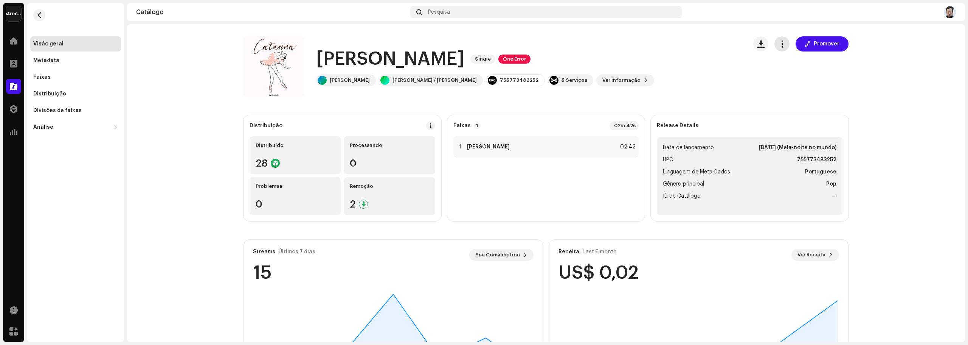
click at [780, 43] on span "button" at bounding box center [782, 44] width 7 height 6
drag, startPoint x: 744, startPoint y: 79, endPoint x: 733, endPoint y: 80, distance: 10.2
click at [738, 80] on div "[PERSON_NAME] Single One Error [PERSON_NAME] Mota [PERSON_NAME] / [PERSON_NAME]…" at bounding box center [546, 66] width 605 height 61
click at [37, 75] on div "Faixas" at bounding box center [41, 77] width 17 height 6
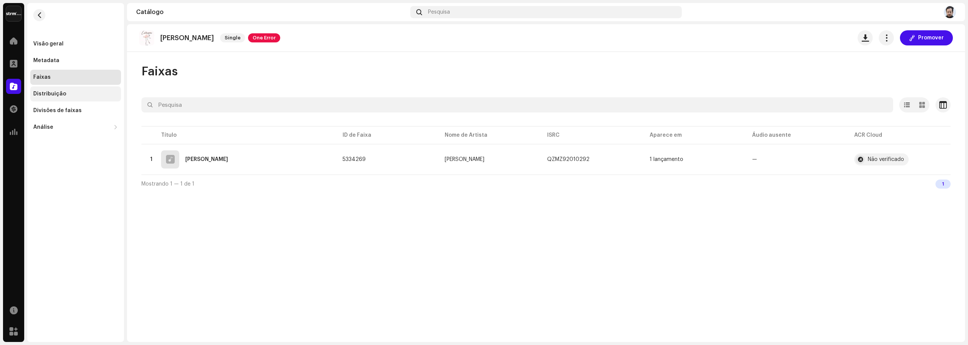
click at [47, 88] on div "Distribuição" at bounding box center [75, 93] width 91 height 15
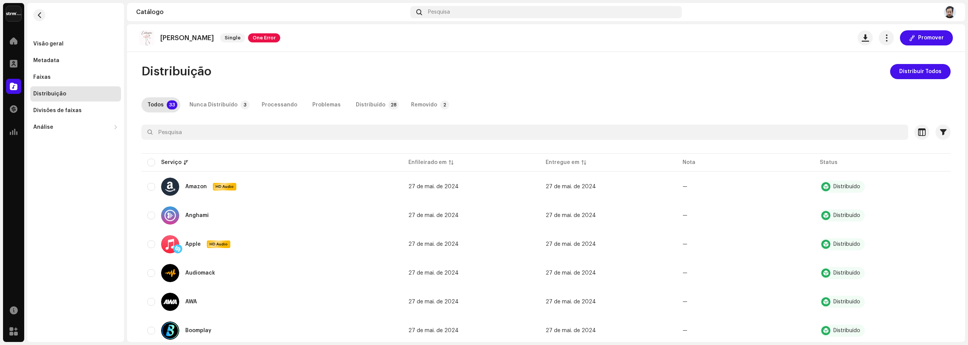
click at [14, 49] on div "Home" at bounding box center [13, 40] width 21 height 21
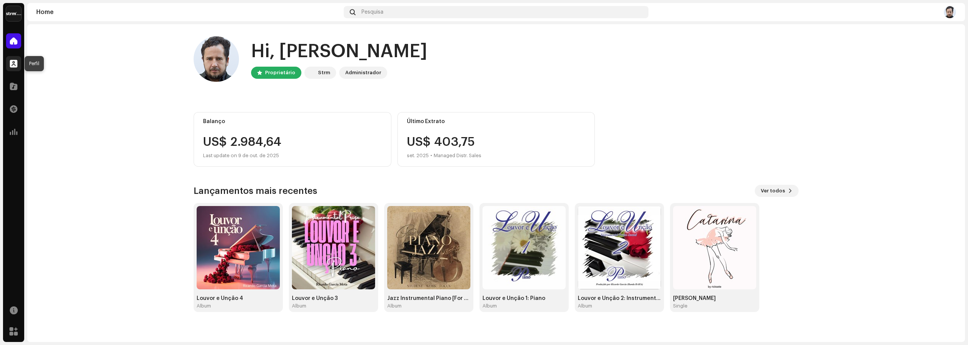
click at [12, 62] on span at bounding box center [14, 64] width 8 height 6
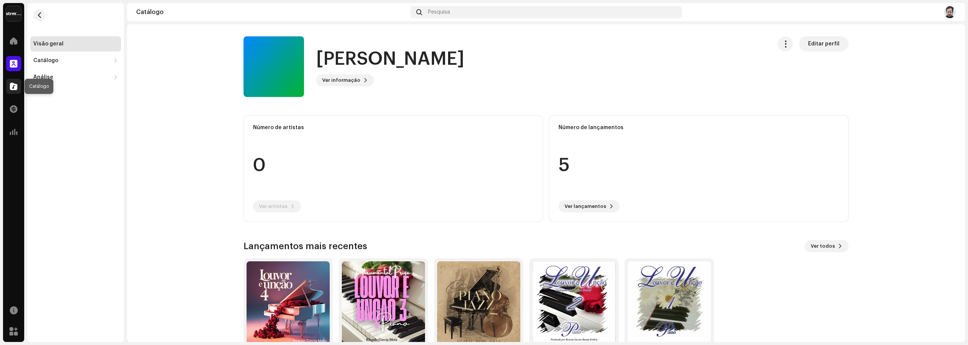
click at [18, 87] on div at bounding box center [13, 86] width 15 height 15
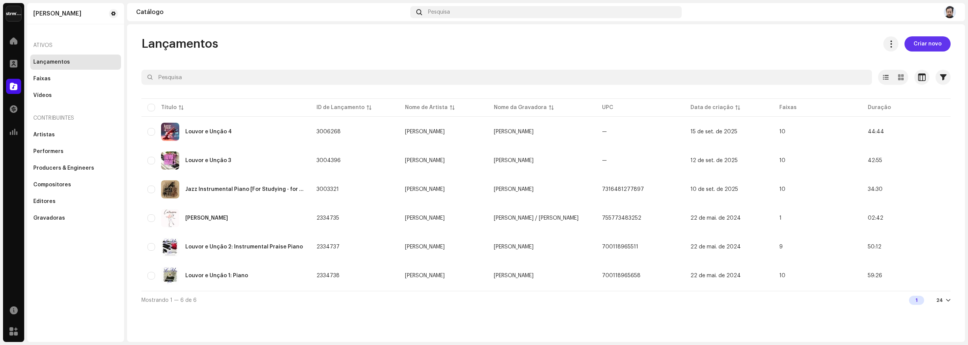
click at [914, 44] on span "Criar novo" at bounding box center [928, 43] width 28 height 15
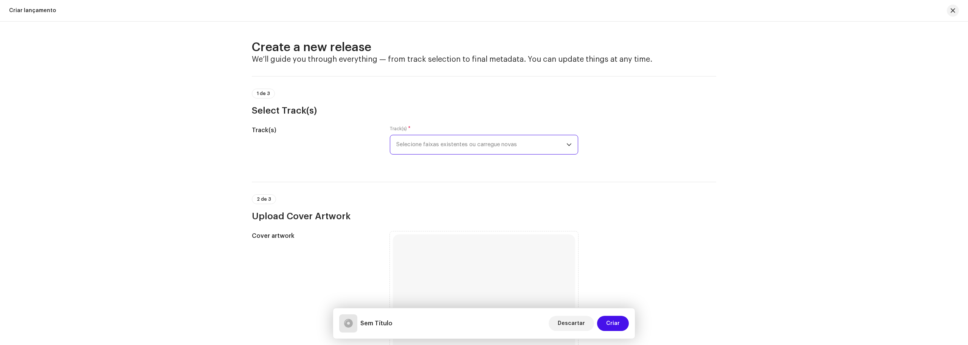
click at [500, 148] on span "Selecione faixas existentes ou carregue novas" at bounding box center [481, 144] width 170 height 19
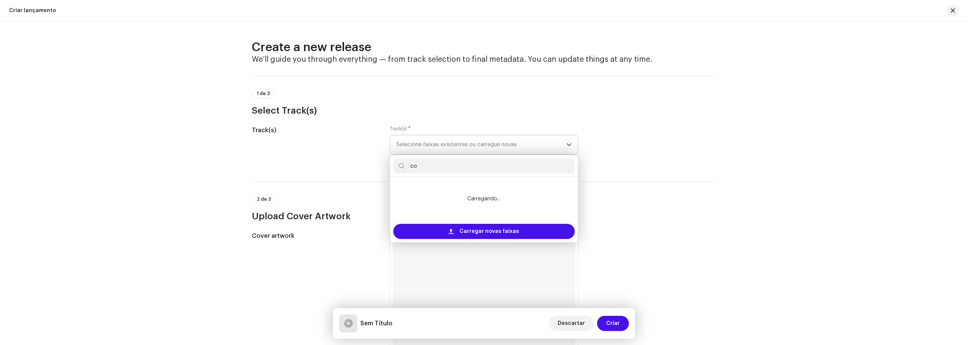
type input "c"
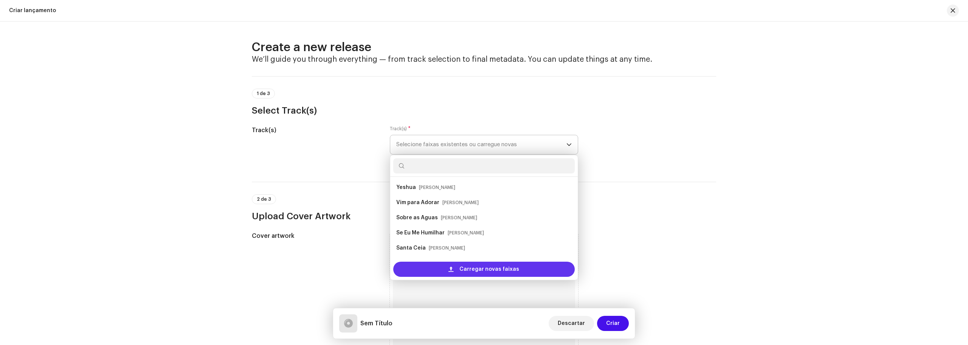
scroll to position [12, 0]
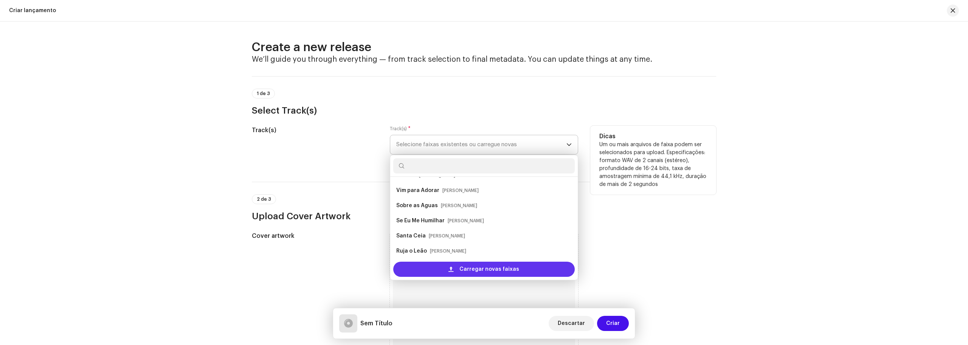
click at [479, 269] on span "Carregar novas faixas" at bounding box center [490, 268] width 60 height 15
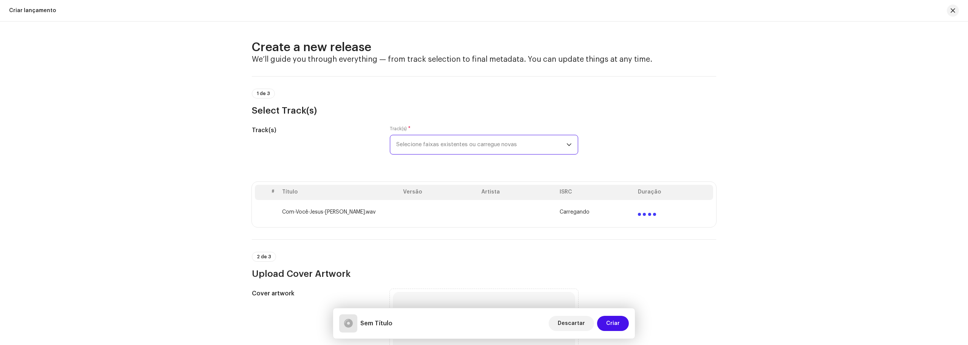
click at [425, 146] on span "Selecione faixas existentes ou carregue novas" at bounding box center [481, 144] width 170 height 19
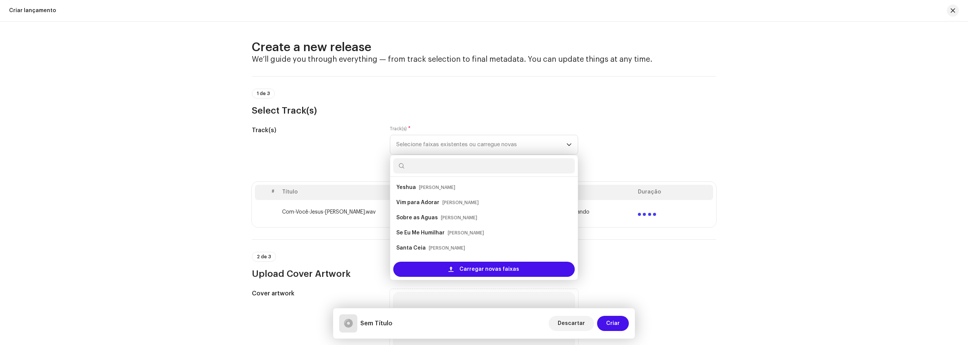
click at [427, 166] on input "text" at bounding box center [484, 165] width 182 height 15
type input "c"
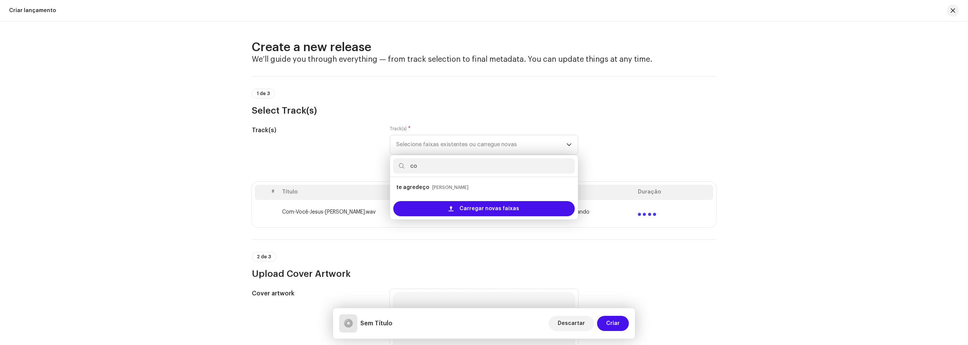
type input "c"
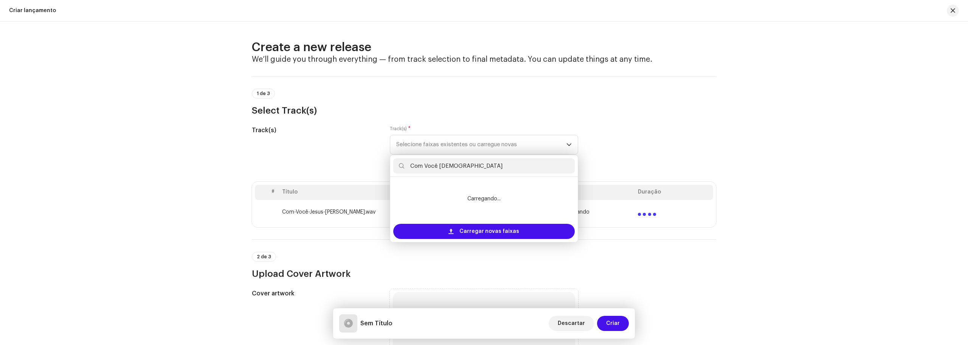
type input "Com Você [DEMOGRAPHIC_DATA]"
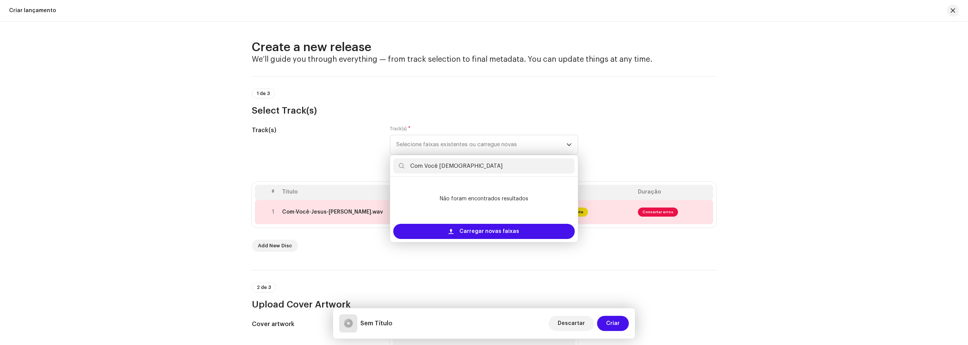
drag, startPoint x: 467, startPoint y: 164, endPoint x: 390, endPoint y: 167, distance: 78.0
click at [390, 167] on div "Com Você [DEMOGRAPHIC_DATA]" at bounding box center [484, 166] width 188 height 22
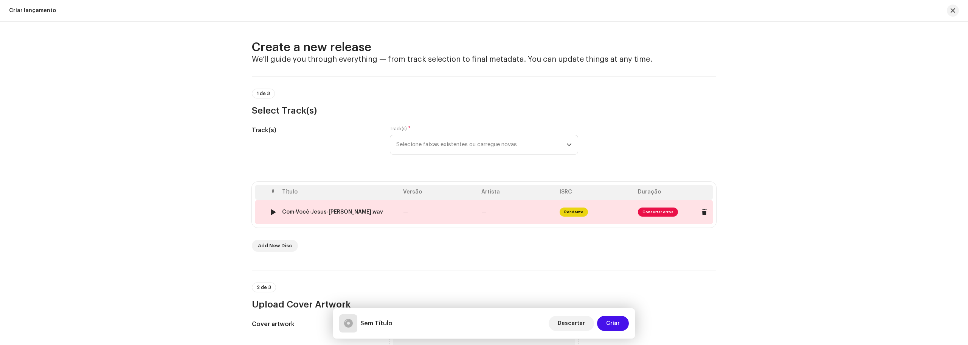
click at [659, 216] on span "Consertar erros" at bounding box center [674, 212] width 72 height 12
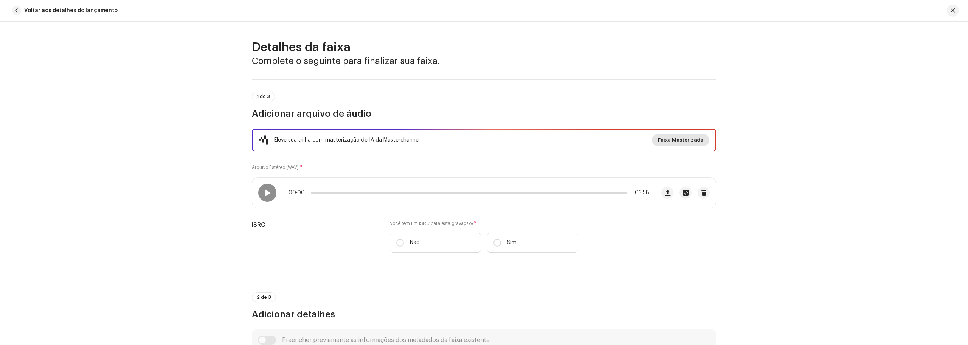
click at [683, 140] on span "Faixa Masterizada" at bounding box center [680, 139] width 45 height 15
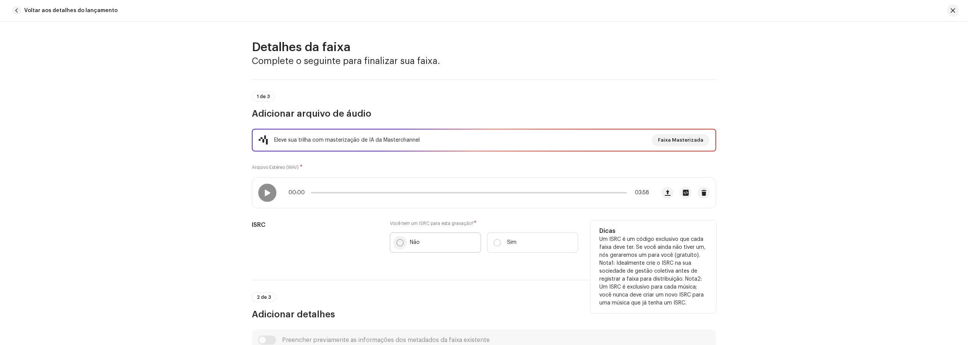
click at [399, 240] on input "Não" at bounding box center [400, 243] width 8 height 8
radio input "true"
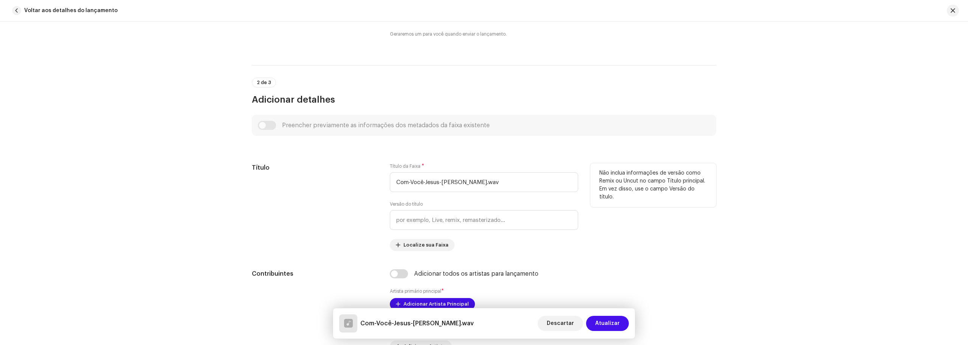
scroll to position [227, 0]
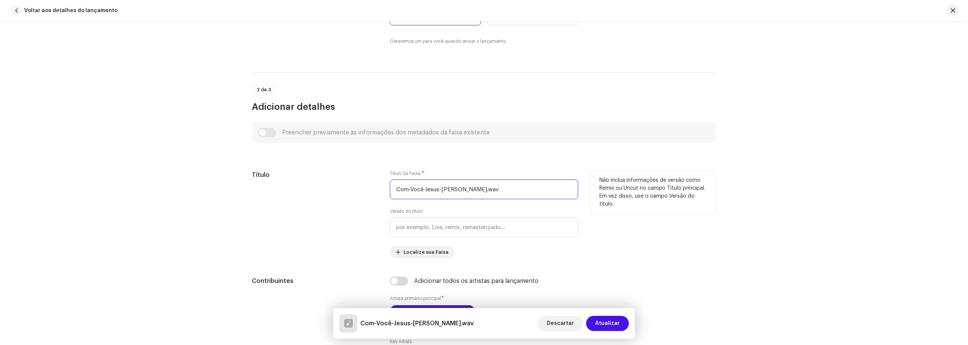
drag, startPoint x: 393, startPoint y: 191, endPoint x: 584, endPoint y: 194, distance: 190.3
click at [584, 194] on div "Título Título da Faixa * Com-Você-[PERSON_NAME]-[PERSON_NAME].wav Versão do tít…" at bounding box center [484, 214] width 464 height 88
paste input "Você [DEMOGRAPHIC_DATA]"
type input "Com Você [DEMOGRAPHIC_DATA]"
drag, startPoint x: 837, startPoint y: 168, endPoint x: 816, endPoint y: 179, distance: 23.4
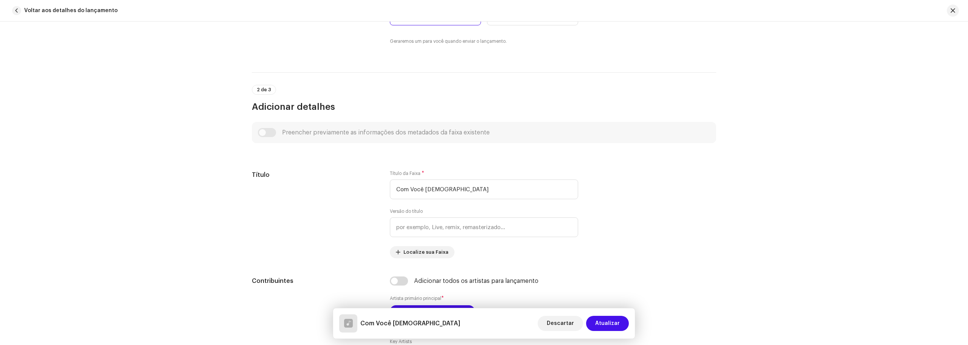
click at [834, 169] on div "Detalhes da faixa Complete o seguinte para finalizar sua faixa. 1 de 3 Adiciona…" at bounding box center [484, 183] width 968 height 323
click at [419, 228] on input "text" at bounding box center [484, 227] width 188 height 20
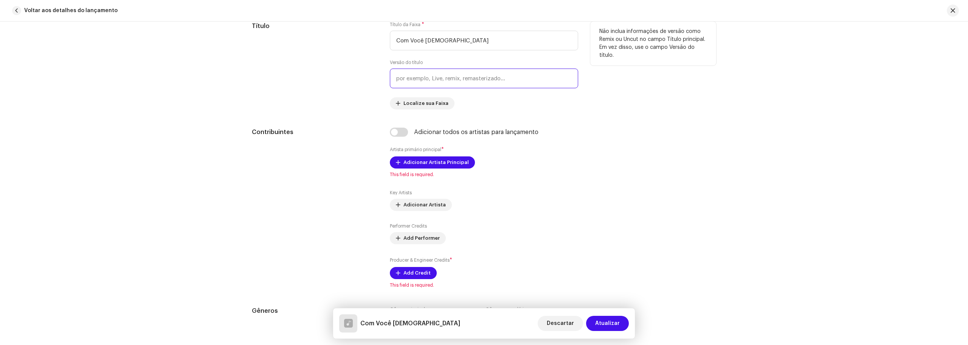
scroll to position [378, 0]
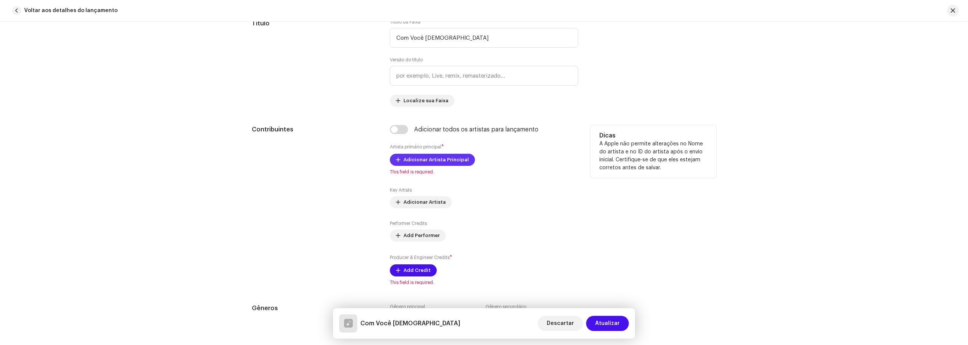
click at [444, 162] on span "Adicionar Artista Principal" at bounding box center [436, 159] width 65 height 15
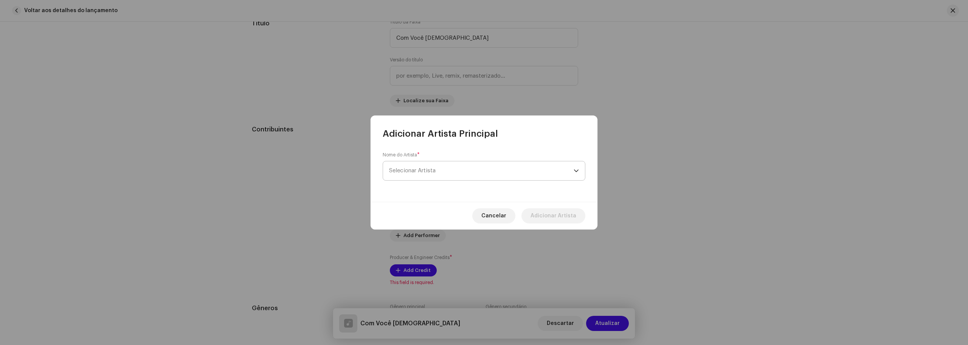
click at [444, 168] on span "Selecionar Artista" at bounding box center [481, 170] width 185 height 19
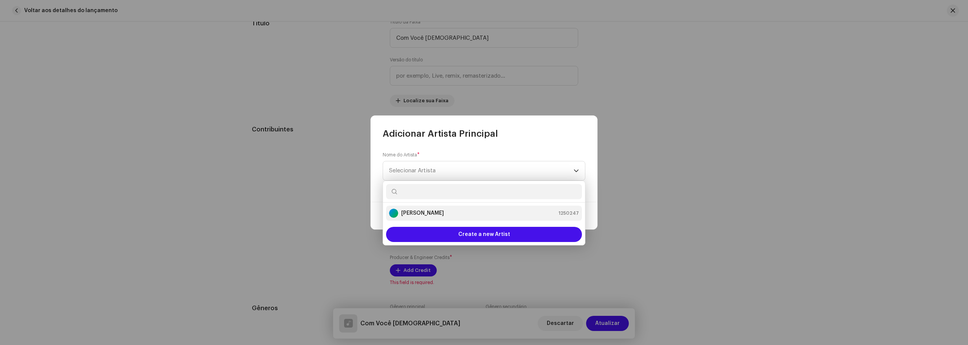
click at [433, 213] on strong "[PERSON_NAME]" at bounding box center [422, 213] width 43 height 8
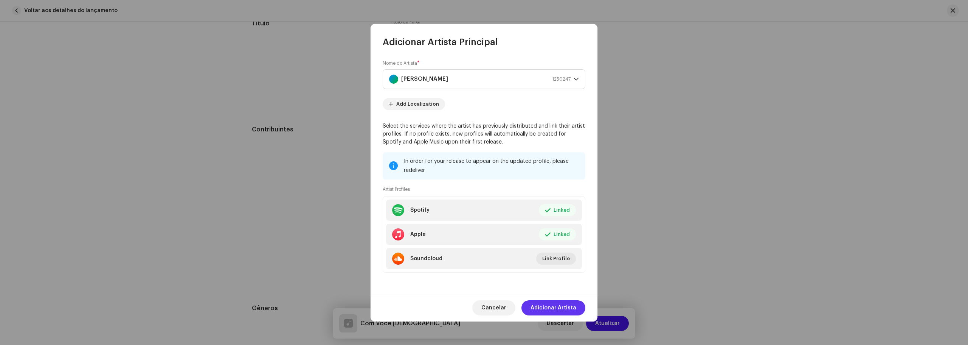
click at [544, 307] on span "Adicionar Artista" at bounding box center [554, 307] width 46 height 15
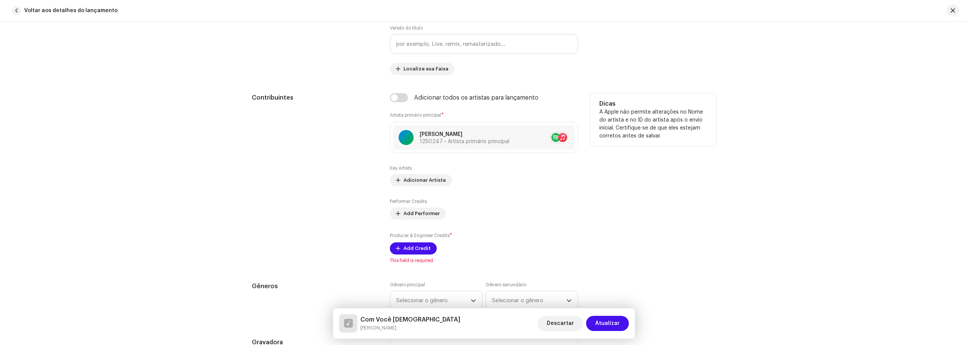
scroll to position [454, 0]
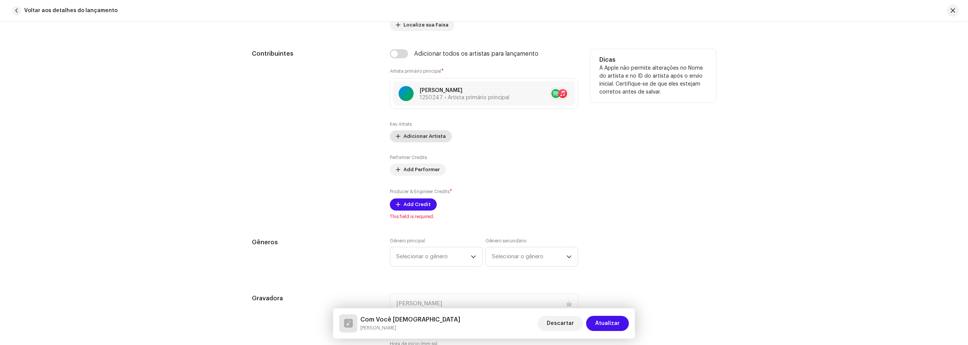
click at [421, 139] on span "Adicionar Artista" at bounding box center [425, 136] width 42 height 15
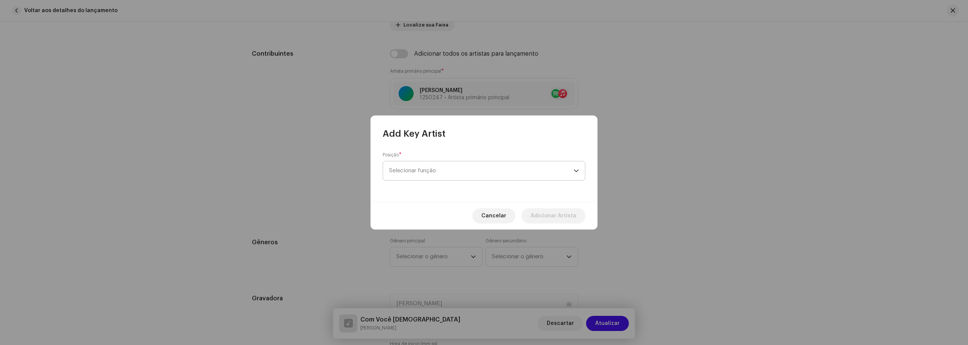
click at [425, 169] on span "Selecionar função" at bounding box center [481, 170] width 185 height 19
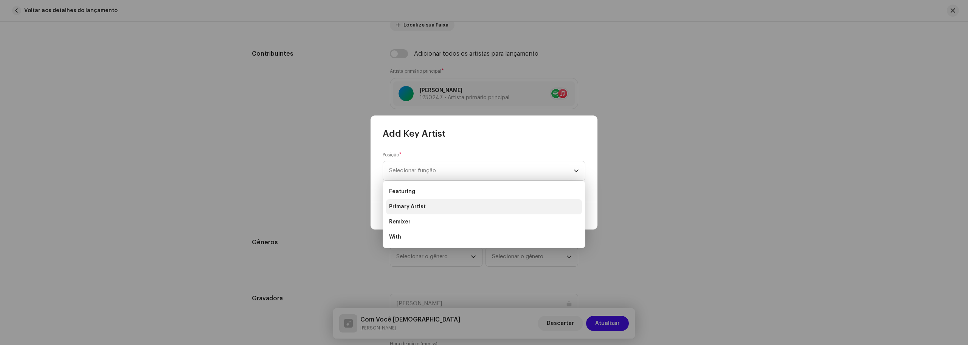
click at [420, 206] on span "Primary Artist" at bounding box center [407, 207] width 37 height 8
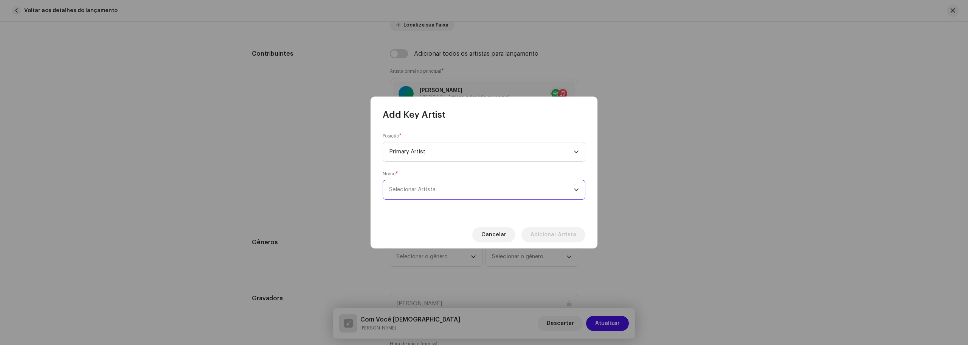
click at [448, 194] on span "Selecionar Artista" at bounding box center [481, 189] width 185 height 19
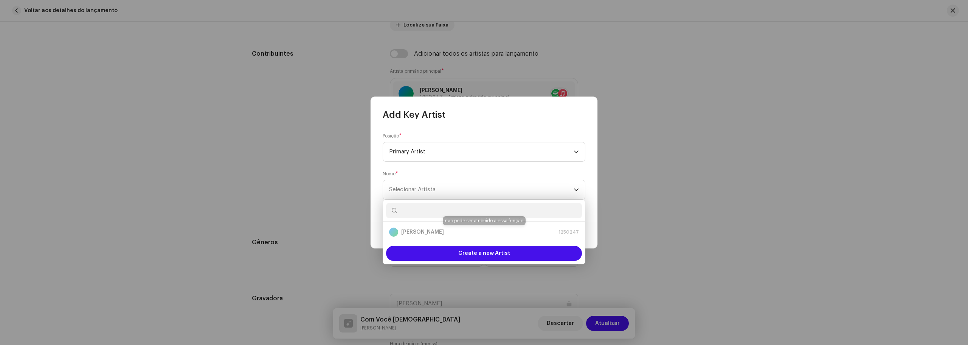
drag, startPoint x: 433, startPoint y: 227, endPoint x: 430, endPoint y: 232, distance: 5.5
click at [432, 228] on div "[PERSON_NAME] Mota 1250247" at bounding box center [484, 231] width 190 height 9
click at [429, 232] on div "[PERSON_NAME] Mota 1250247" at bounding box center [484, 231] width 190 height 9
click at [444, 180] on span "Selecionar Artista" at bounding box center [481, 189] width 185 height 19
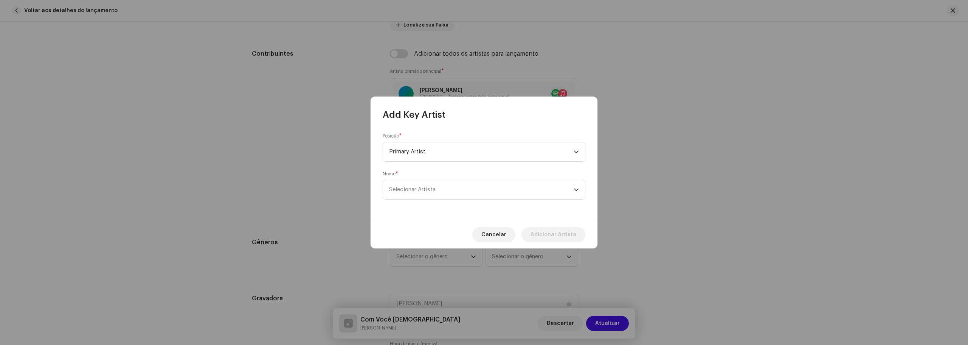
click at [499, 232] on span "Cancelar" at bounding box center [493, 234] width 25 height 15
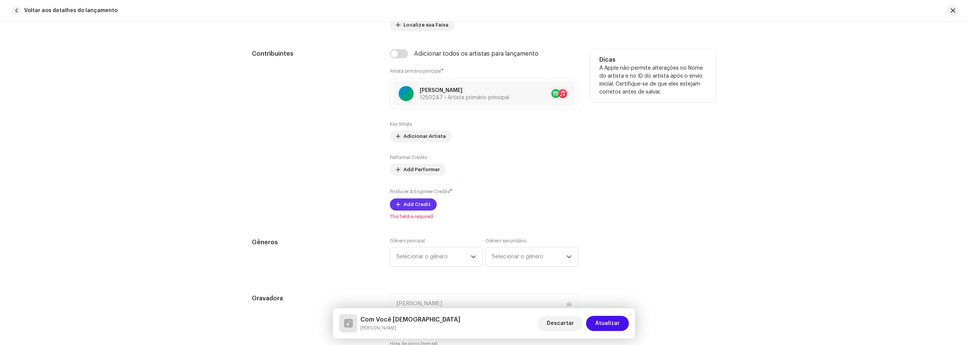
click at [415, 200] on span "Add Credit" at bounding box center [417, 204] width 27 height 15
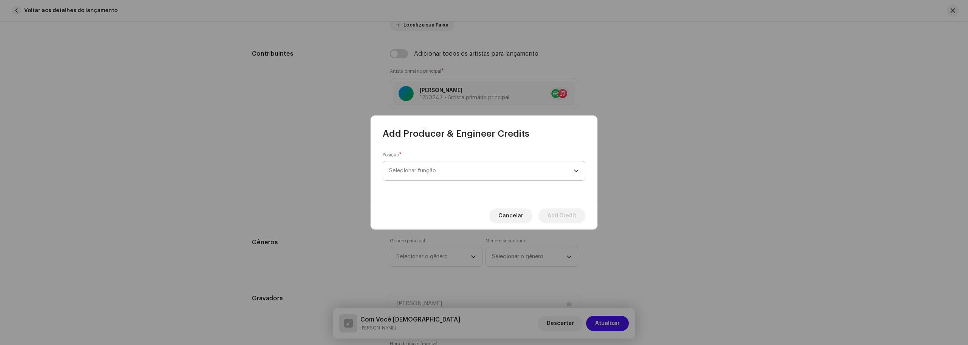
click at [458, 165] on span "Selecionar função" at bounding box center [481, 170] width 185 height 19
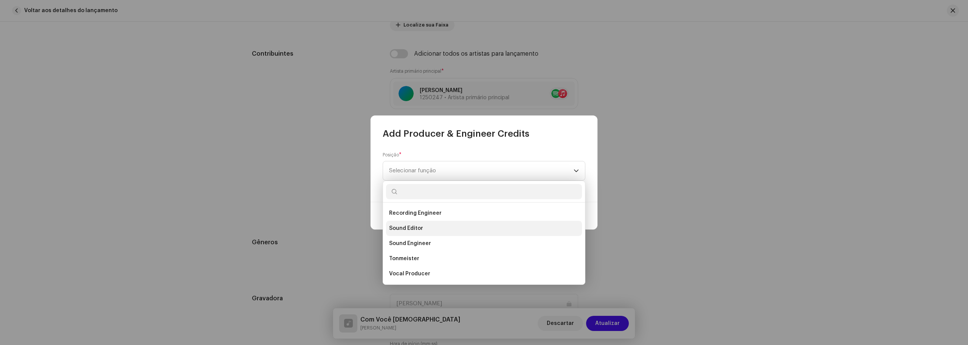
scroll to position [295, 0]
click at [425, 221] on li "Producer" at bounding box center [484, 220] width 196 height 15
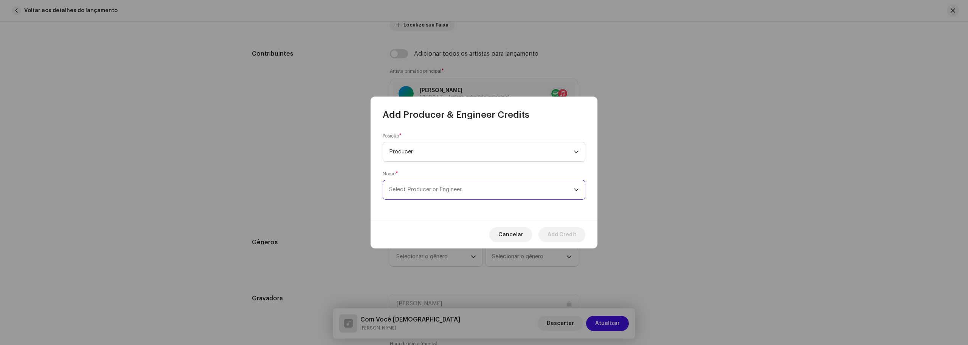
click at [456, 191] on span "Select Producer or Engineer" at bounding box center [425, 189] width 73 height 6
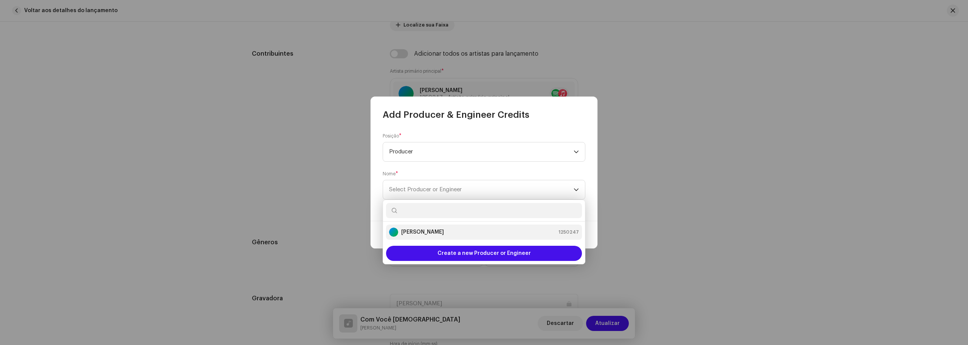
click at [433, 229] on strong "[PERSON_NAME]" at bounding box center [422, 232] width 43 height 8
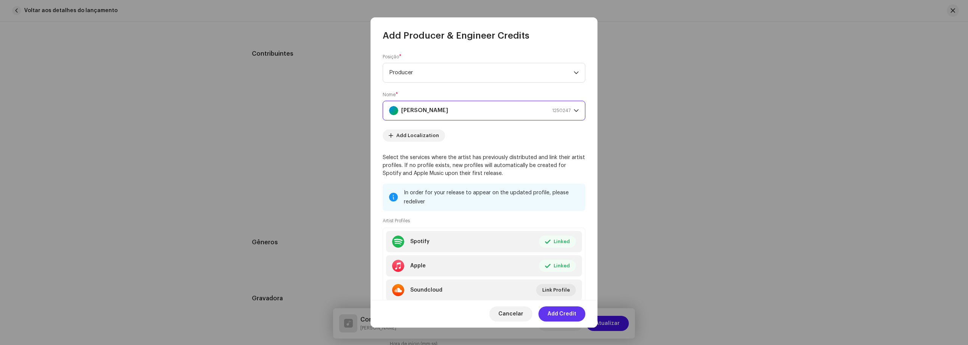
click at [562, 308] on span "Add Credit" at bounding box center [562, 313] width 29 height 15
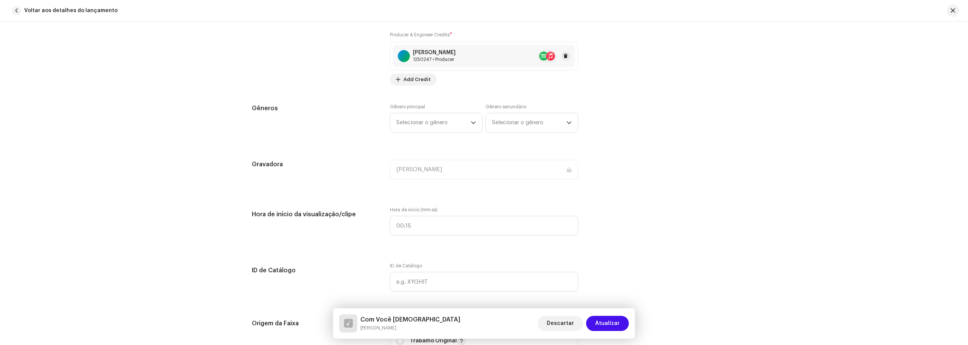
scroll to position [643, 0]
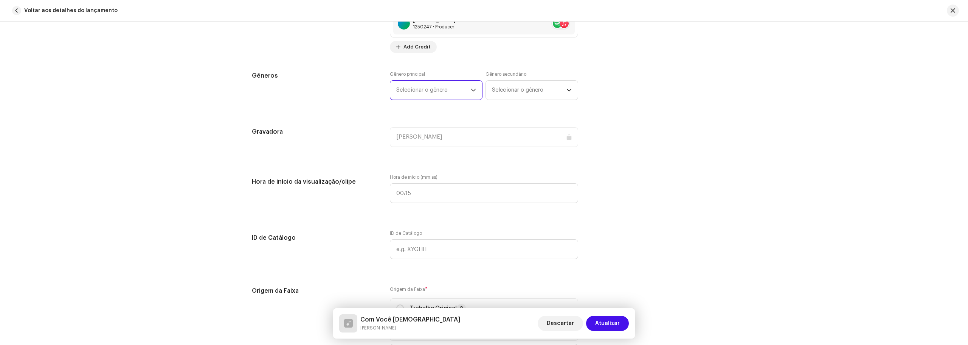
click at [436, 92] on span "Selecionar o gênero" at bounding box center [433, 90] width 75 height 19
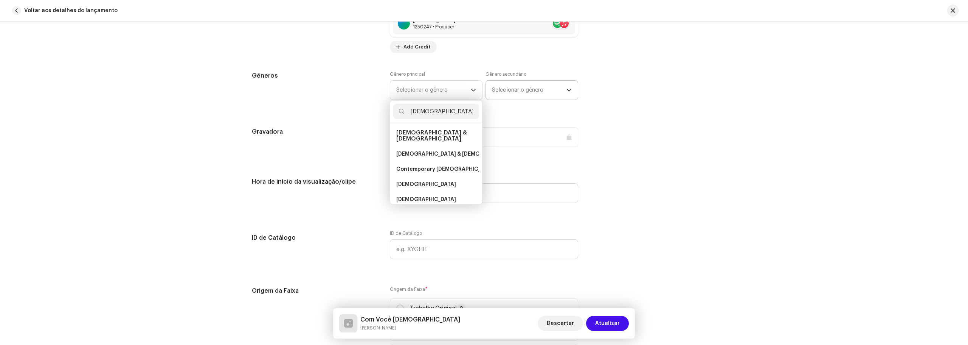
type input "[DEMOGRAPHIC_DATA]"
click at [506, 95] on span "Selecionar o gênero" at bounding box center [529, 90] width 75 height 19
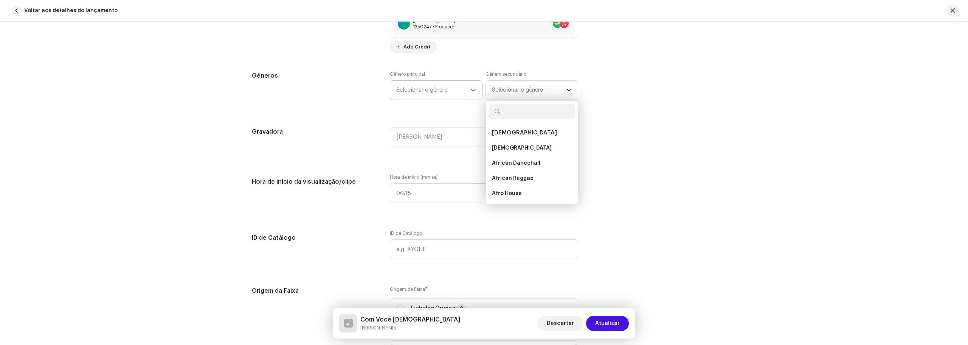
drag, startPoint x: 461, startPoint y: 95, endPoint x: 454, endPoint y: 95, distance: 6.8
click at [461, 95] on span "Selecionar o gênero" at bounding box center [433, 90] width 75 height 19
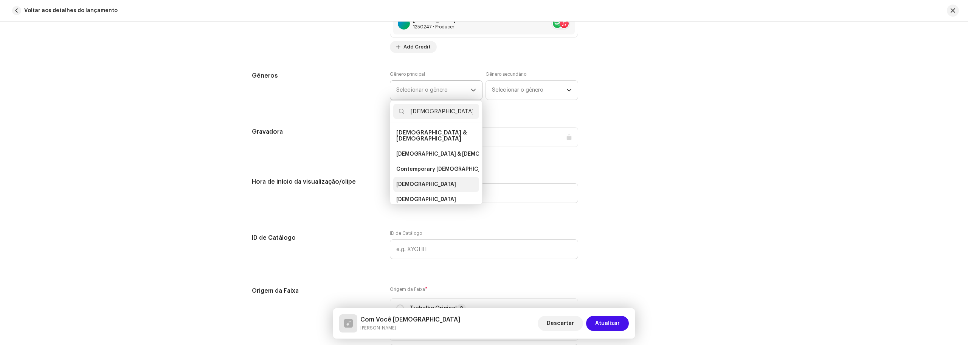
type input "[DEMOGRAPHIC_DATA]"
click at [407, 180] on span "[DEMOGRAPHIC_DATA]" at bounding box center [426, 184] width 60 height 8
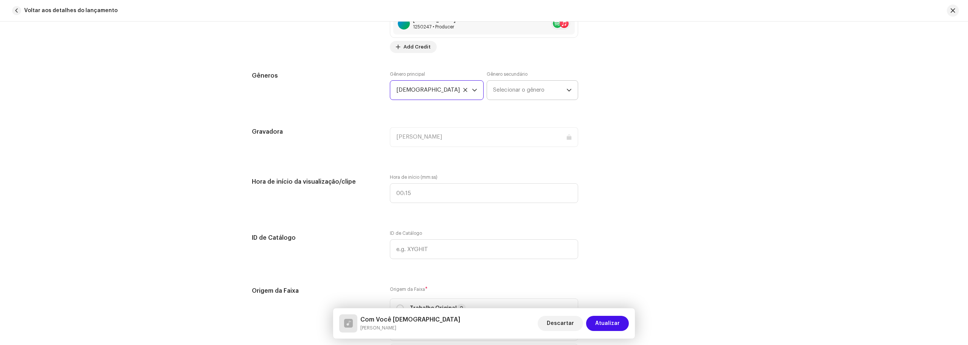
click at [535, 92] on span "Selecionar o gênero" at bounding box center [529, 90] width 73 height 19
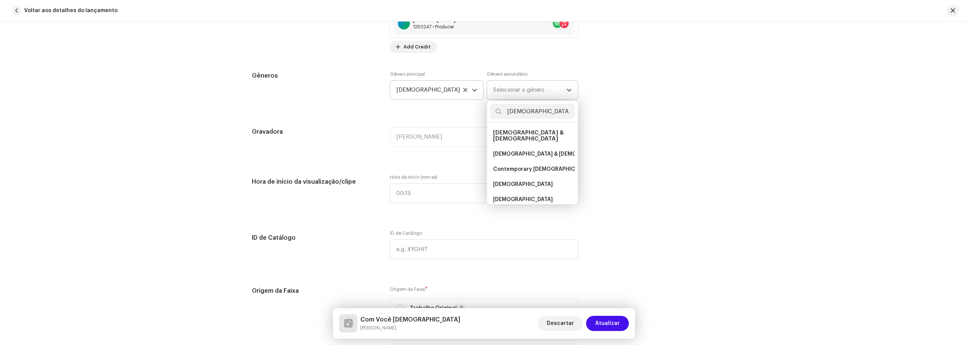
type input "[DEMOGRAPHIC_DATA]"
click at [521, 133] on span "[DEMOGRAPHIC_DATA] & [DEMOGRAPHIC_DATA]" at bounding box center [528, 136] width 71 height 12
click at [521, 150] on span "[DEMOGRAPHIC_DATA] & [DEMOGRAPHIC_DATA]" at bounding box center [556, 154] width 126 height 8
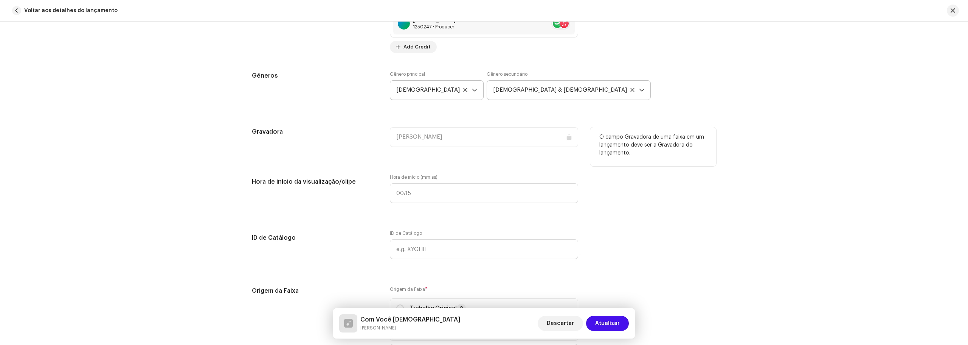
click at [438, 135] on div "[PERSON_NAME]" at bounding box center [484, 137] width 188 height 20
click at [484, 141] on div "[PERSON_NAME]" at bounding box center [484, 137] width 188 height 20
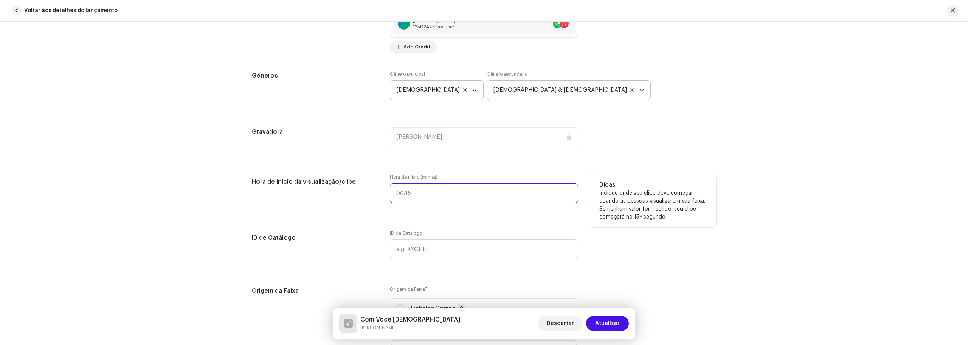
type input ":"
click at [434, 193] on input ":" at bounding box center [484, 193] width 188 height 20
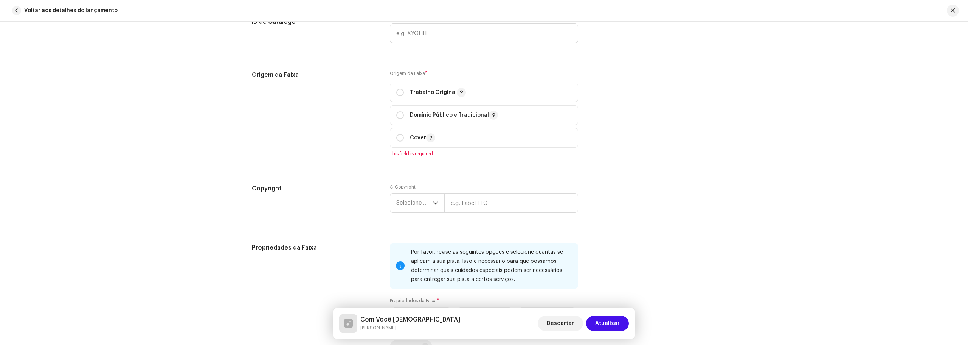
scroll to position [870, 0]
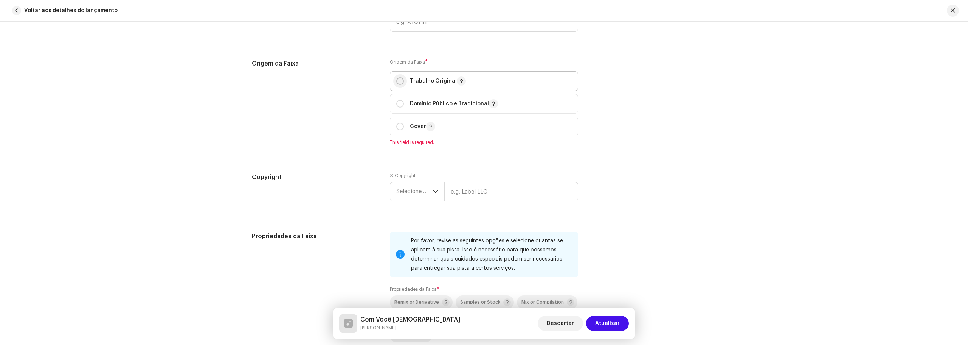
click at [401, 82] on input "radio" at bounding box center [400, 81] width 8 height 8
radio input "true"
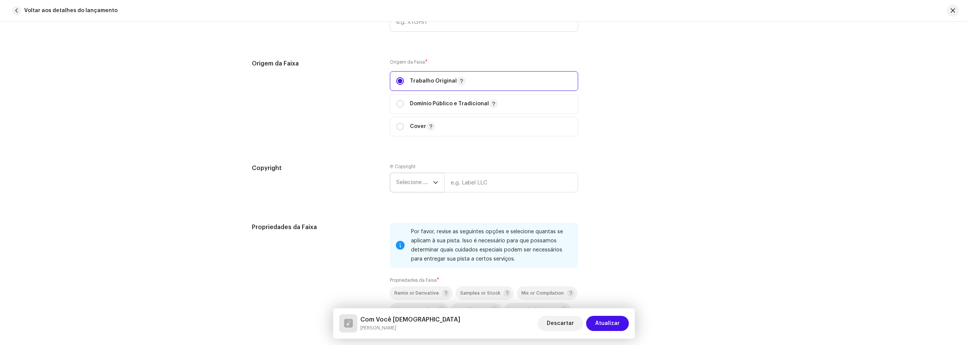
click at [418, 181] on span "Selecione o ano" at bounding box center [414, 182] width 37 height 19
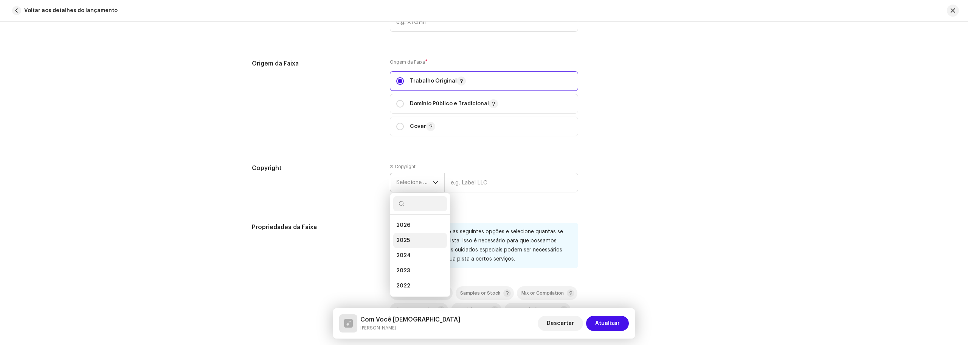
click at [410, 237] on li "2025" at bounding box center [420, 240] width 54 height 15
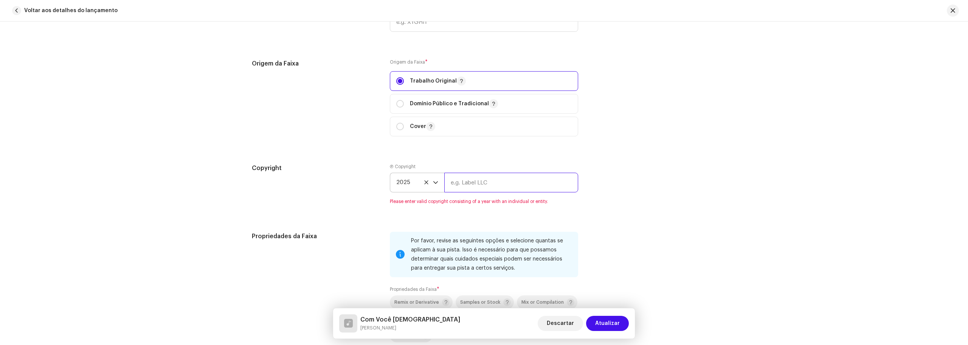
click at [492, 179] on input "text" at bounding box center [511, 182] width 134 height 20
type input "[PERSON_NAME]"
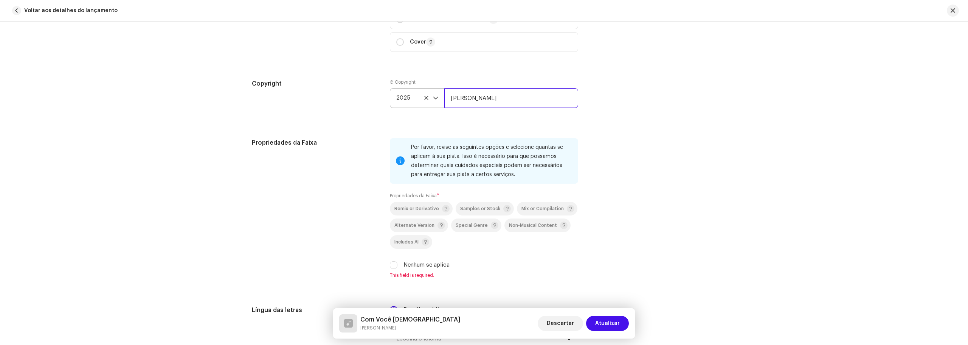
scroll to position [1021, 0]
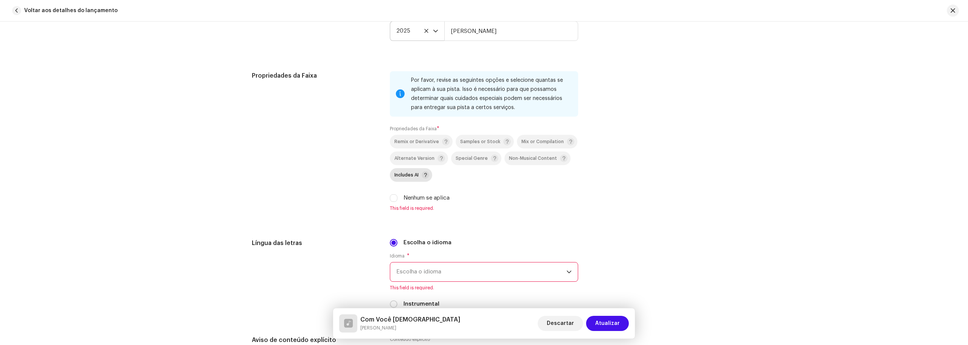
click at [391, 174] on p-togglebutton "Includes AI" at bounding box center [411, 175] width 42 height 14
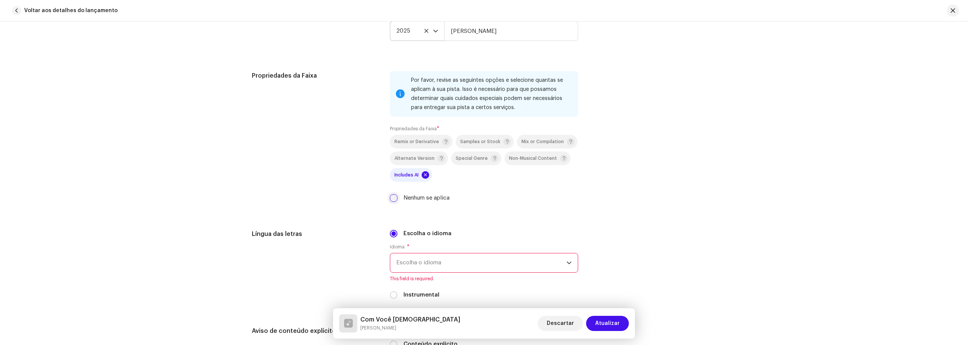
click at [393, 198] on input "Nenhum se aplica" at bounding box center [394, 198] width 8 height 8
click at [393, 197] on input "Nenhum se aplica" at bounding box center [394, 198] width 8 height 8
checkbox input "false"
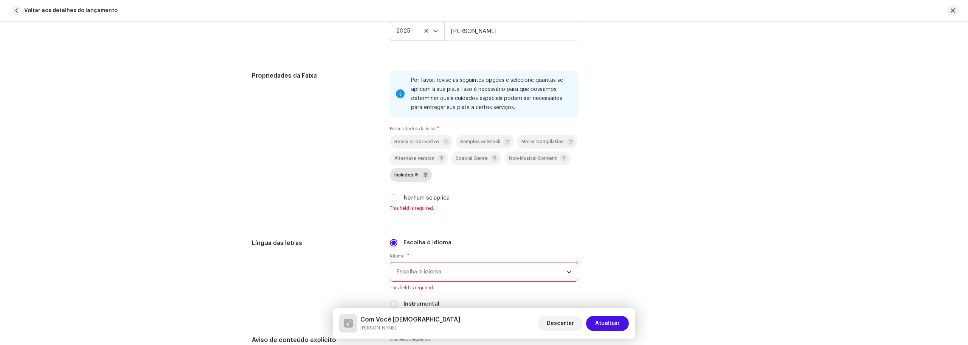
click at [411, 171] on div "Includes AI" at bounding box center [411, 175] width 35 height 8
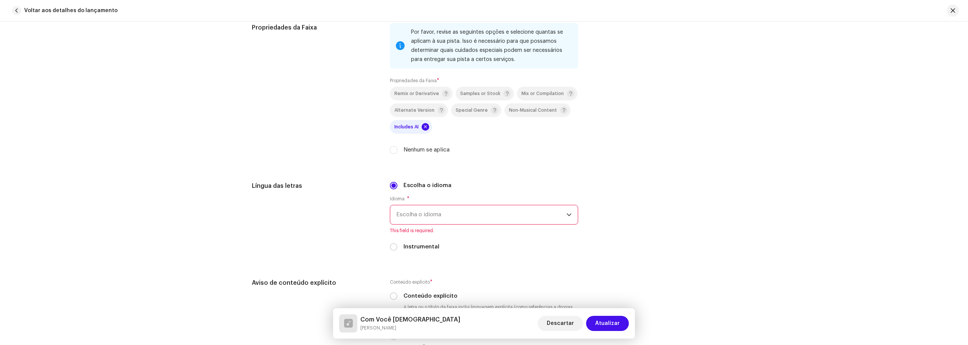
scroll to position [1135, 0]
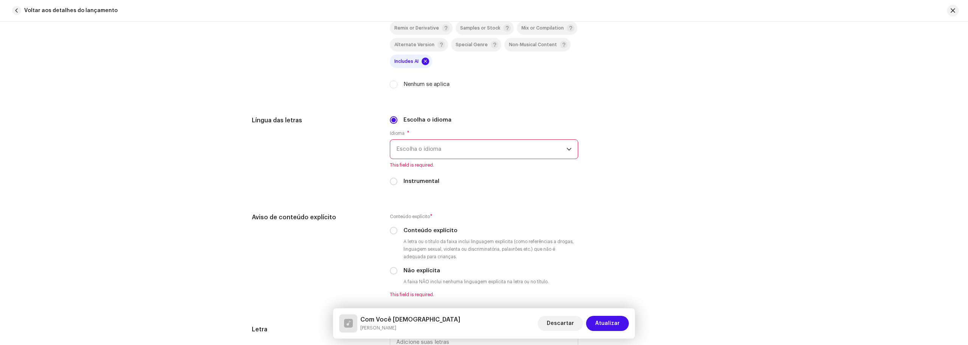
click at [474, 152] on span "Escolha o idioma" at bounding box center [481, 149] width 170 height 19
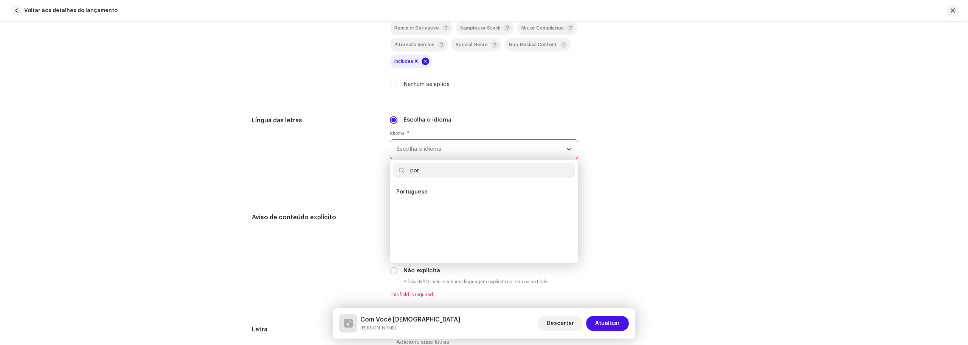
scroll to position [0, 0]
type input "portu"
click at [416, 194] on span "Portuguese" at bounding box center [411, 192] width 31 height 8
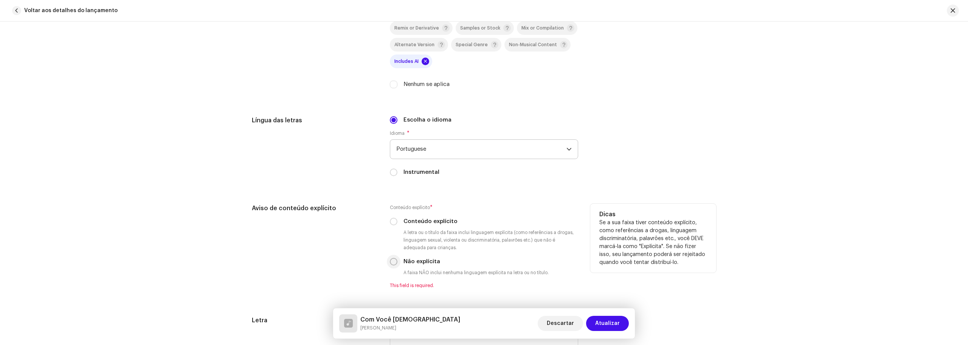
click at [393, 260] on input "Não explícita" at bounding box center [394, 262] width 8 height 8
radio input "true"
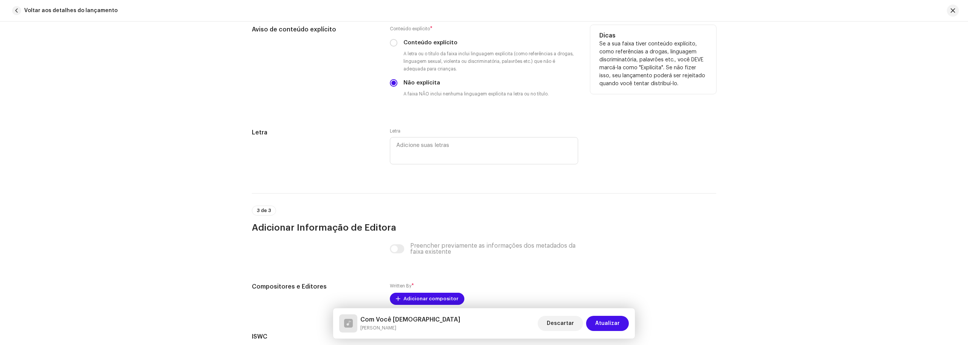
scroll to position [1324, 0]
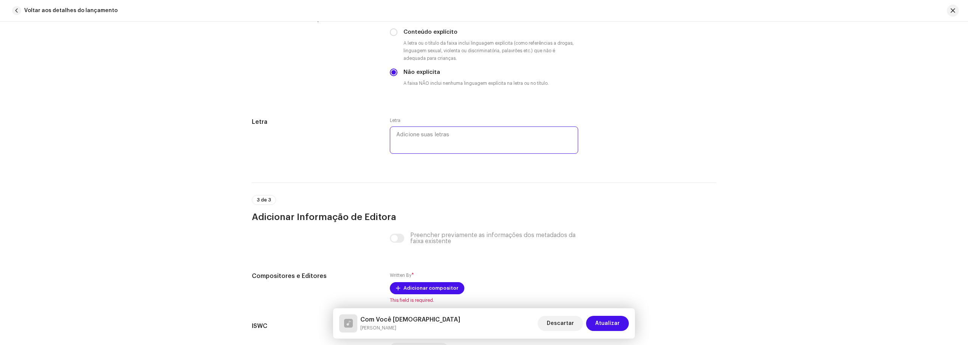
click at [431, 130] on textarea at bounding box center [484, 139] width 188 height 27
click at [433, 137] on textarea at bounding box center [484, 139] width 188 height 27
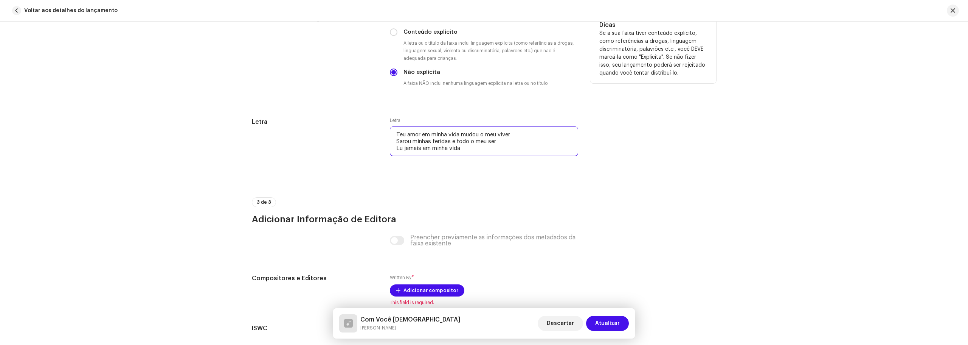
drag, startPoint x: 465, startPoint y: 148, endPoint x: 360, endPoint y: 94, distance: 117.4
paste textarea "[Loremi - dolorsit] ame cons ad elits doei Tempo i utl etdol Magna aliqua enima…"
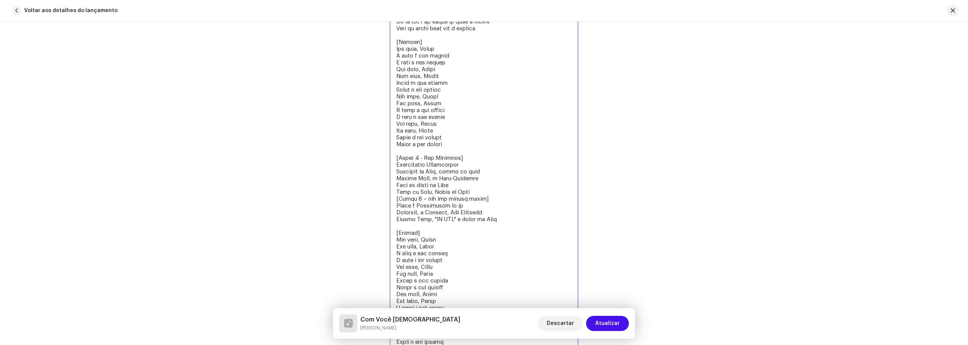
type textarea "[Loremi - dolorsit] ame cons ad elits doei Tempo i utl etdol Magna aliqua enima…"
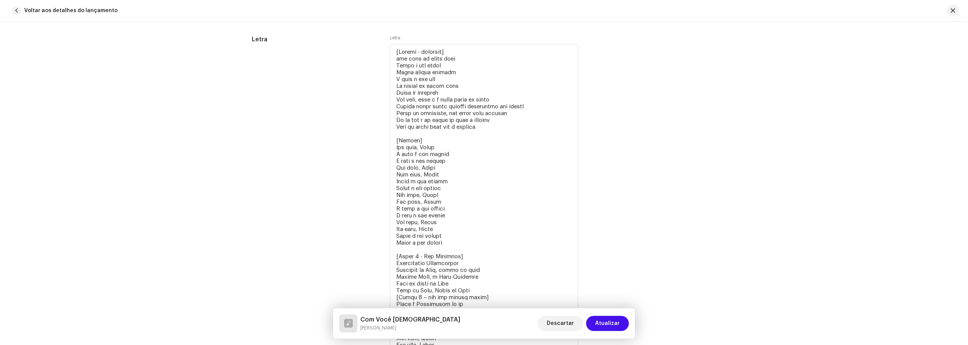
click at [754, 148] on div "Detalhes da faixa Complete o seguinte para finalizar sua faixa. 1 de 3 Adiciona…" at bounding box center [484, 183] width 968 height 323
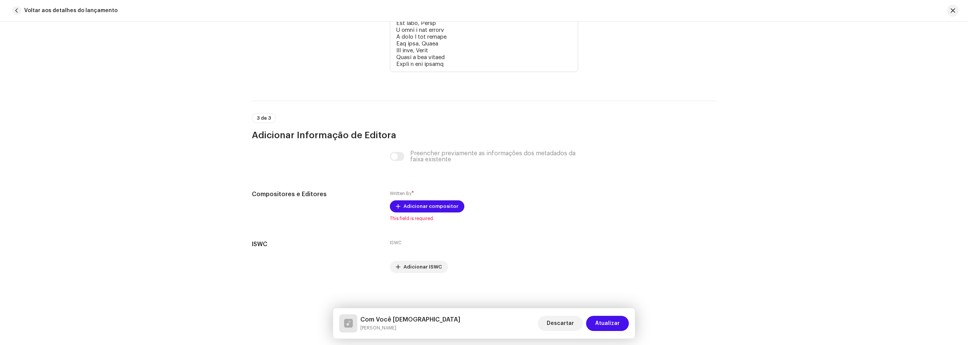
scroll to position [1783, 0]
click at [428, 205] on span "Adicionar compositor" at bounding box center [431, 205] width 55 height 15
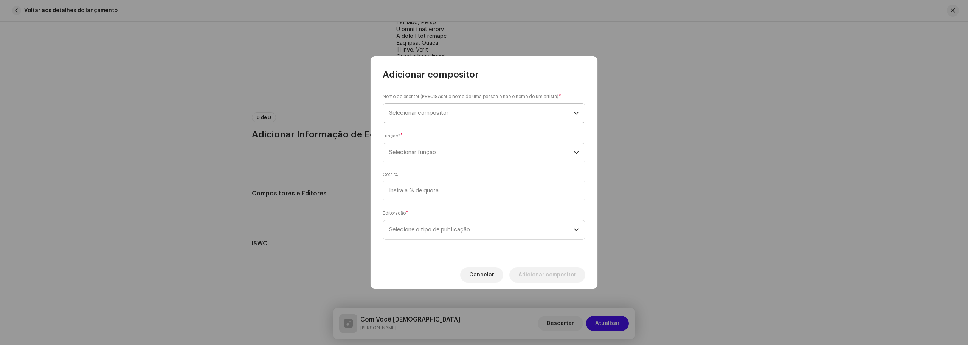
click at [443, 113] on span "Selecionar compositor" at bounding box center [418, 113] width 59 height 6
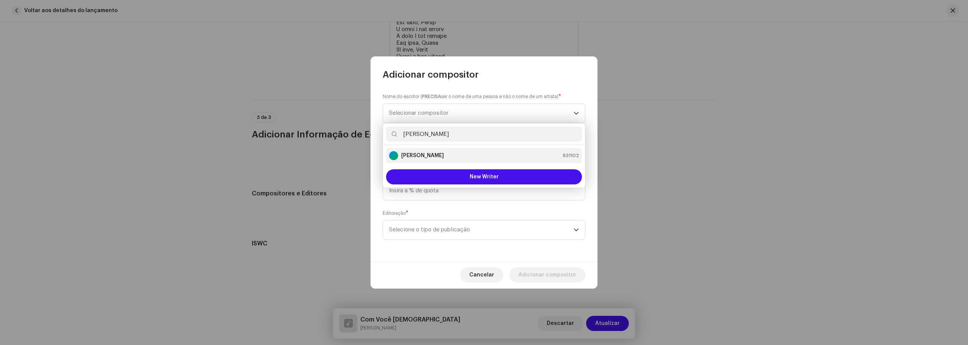
type input "[PERSON_NAME]"
click at [461, 153] on div "[PERSON_NAME] Mota 931102" at bounding box center [484, 155] width 190 height 9
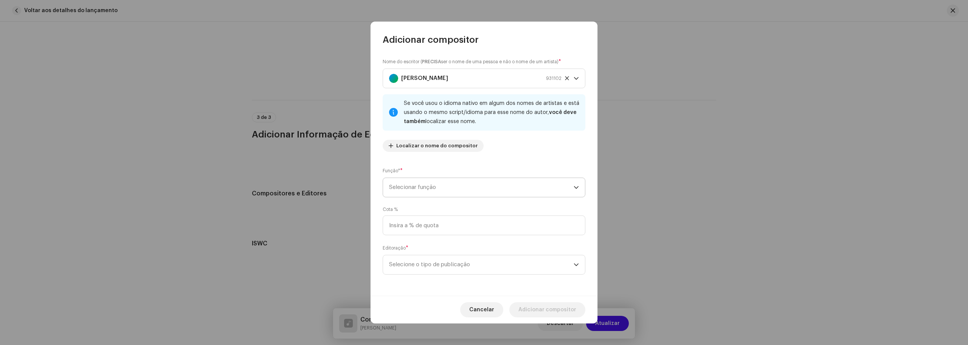
click at [486, 185] on span "Selecionar função" at bounding box center [481, 187] width 185 height 19
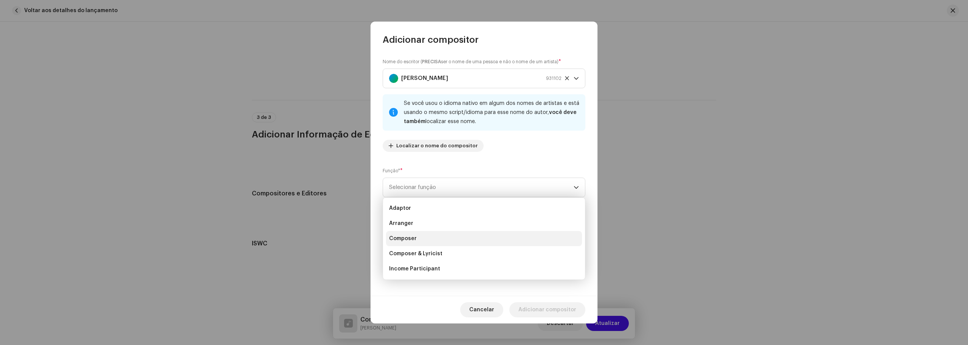
click at [434, 242] on li "Composer" at bounding box center [484, 238] width 196 height 15
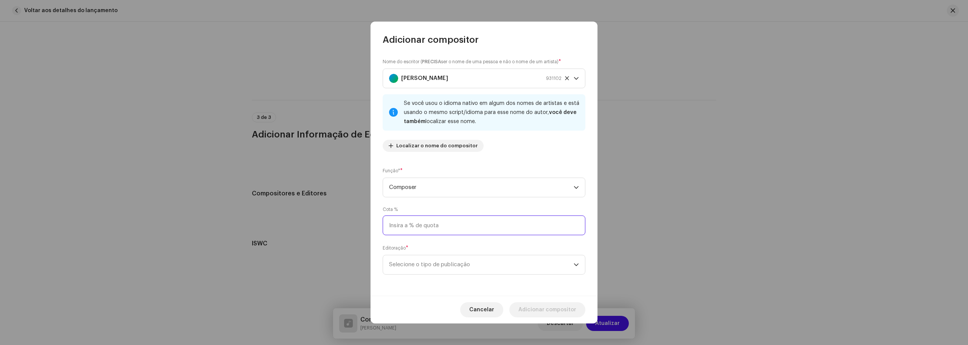
click at [452, 223] on input at bounding box center [484, 225] width 203 height 20
type input "100,00"
click at [438, 264] on span "Selecione o tipo de publicação" at bounding box center [481, 264] width 185 height 19
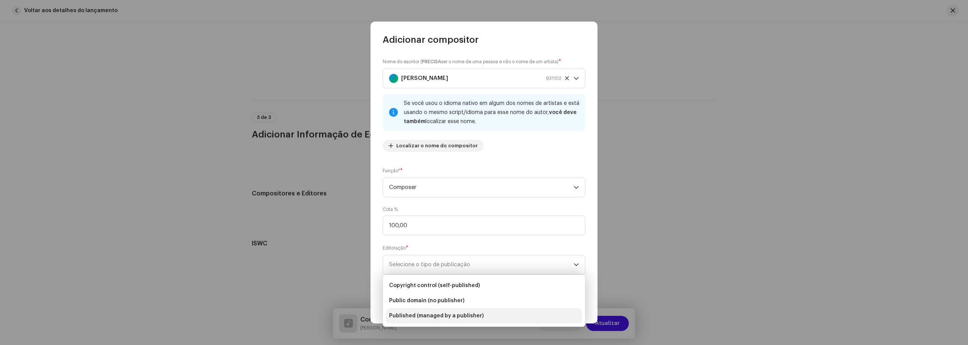
click at [431, 318] on span "Published (managed by a publisher)" at bounding box center [436, 316] width 95 height 8
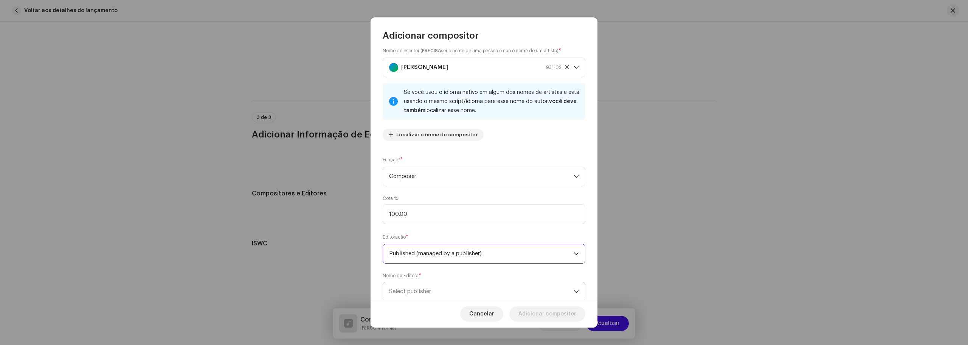
scroll to position [29, 0]
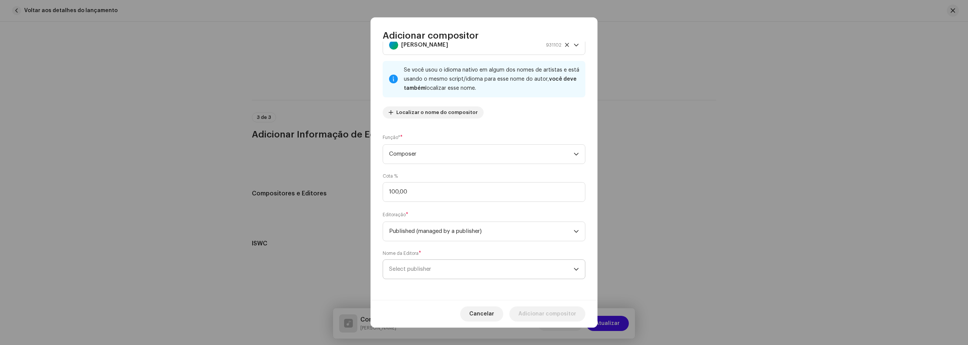
click at [463, 269] on span "Select publisher" at bounding box center [481, 268] width 185 height 19
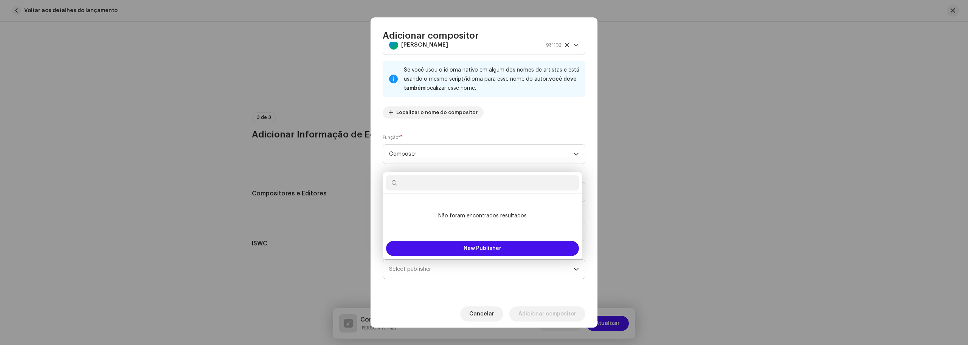
click at [463, 270] on span "Select publisher" at bounding box center [481, 268] width 185 height 19
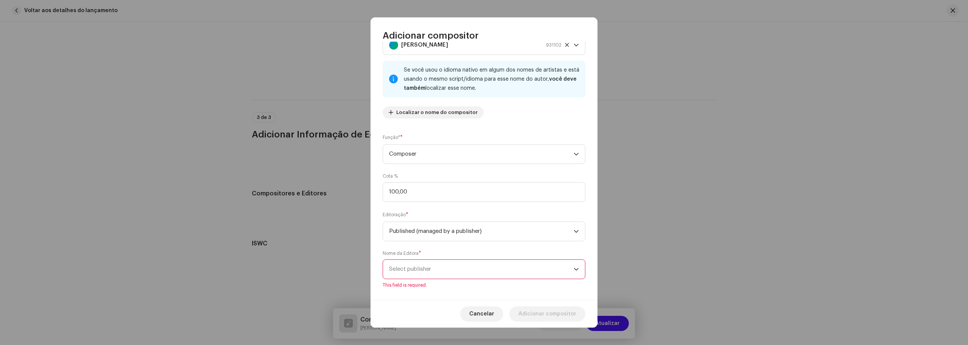
click at [421, 272] on span "Select publisher" at bounding box center [481, 268] width 185 height 19
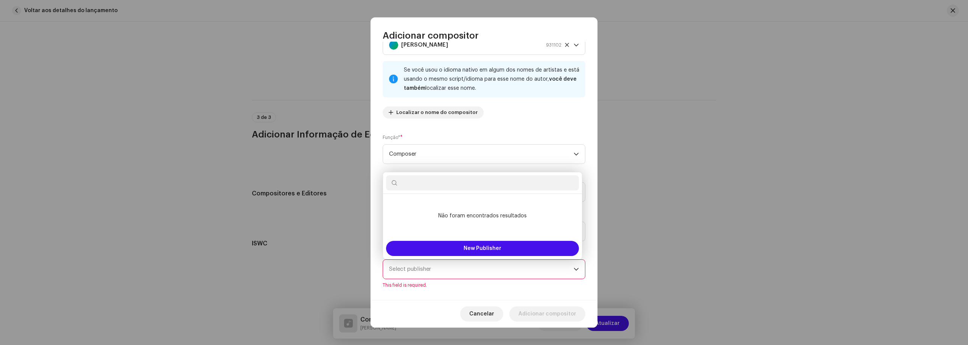
click at [454, 179] on input "text" at bounding box center [482, 182] width 193 height 15
type input "[PERSON_NAME]"
click at [508, 127] on div "Nome do escritor ( PRECISA ser o nome de uma pessoa e não o nome de um artista)…" at bounding box center [484, 171] width 227 height 258
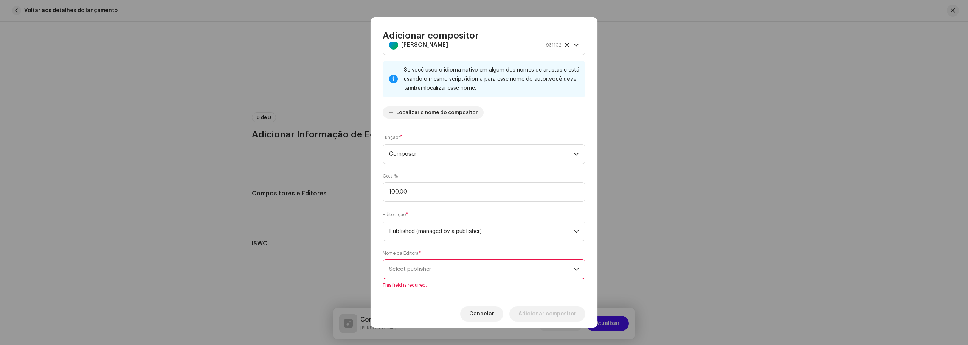
click at [438, 311] on div "Cancelar Adicionar compositor" at bounding box center [484, 314] width 227 height 28
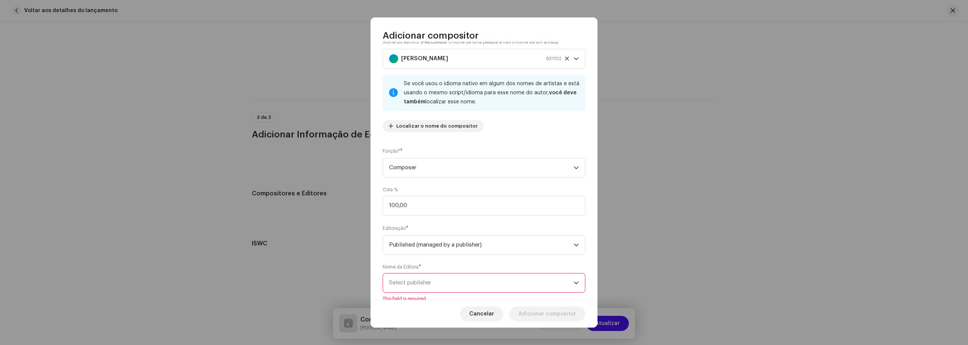
scroll to position [38, 0]
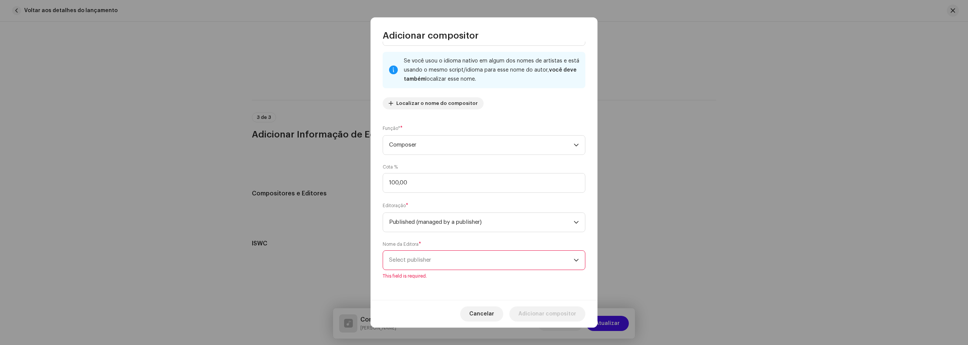
click at [427, 256] on span "Select publisher" at bounding box center [481, 259] width 185 height 19
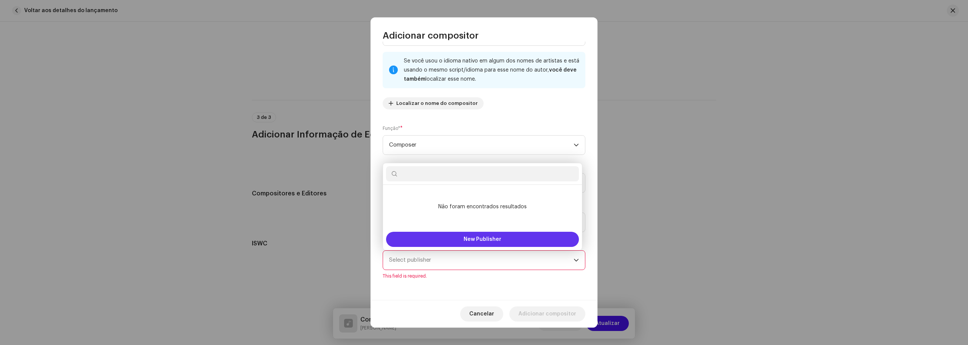
click at [436, 242] on button "New Publisher" at bounding box center [482, 238] width 193 height 15
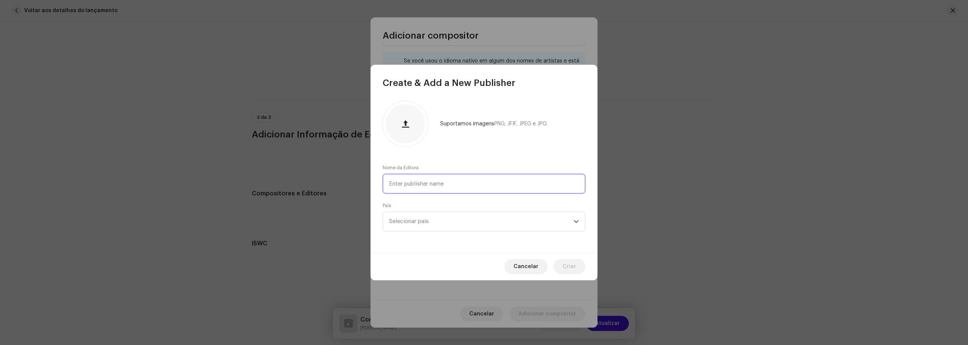
click at [472, 185] on input "text" at bounding box center [484, 184] width 203 height 20
click at [525, 267] on span "Cancelar" at bounding box center [526, 266] width 25 height 15
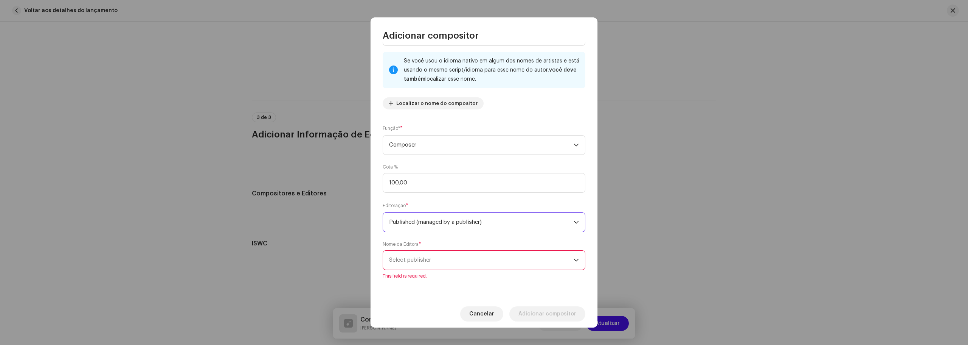
click at [512, 223] on span "Published (managed by a publisher)" at bounding box center [481, 222] width 185 height 19
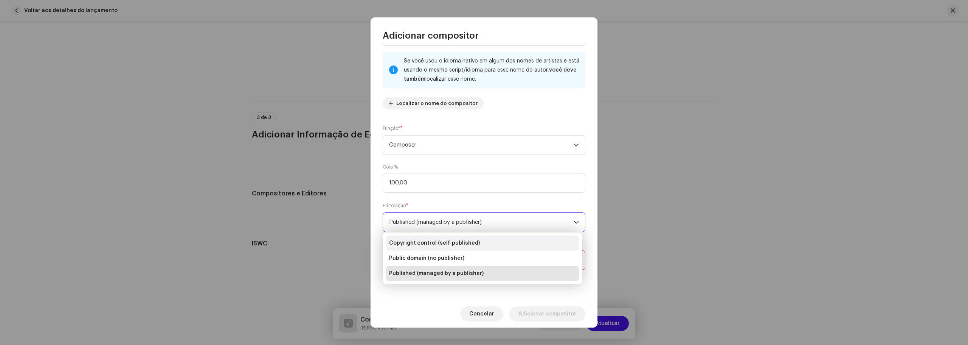
click at [484, 244] on li "Copyright control (self-published)" at bounding box center [482, 242] width 193 height 15
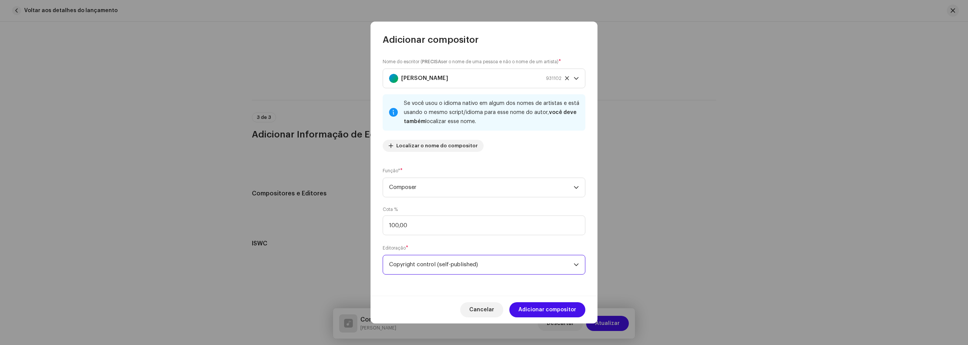
scroll to position [0, 0]
click at [532, 264] on span "Copyright control (self-published)" at bounding box center [481, 264] width 185 height 19
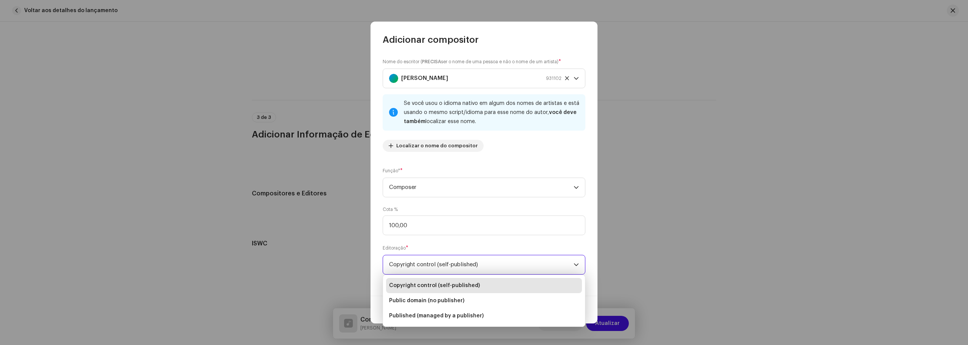
click at [535, 264] on span "Copyright control (self-published)" at bounding box center [481, 264] width 185 height 19
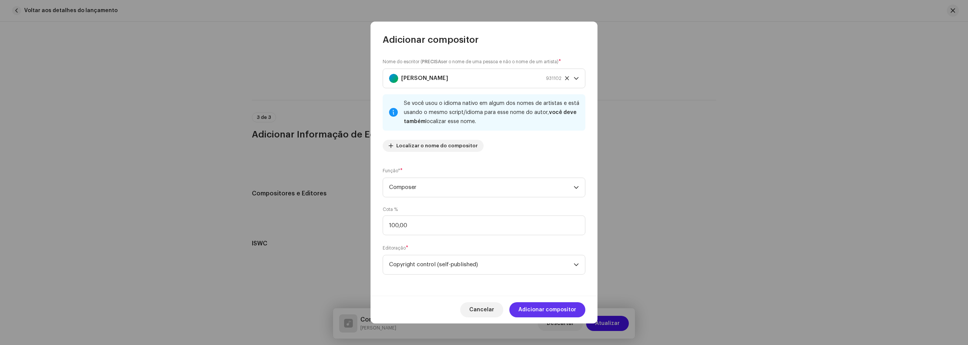
click at [541, 309] on span "Adicionar compositor" at bounding box center [548, 309] width 58 height 15
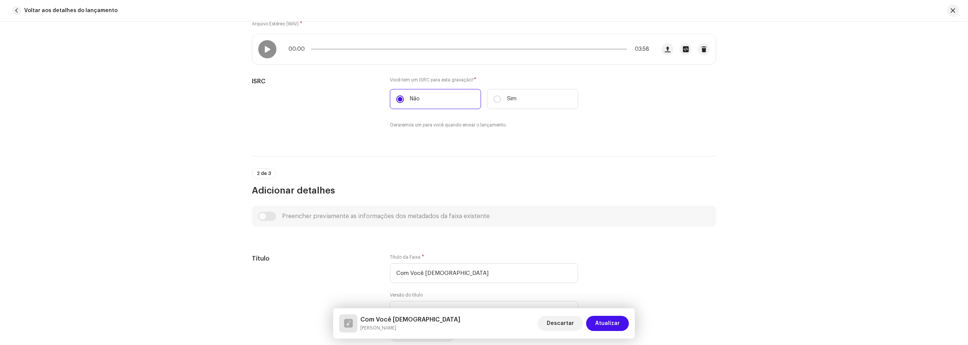
scroll to position [179, 0]
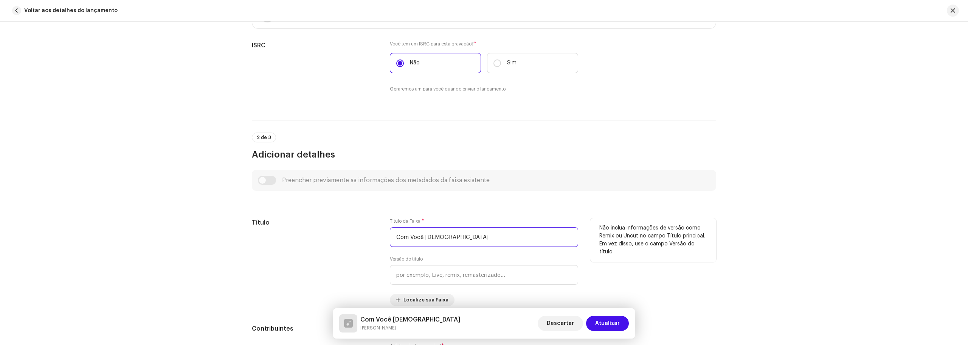
drag, startPoint x: 458, startPoint y: 229, endPoint x: 341, endPoint y: 241, distance: 117.5
click at [341, 241] on div "Título Título da Faixa * Com Você [DEMOGRAPHIC_DATA] Versão do título Localize …" at bounding box center [484, 262] width 464 height 88
click at [841, 214] on div "Detalhes da faixa Complete o seguinte para finalizar sua faixa. 1 de 3 Adiciona…" at bounding box center [484, 183] width 968 height 323
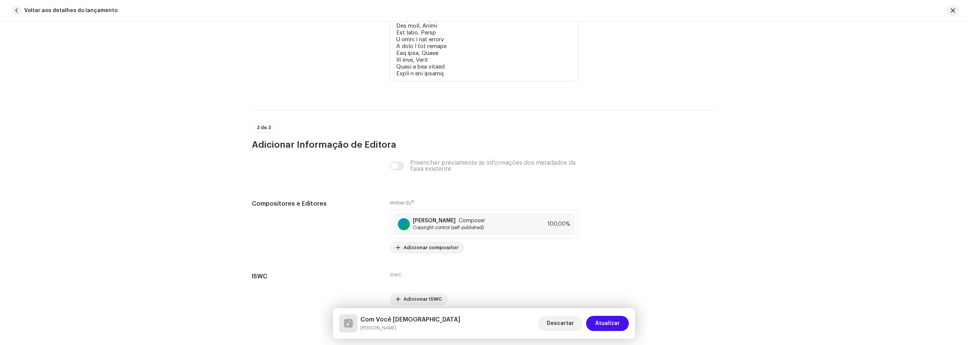
scroll to position [1806, 0]
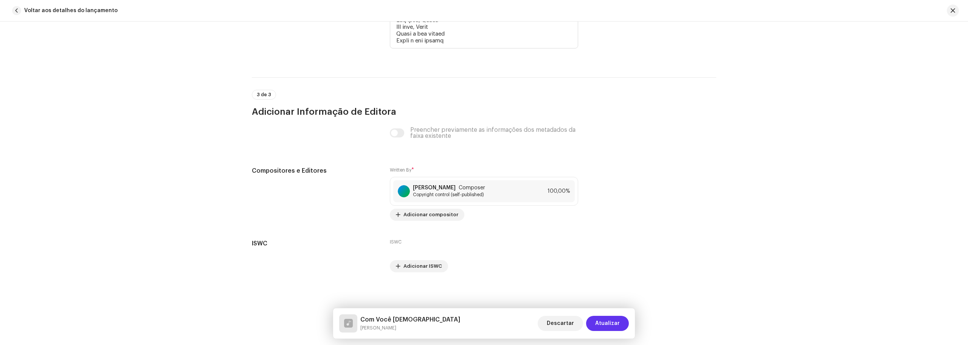
click at [609, 326] on span "Atualizar" at bounding box center [607, 322] width 25 height 15
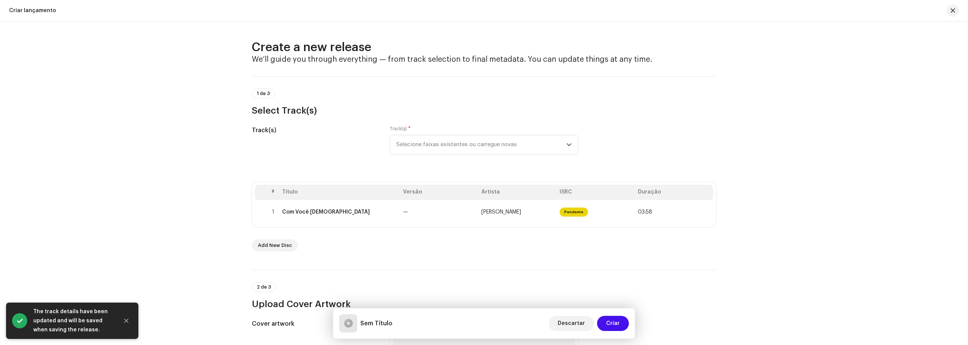
click at [54, 318] on div "The track details have been updated and will be saved when saving the release." at bounding box center [72, 320] width 79 height 27
click at [481, 144] on span "Selecione faixas existentes ou carregue novas" at bounding box center [481, 144] width 170 height 19
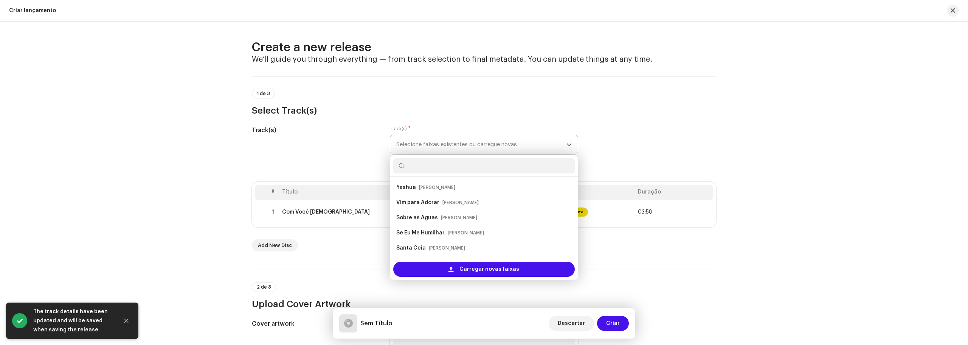
click at [481, 144] on span "Selecione faixas existentes ou carregue novas" at bounding box center [481, 144] width 170 height 19
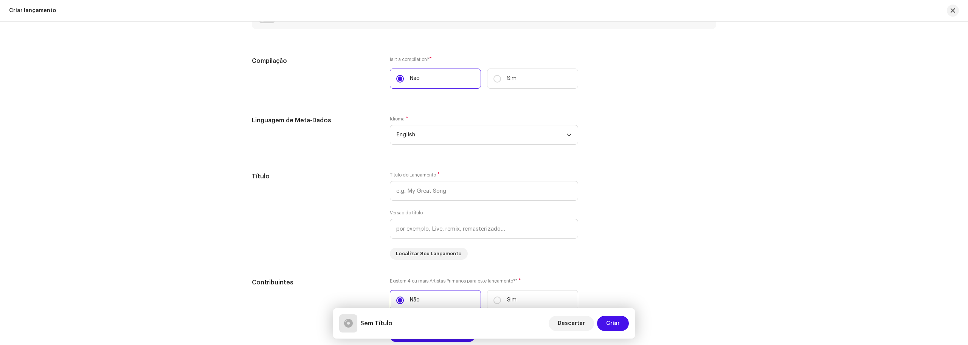
scroll to position [567, 0]
click at [437, 135] on span "English" at bounding box center [481, 134] width 170 height 19
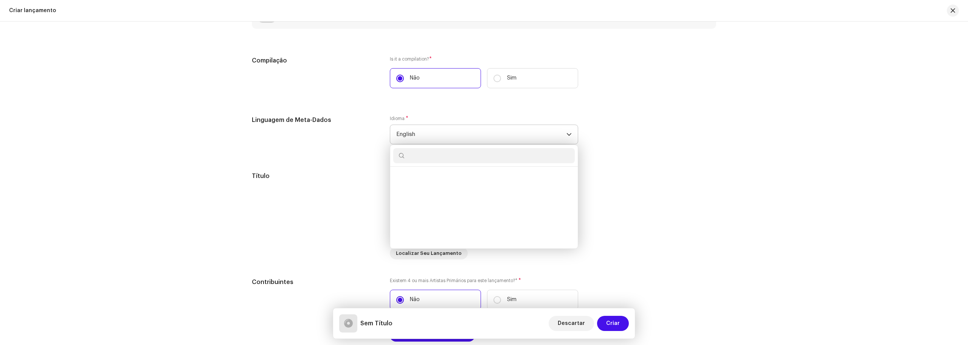
scroll to position [699, 0]
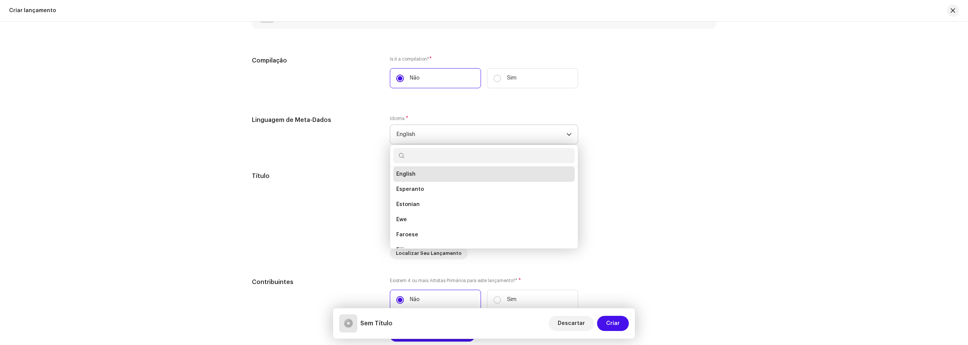
click at [433, 158] on input "text" at bounding box center [484, 155] width 182 height 15
type input "portugu"
click at [414, 179] on span "Portuguese" at bounding box center [411, 177] width 31 height 8
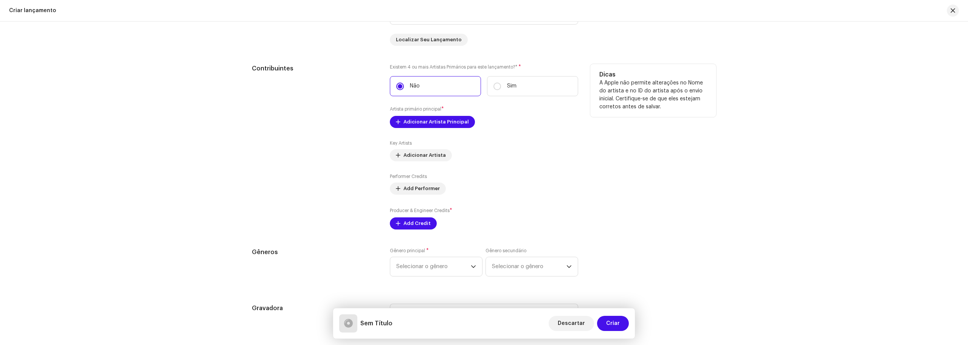
scroll to position [794, 0]
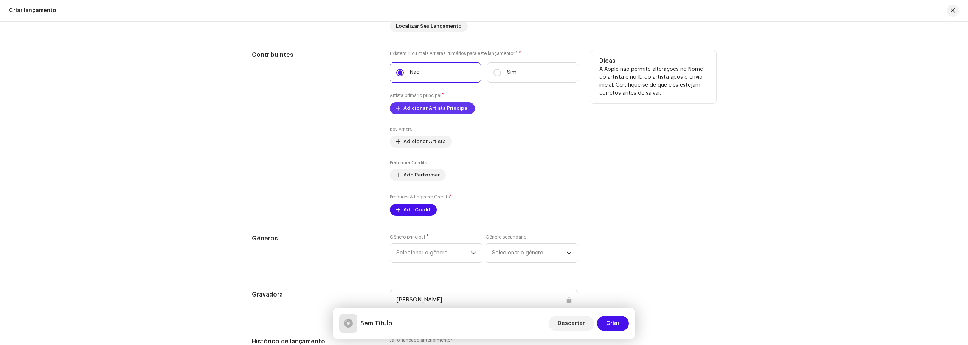
click at [416, 107] on span "Adicionar Artista Principal" at bounding box center [436, 108] width 65 height 15
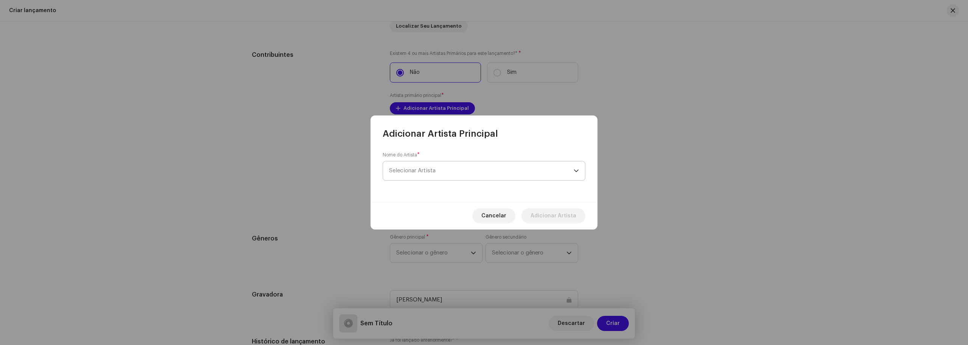
click at [444, 171] on span "Selecionar Artista" at bounding box center [481, 170] width 185 height 19
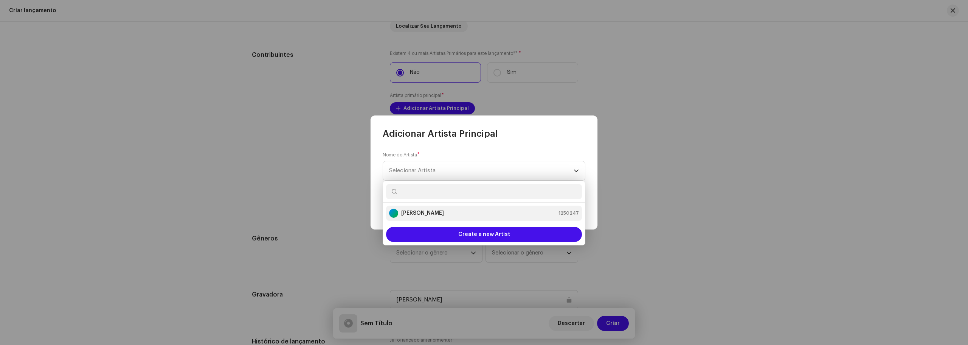
click at [430, 215] on strong "[PERSON_NAME]" at bounding box center [422, 213] width 43 height 8
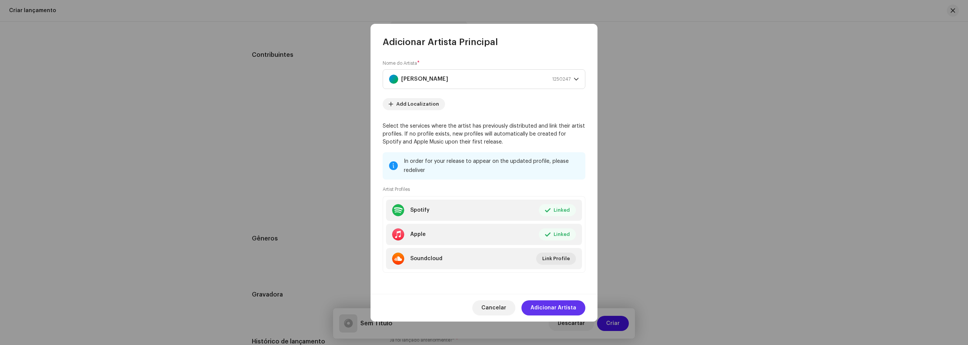
click at [553, 305] on span "Adicionar Artista" at bounding box center [554, 307] width 46 height 15
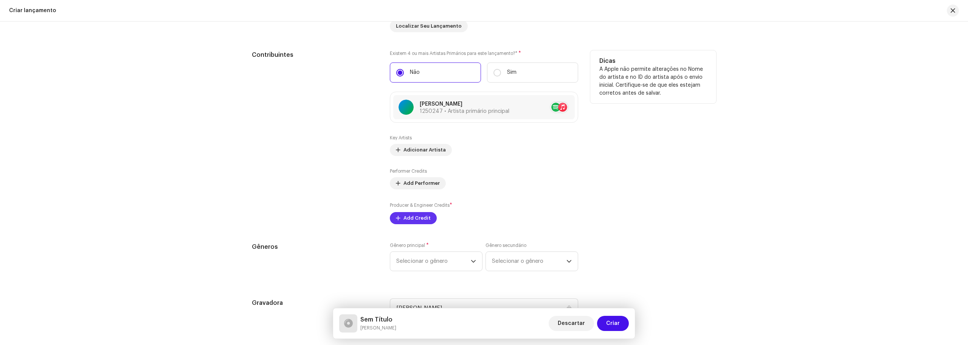
click at [424, 223] on span "Add Credit" at bounding box center [417, 217] width 27 height 15
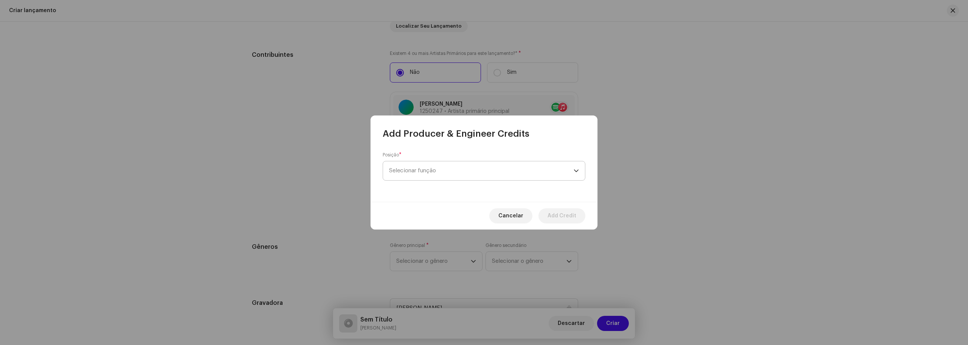
click at [442, 172] on span "Selecionar função" at bounding box center [481, 170] width 185 height 19
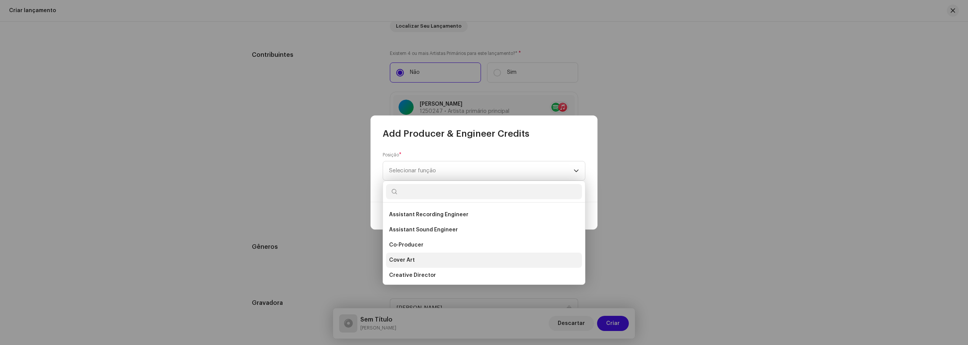
scroll to position [76, 0]
click at [434, 251] on li "Co-Producer" at bounding box center [484, 258] width 196 height 15
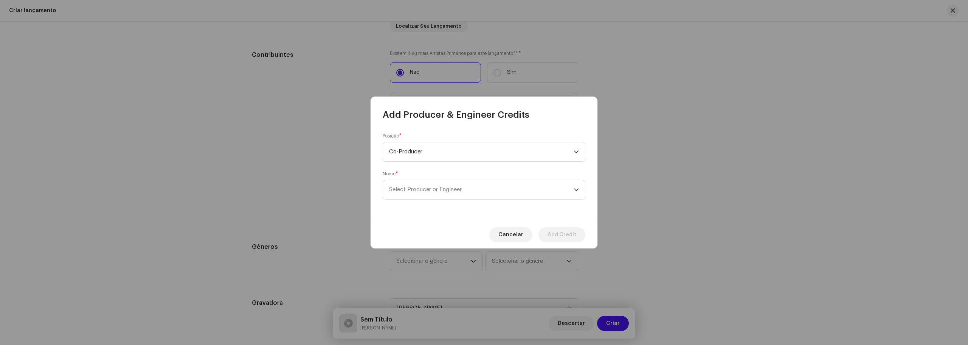
click at [497, 178] on div "Nome * Select Producer or Engineer" at bounding box center [484, 185] width 203 height 29
click at [494, 184] on span "Select Producer or Engineer" at bounding box center [481, 189] width 185 height 19
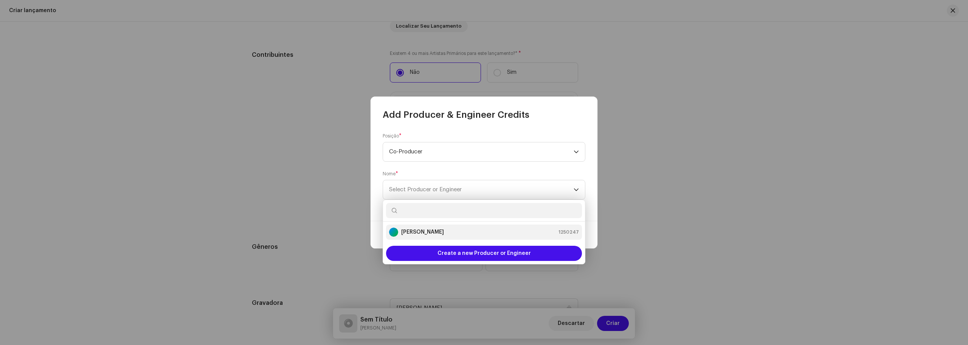
click at [446, 225] on li "[PERSON_NAME] Mota 1250247" at bounding box center [484, 231] width 196 height 15
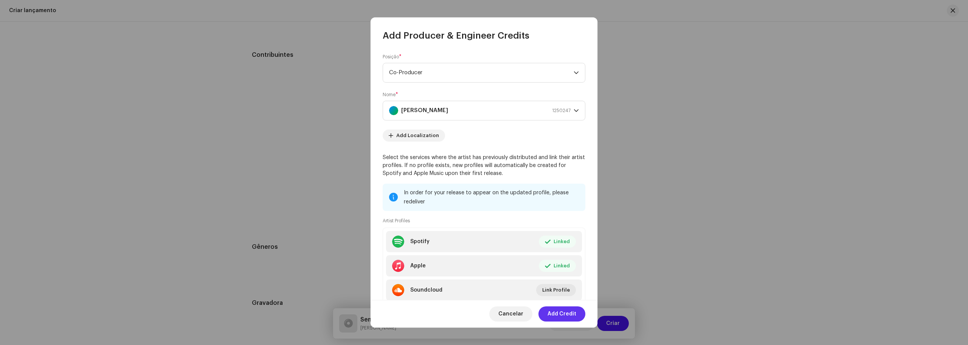
click at [566, 317] on span "Add Credit" at bounding box center [562, 313] width 29 height 15
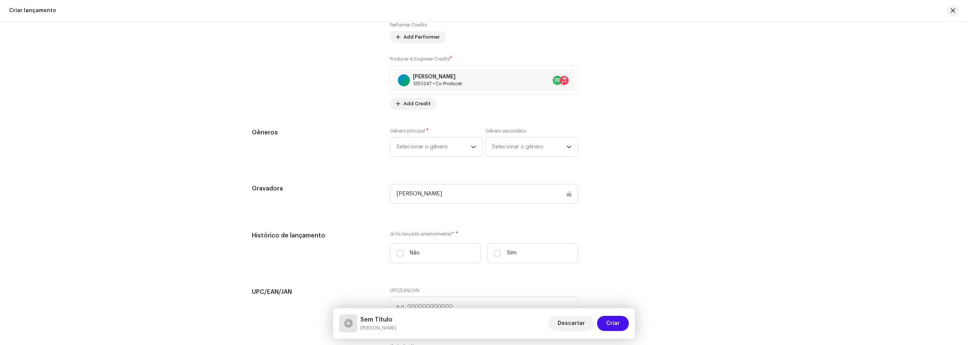
scroll to position [945, 0]
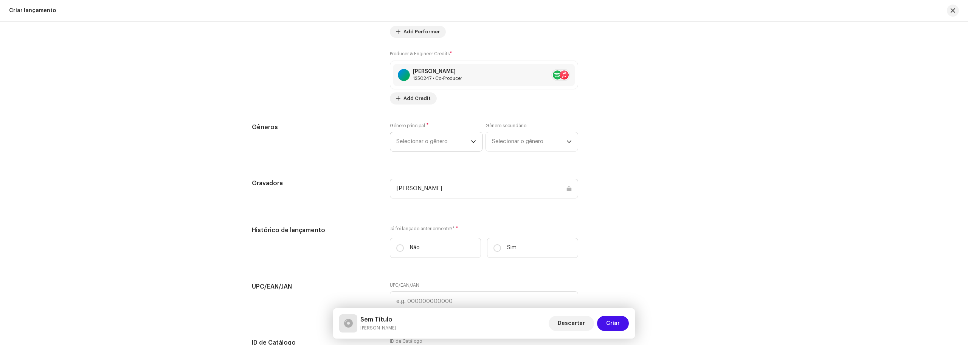
click at [436, 143] on span "Selecionar o gênero" at bounding box center [433, 141] width 75 height 19
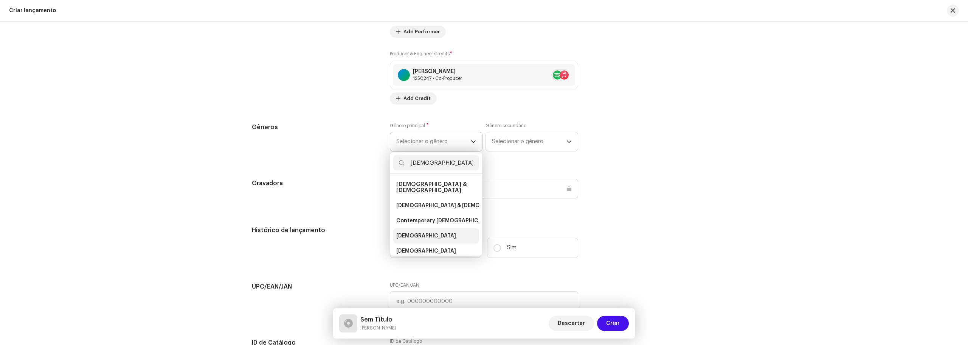
type input "[DEMOGRAPHIC_DATA]"
click at [414, 228] on li "[DEMOGRAPHIC_DATA]" at bounding box center [436, 235] width 86 height 15
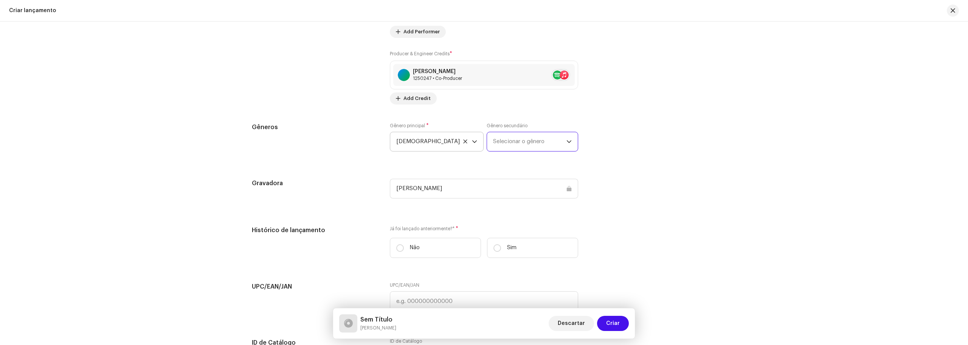
click at [536, 141] on span "Selecionar o gênero" at bounding box center [529, 141] width 73 height 19
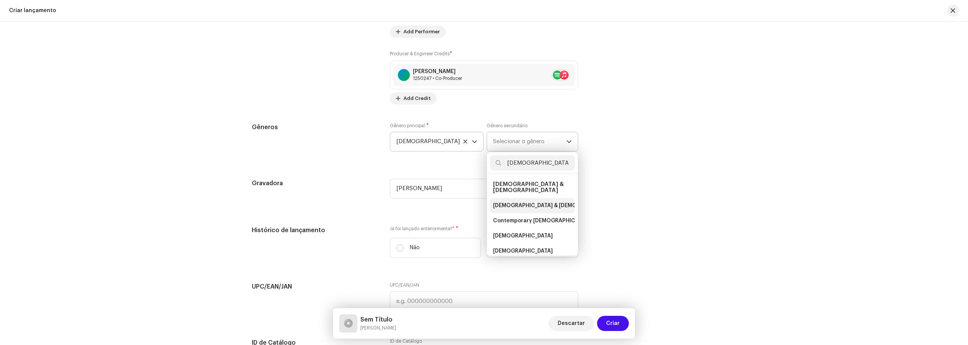
type input "[DEMOGRAPHIC_DATA]"
click at [516, 202] on span "[DEMOGRAPHIC_DATA] & [DEMOGRAPHIC_DATA]" at bounding box center [556, 206] width 126 height 8
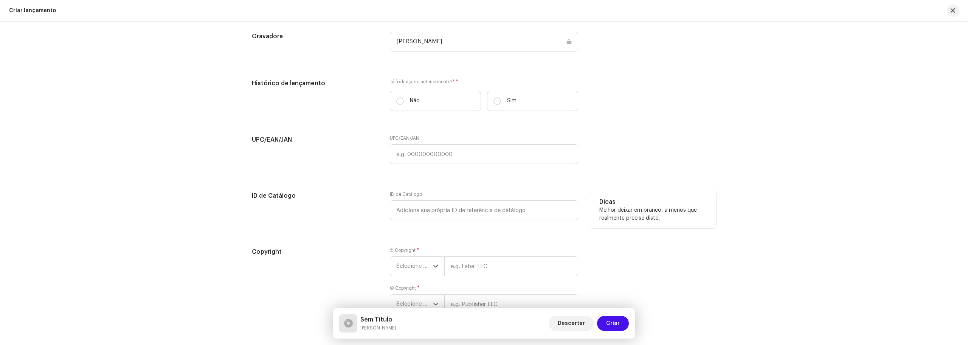
scroll to position [1097, 0]
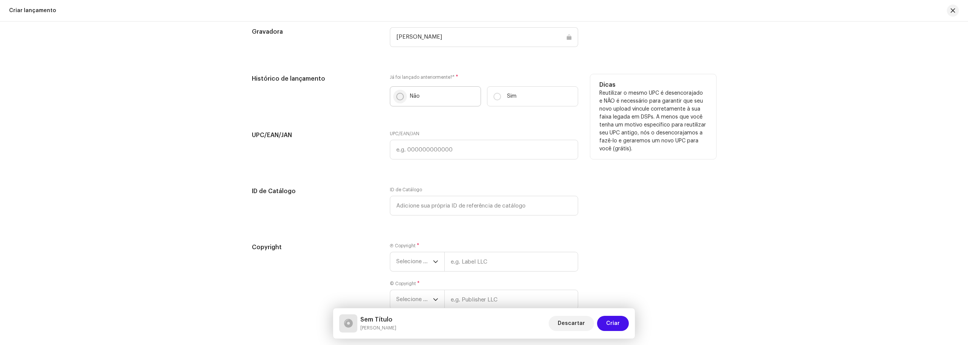
click at [397, 96] on input "Não" at bounding box center [400, 97] width 8 height 8
radio input "true"
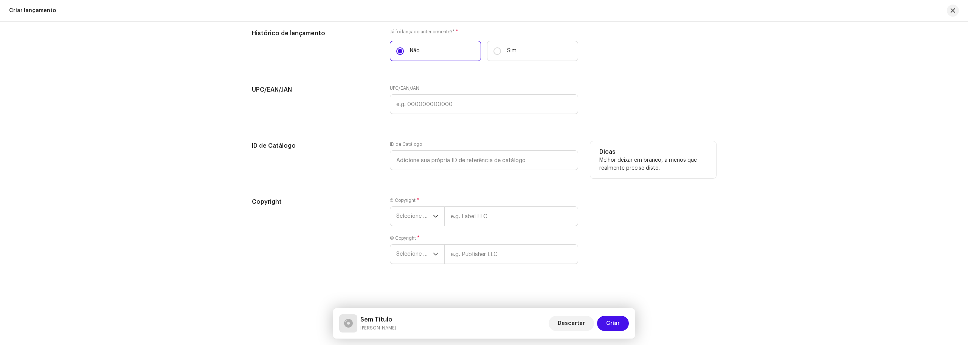
scroll to position [1143, 0]
click at [427, 214] on span "Selecione o ano" at bounding box center [414, 215] width 37 height 19
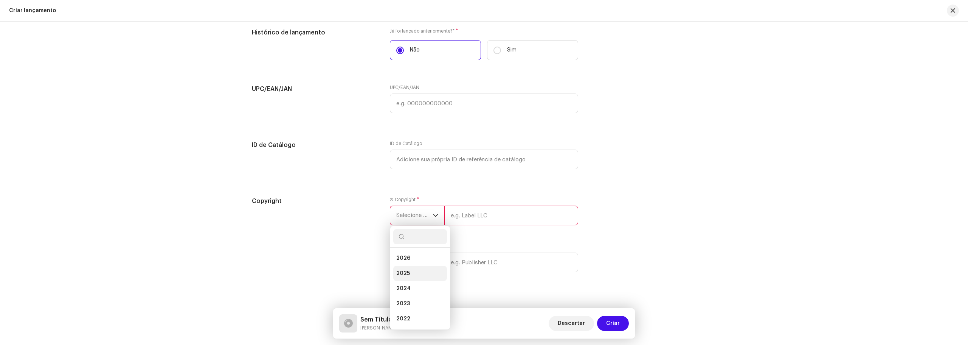
drag, startPoint x: 402, startPoint y: 272, endPoint x: 411, endPoint y: 268, distance: 10.5
click at [402, 272] on span "2025" at bounding box center [403, 273] width 14 height 8
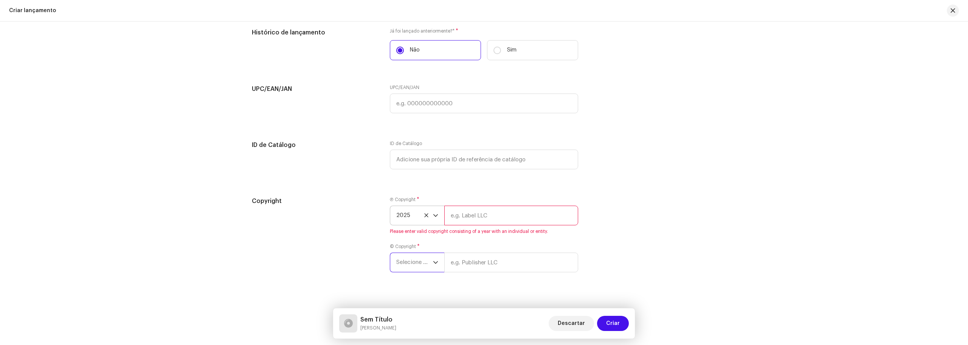
click at [419, 267] on span "Selecione o ano" at bounding box center [414, 262] width 37 height 19
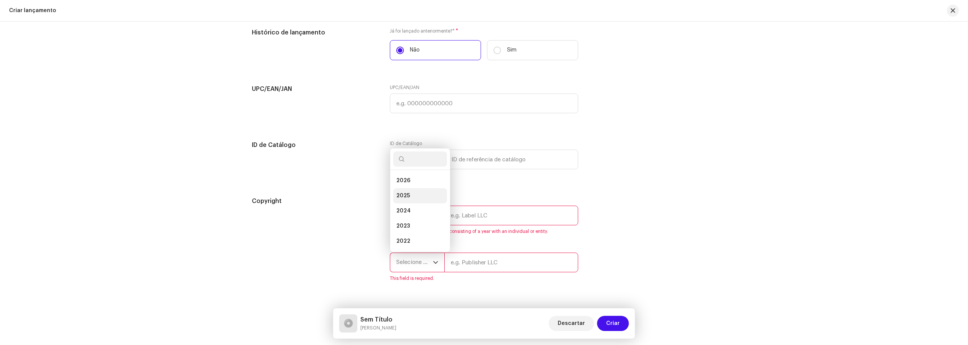
click at [406, 193] on span "2025" at bounding box center [403, 196] width 14 height 8
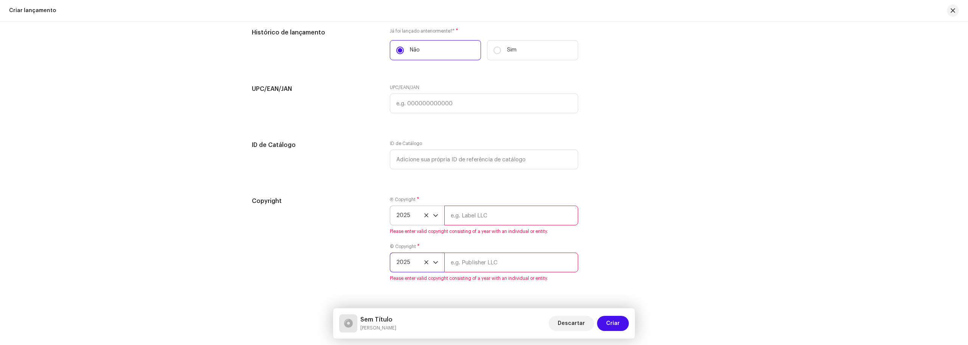
click at [487, 213] on input "text" at bounding box center [511, 215] width 134 height 20
type input "[PERSON_NAME]"
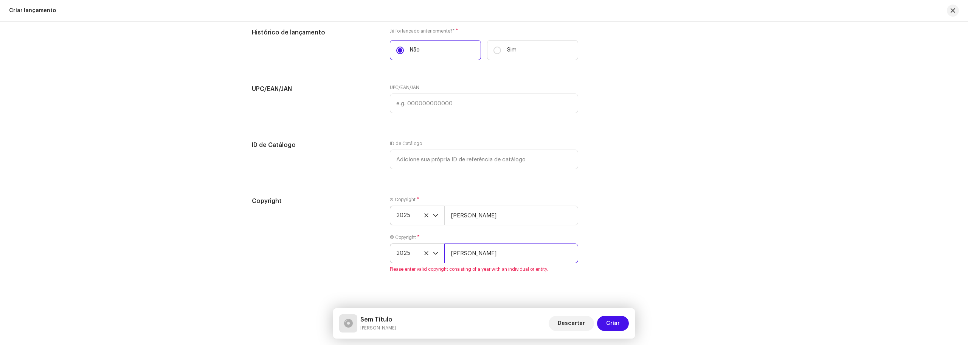
type input "[PERSON_NAME]"
drag, startPoint x: 670, startPoint y: 239, endPoint x: 654, endPoint y: 259, distance: 25.8
click at [669, 240] on div "Copyright Ⓟ Copyright * 2025 [PERSON_NAME] Mota © Copyright * 2025 [PERSON_NAME]" at bounding box center [484, 234] width 464 height 76
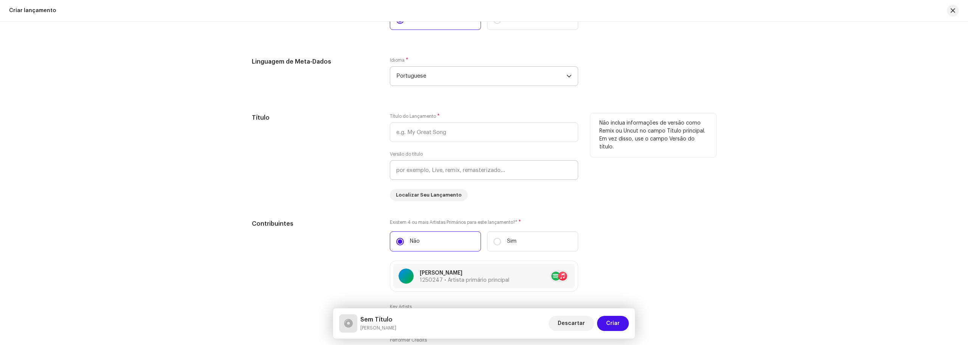
scroll to position [643, 0]
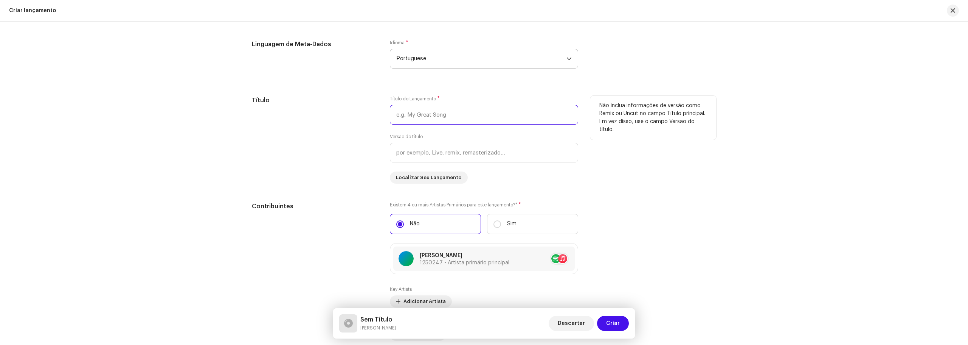
drag, startPoint x: 458, startPoint y: 111, endPoint x: 307, endPoint y: 118, distance: 151.1
click at [307, 118] on div "Título Título do Lançamento * Versão do título Localizar Seu Lançamento Não inc…" at bounding box center [484, 140] width 464 height 88
paste input "Scarllet Yllen"
drag, startPoint x: 455, startPoint y: 116, endPoint x: 345, endPoint y: 115, distance: 110.1
click at [345, 115] on div "Título Título do Lançamento * Scarllet Yllen Versão do título Localizar Seu Lan…" at bounding box center [484, 140] width 464 height 88
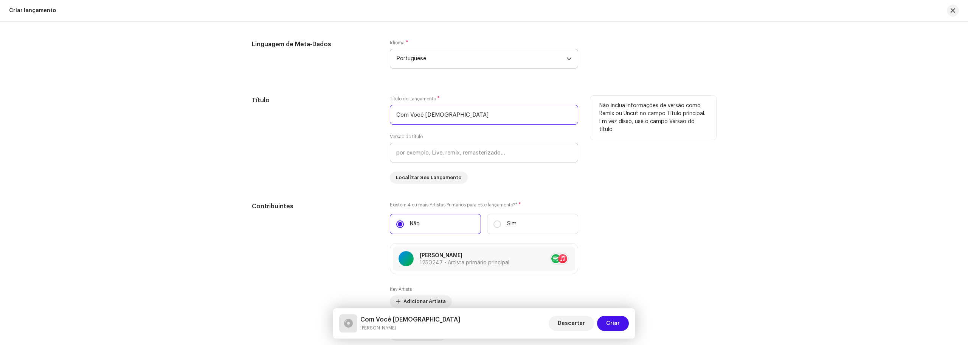
type input "Com Você [DEMOGRAPHIC_DATA]"
click at [413, 144] on input "text" at bounding box center [484, 153] width 188 height 20
click at [692, 176] on div "Não inclua informações de versão como Remix ou Uncut no campo Título principal.…" at bounding box center [653, 140] width 126 height 88
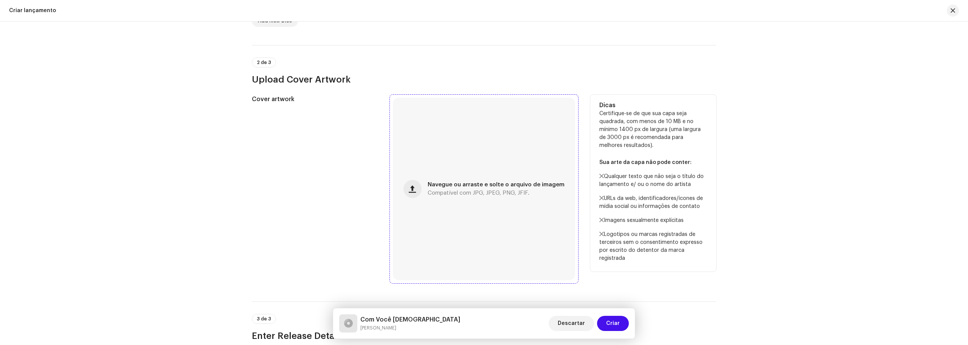
scroll to position [235, 0]
